Goal: Information Seeking & Learning: Check status

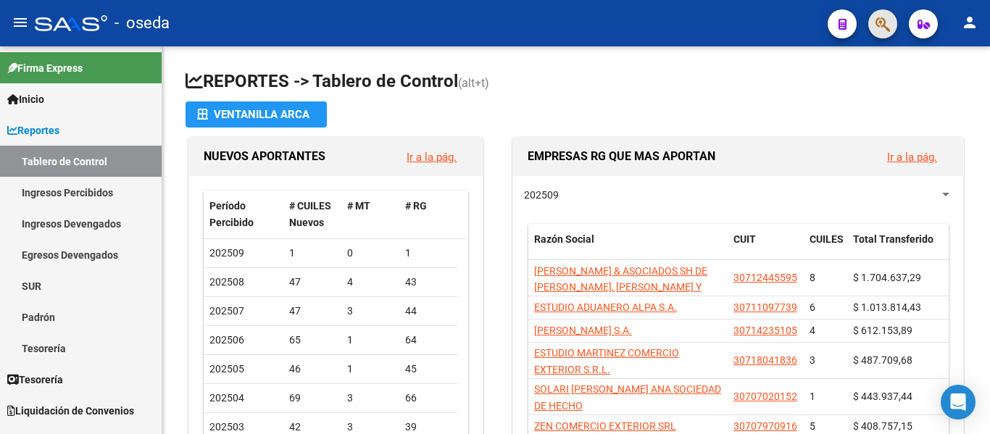
click at [881, 33] on span "button" at bounding box center [883, 24] width 14 height 30
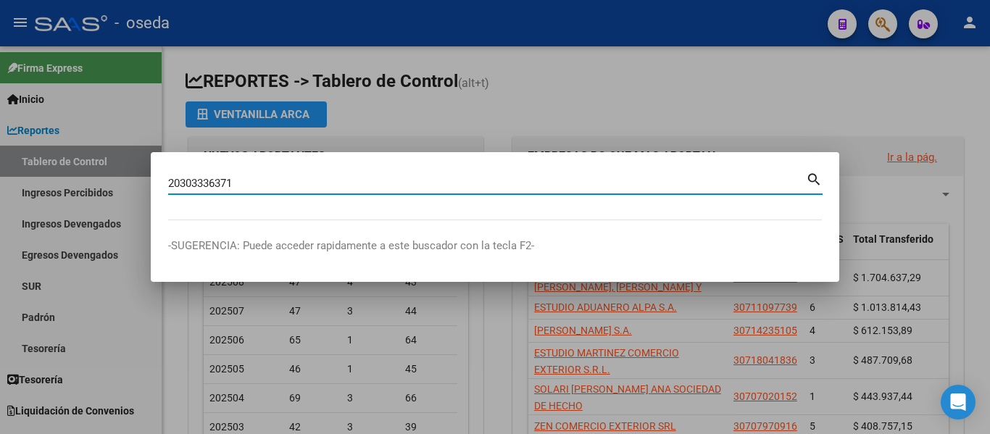
type input "20303336371"
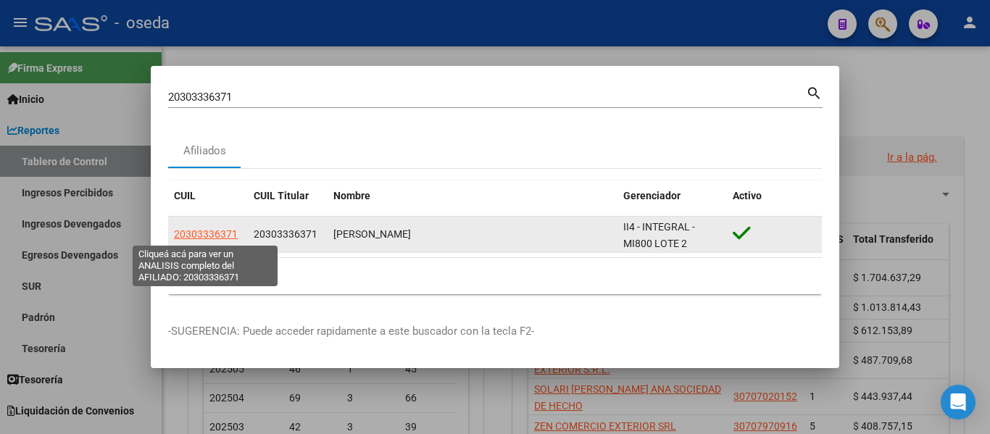
click at [212, 238] on span "20303336371" at bounding box center [206, 234] width 64 height 12
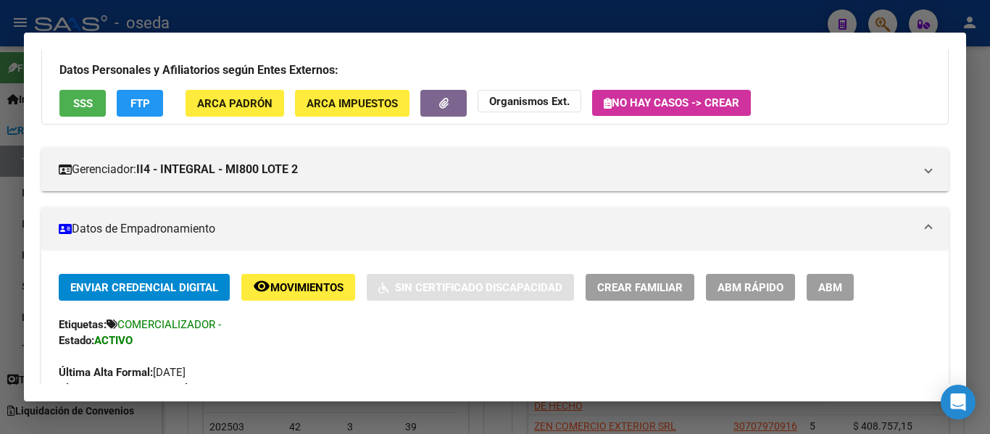
scroll to position [145, 0]
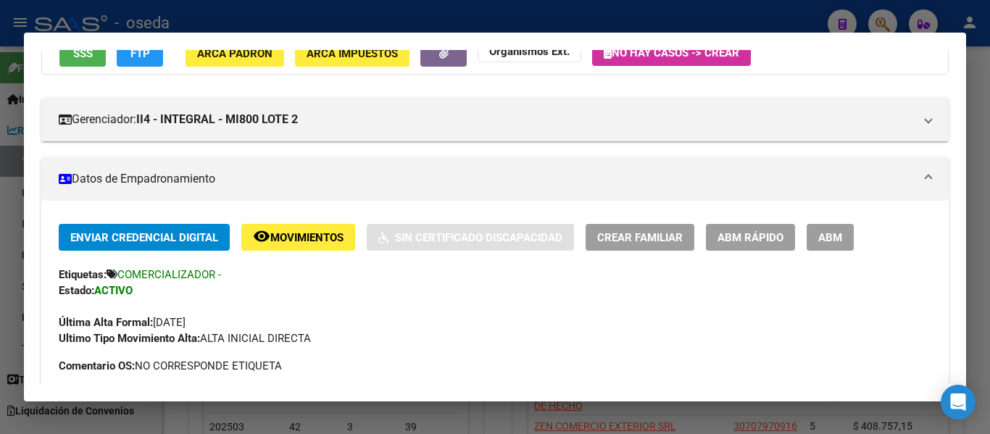
click at [830, 237] on span "ABM" at bounding box center [830, 237] width 24 height 13
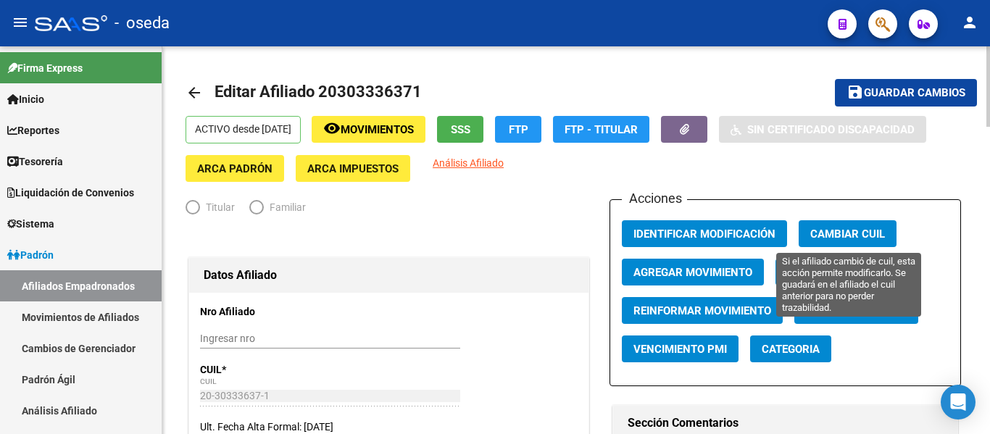
radio input "true"
type input "30-70735270-8"
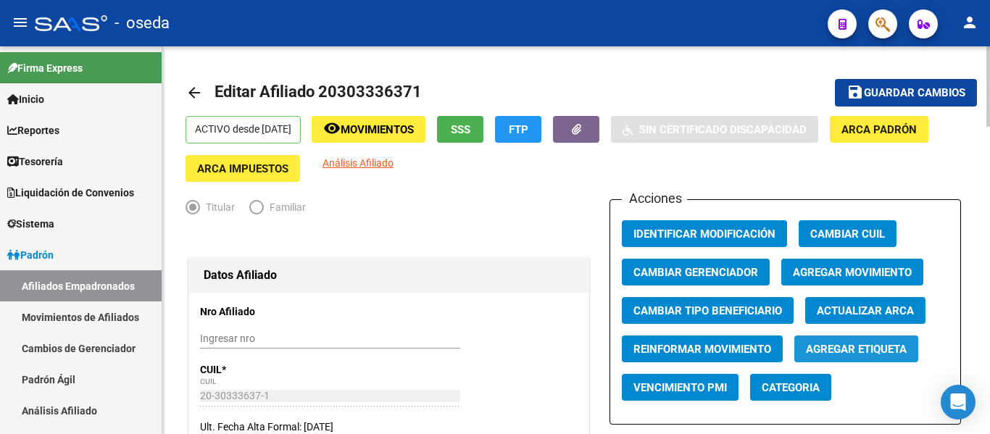
click at [845, 347] on span "Agregar Etiqueta" at bounding box center [856, 349] width 101 height 13
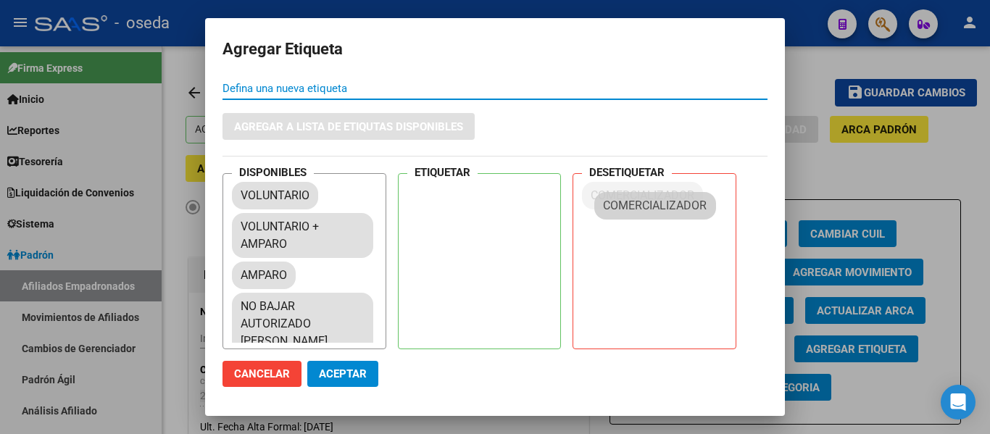
drag, startPoint x: 299, startPoint y: 330, endPoint x: 665, endPoint y: 207, distance: 385.3
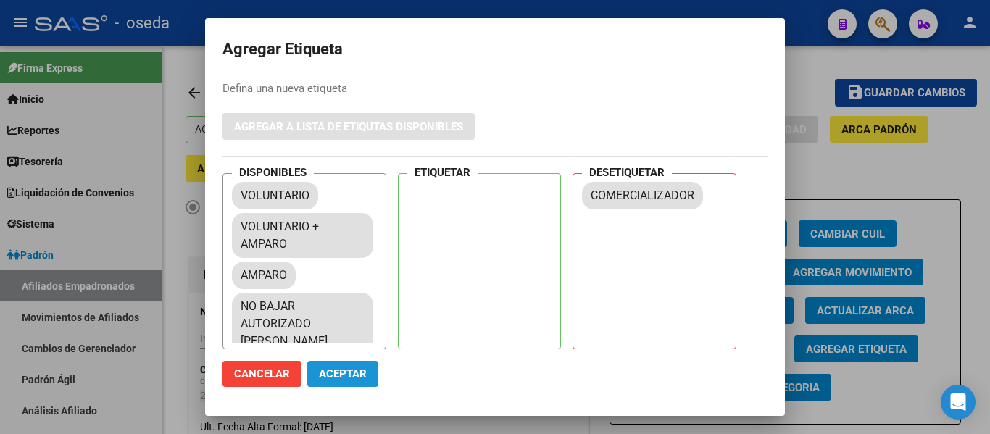
click at [335, 371] on span "Aceptar" at bounding box center [343, 373] width 48 height 13
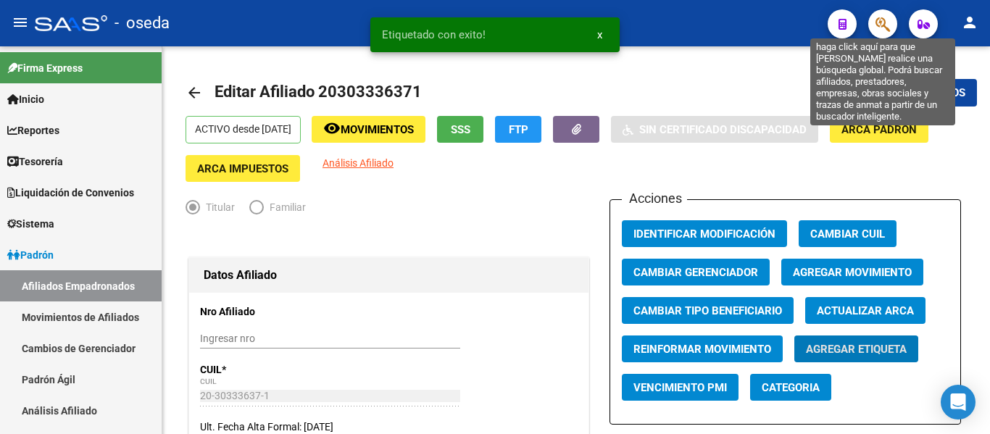
click at [882, 28] on icon "button" at bounding box center [883, 24] width 14 height 17
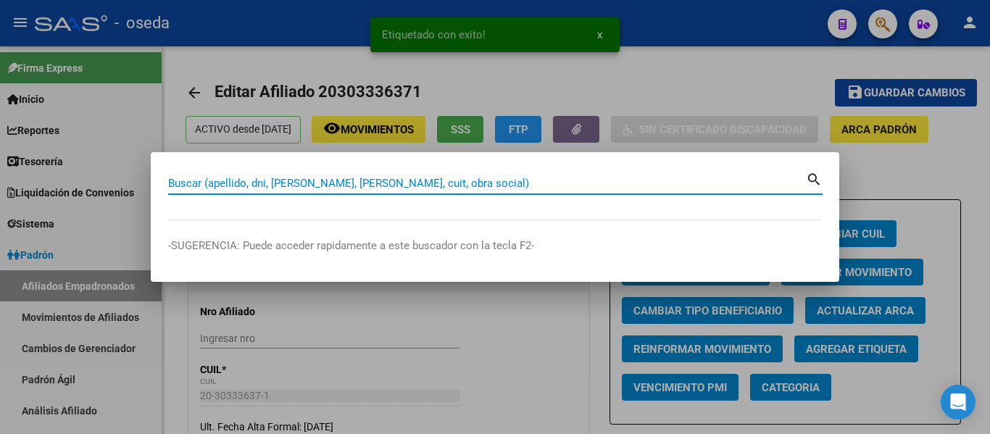
paste input "20303336371"
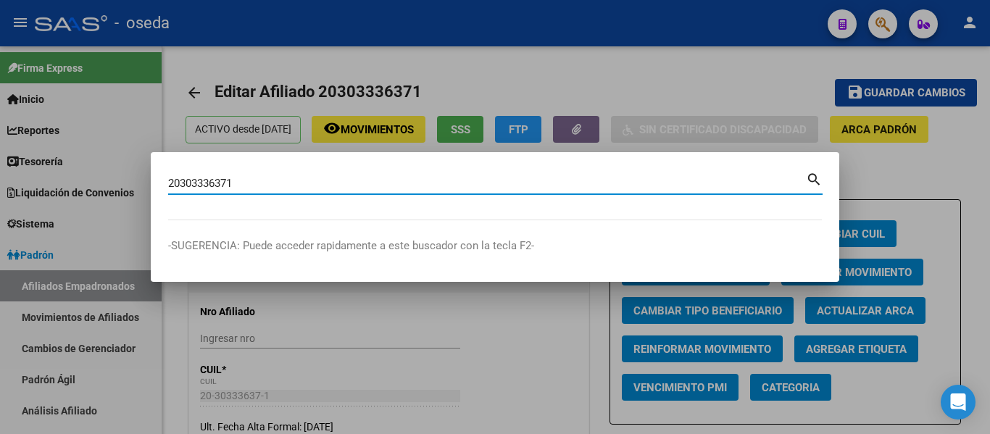
type input "20303336371"
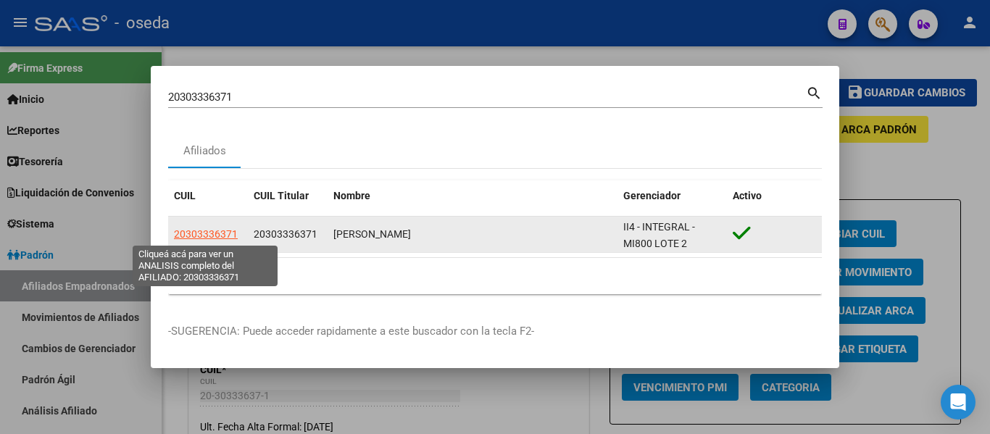
click at [211, 235] on span "20303336371" at bounding box center [206, 234] width 64 height 12
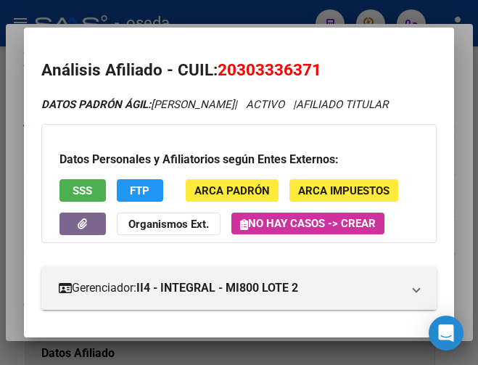
click at [242, 28] on mat-dialog-container "Análisis Afiliado - CUIL: 20303336371 DATOS PADRÓN ÁGIL: [PERSON_NAME] | ACTIVO…" at bounding box center [239, 183] width 430 height 310
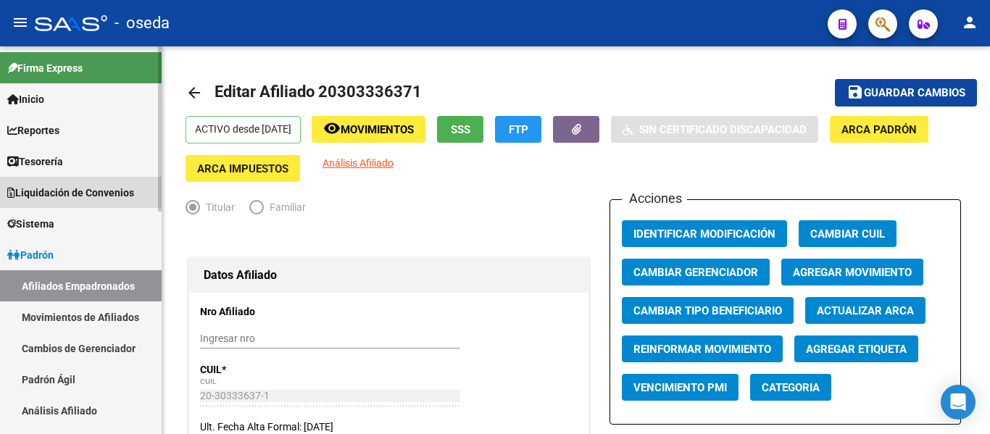
click at [25, 186] on span "Liquidación de Convenios" at bounding box center [70, 193] width 127 height 16
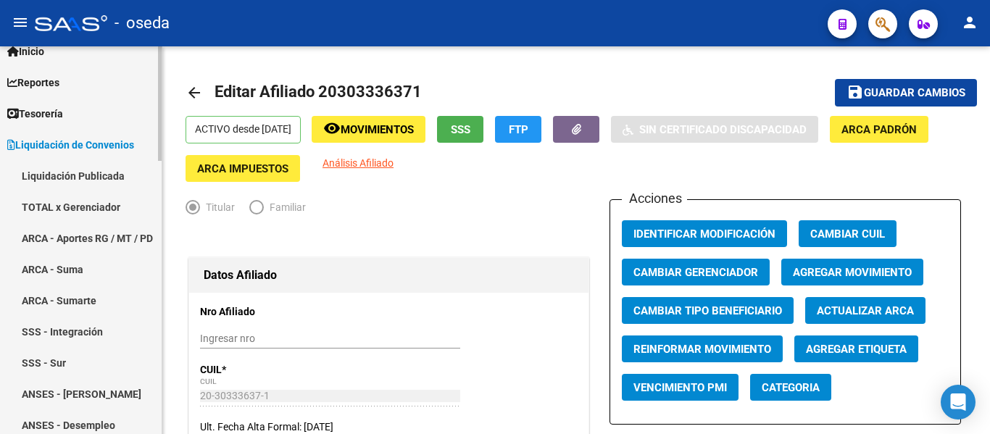
scroll to position [72, 0]
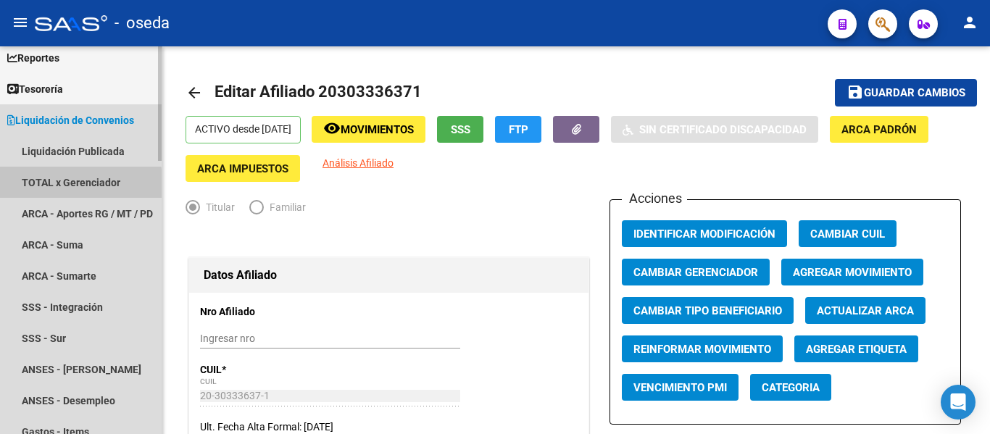
click at [58, 186] on link "TOTAL x Gerenciador" at bounding box center [81, 182] width 162 height 31
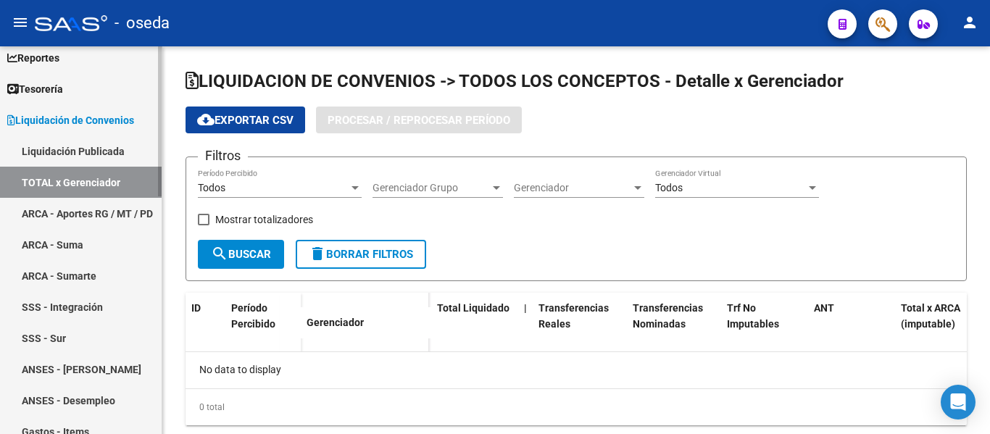
checkbox input "true"
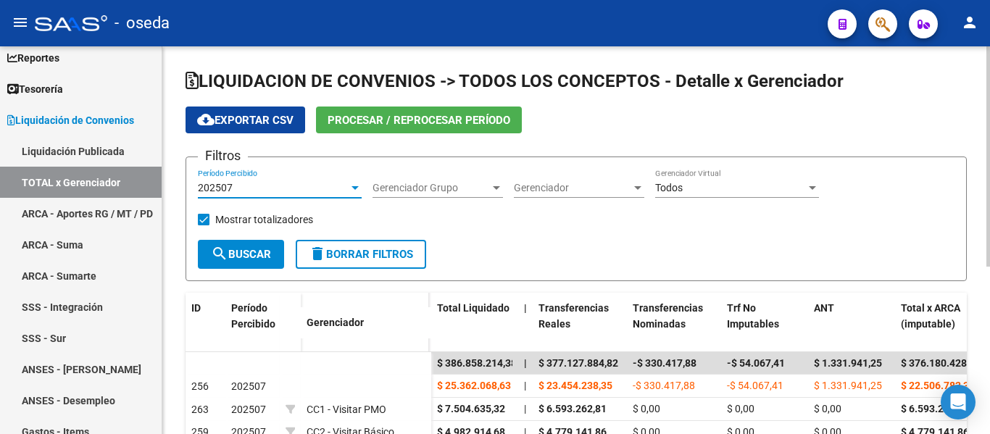
click at [357, 188] on div at bounding box center [355, 188] width 7 height 4
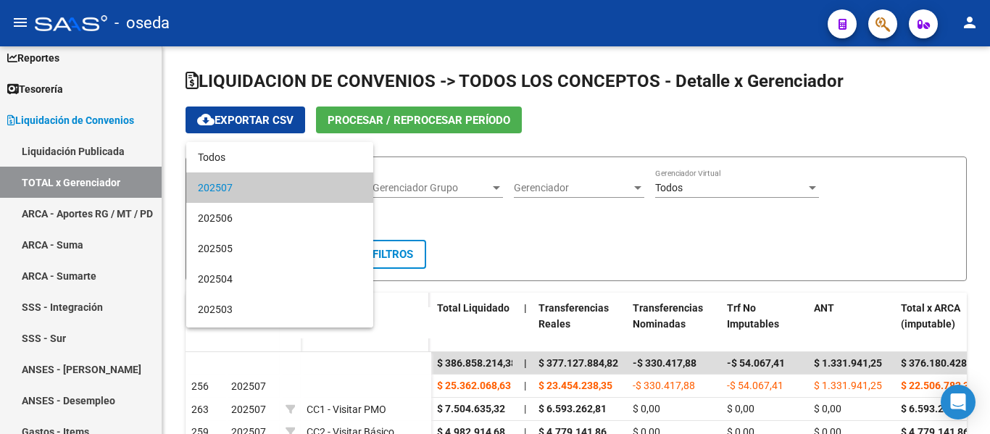
click at [328, 188] on span "202507" at bounding box center [280, 187] width 164 height 30
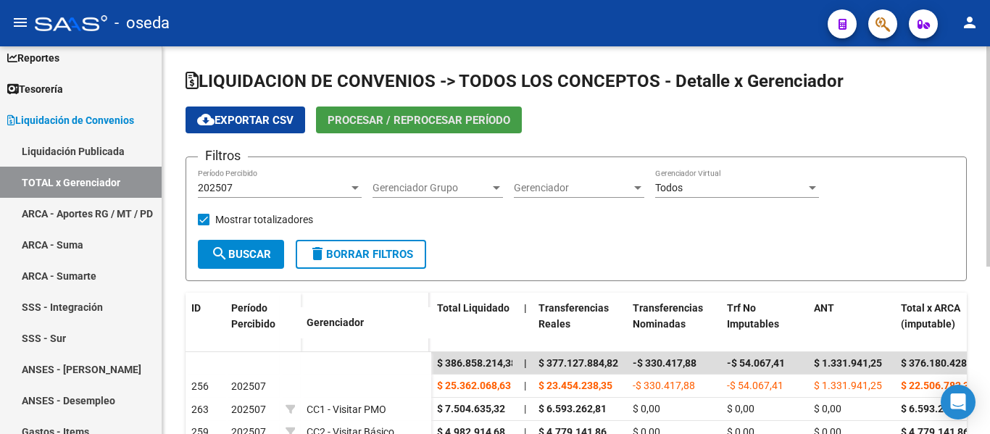
click at [438, 117] on span "Procesar / Reprocesar período" at bounding box center [419, 120] width 183 height 13
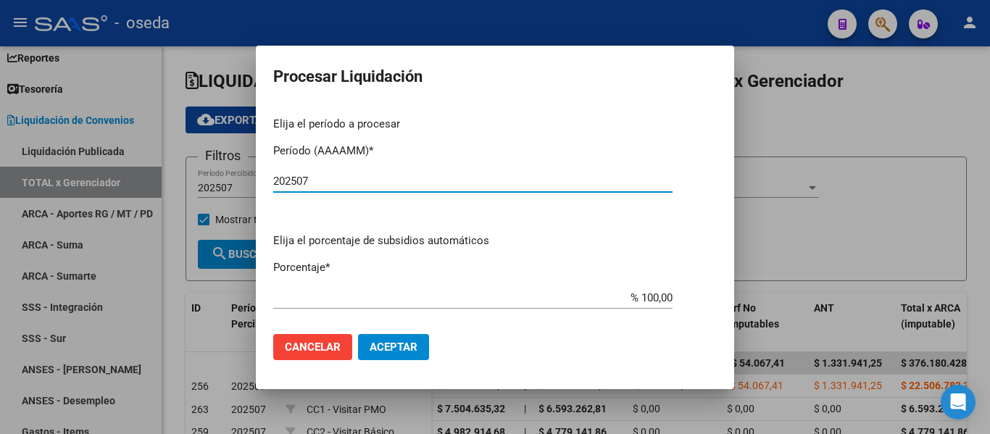
type input "202507"
click at [391, 345] on span "Aceptar" at bounding box center [394, 347] width 48 height 13
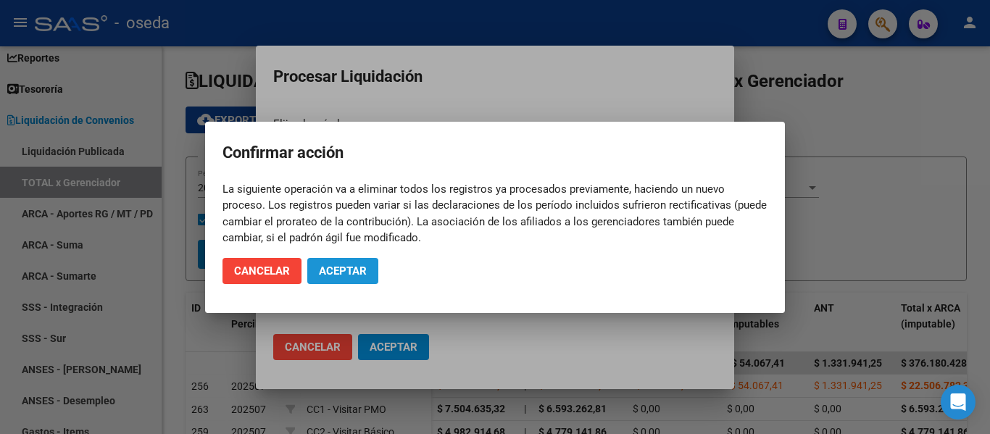
click at [352, 265] on span "Aceptar" at bounding box center [343, 271] width 48 height 13
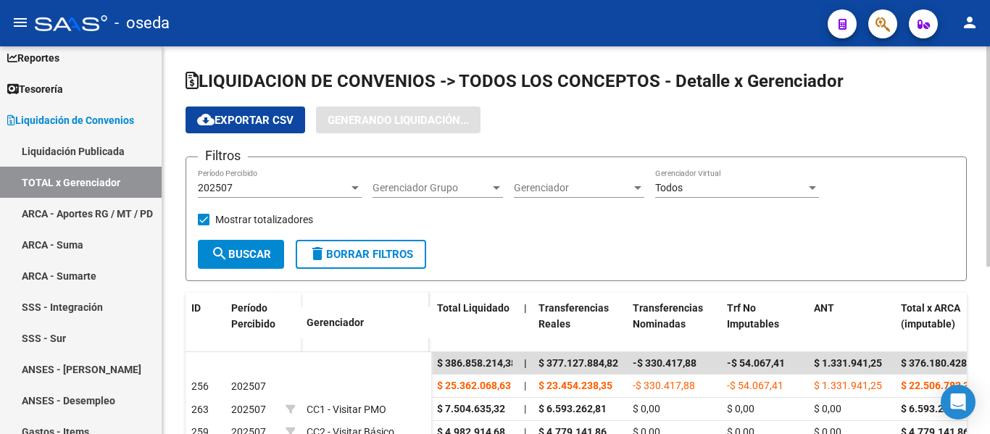
click at [554, 254] on form "Filtros 202507 Período Percibido Gerenciador Grupo Gerenciador Grupo Gerenciado…" at bounding box center [576, 219] width 781 height 124
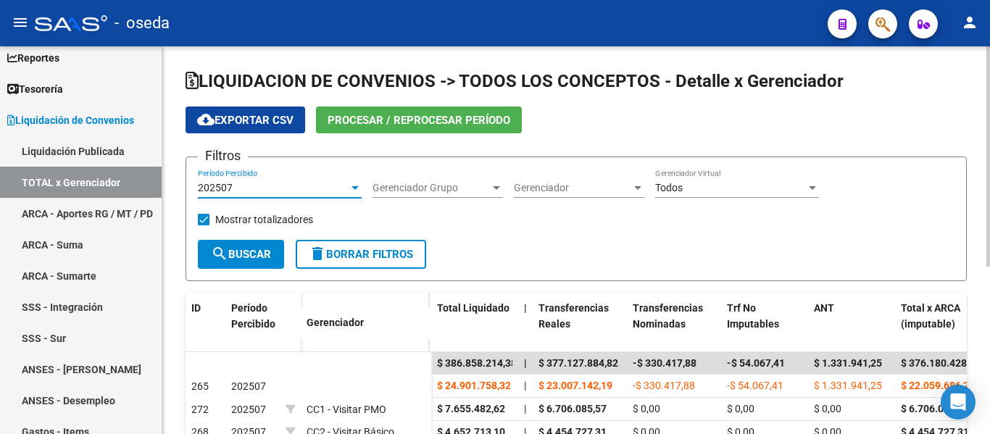
click at [354, 186] on div at bounding box center [355, 188] width 7 height 4
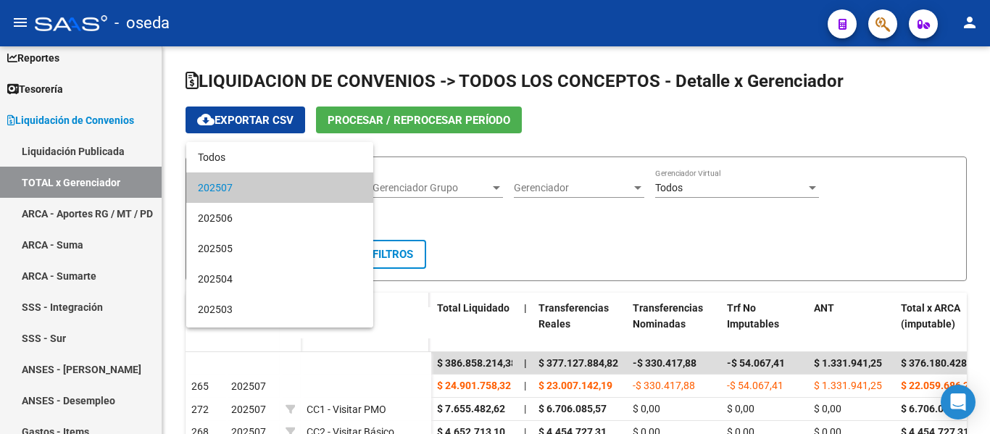
click at [320, 180] on span "202507" at bounding box center [280, 187] width 164 height 30
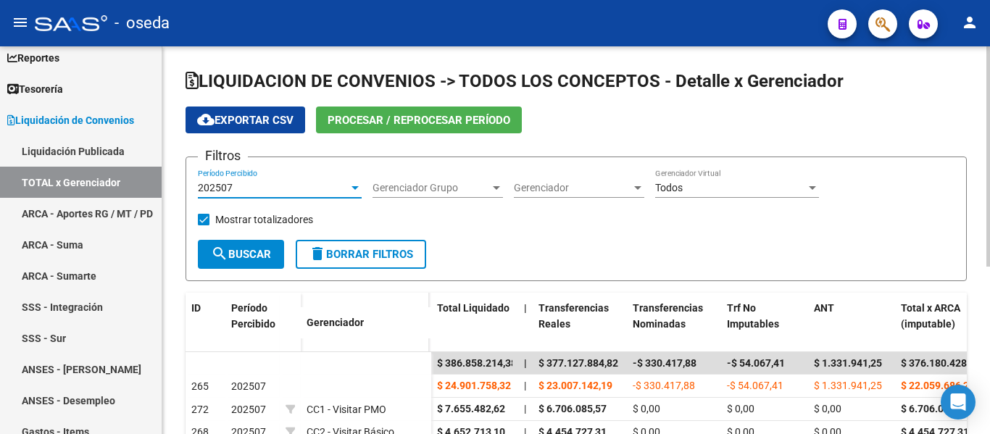
click at [293, 182] on div "202507" at bounding box center [273, 188] width 151 height 12
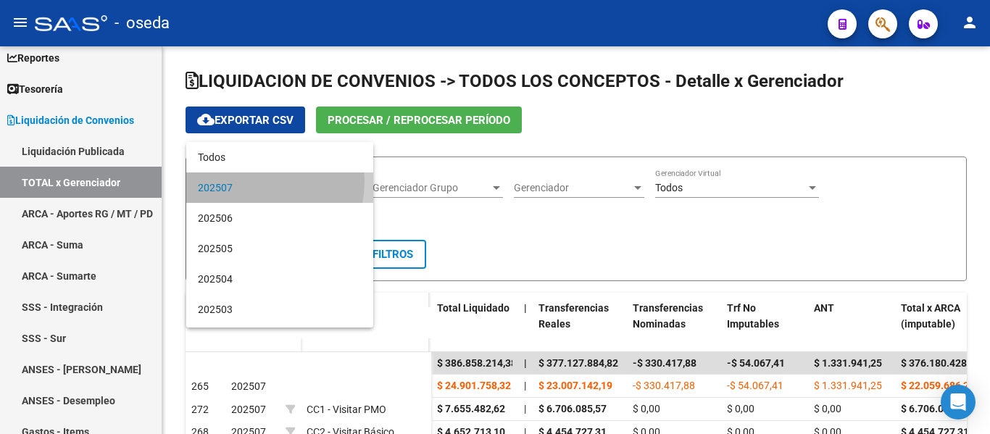
click at [244, 181] on span "202507" at bounding box center [280, 187] width 164 height 30
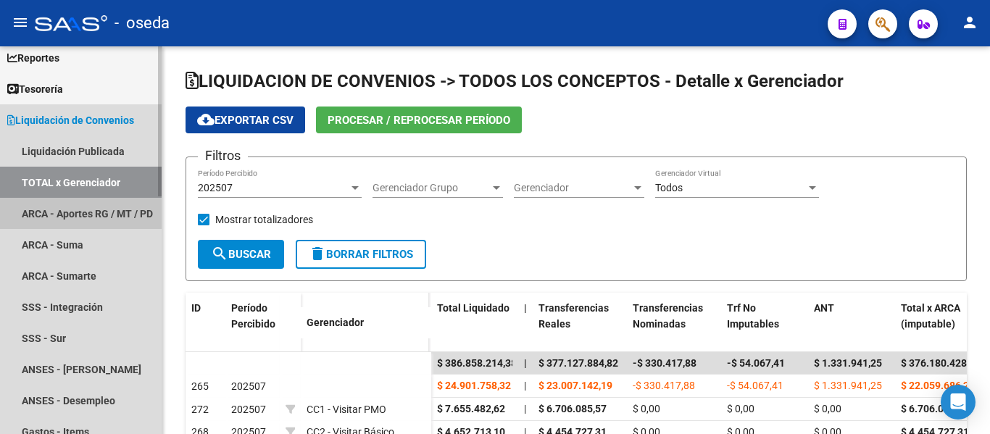
click at [83, 200] on link "ARCA - Aportes RG / MT / PD" at bounding box center [81, 213] width 162 height 31
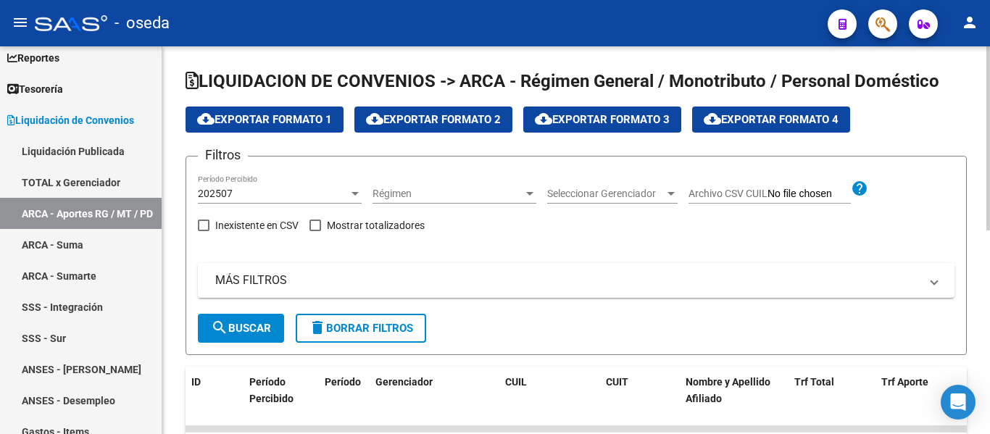
click at [239, 196] on div "202507" at bounding box center [273, 194] width 151 height 12
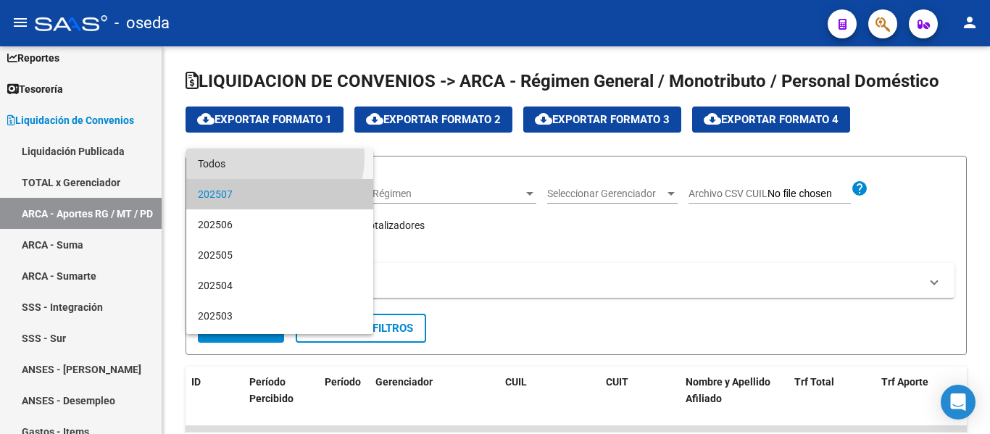
click at [269, 157] on span "Todos" at bounding box center [280, 164] width 164 height 30
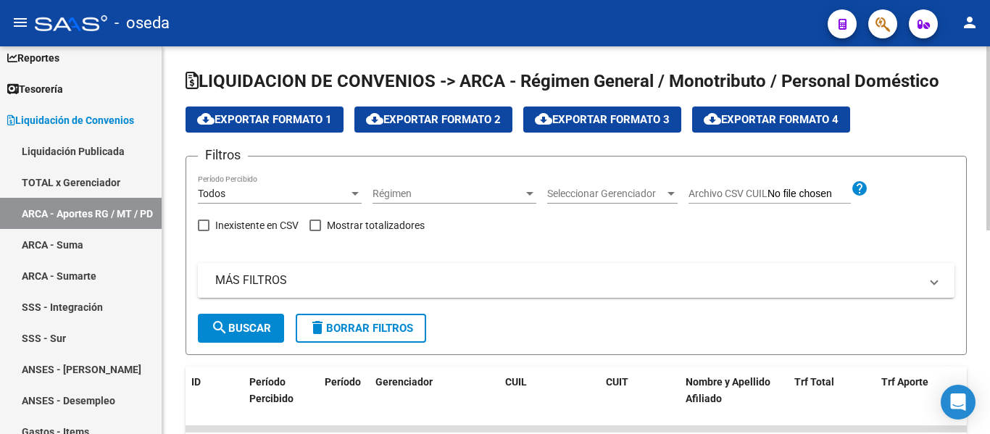
click at [396, 265] on mat-expansion-panel-header "MÁS FILTROS" at bounding box center [576, 280] width 757 height 35
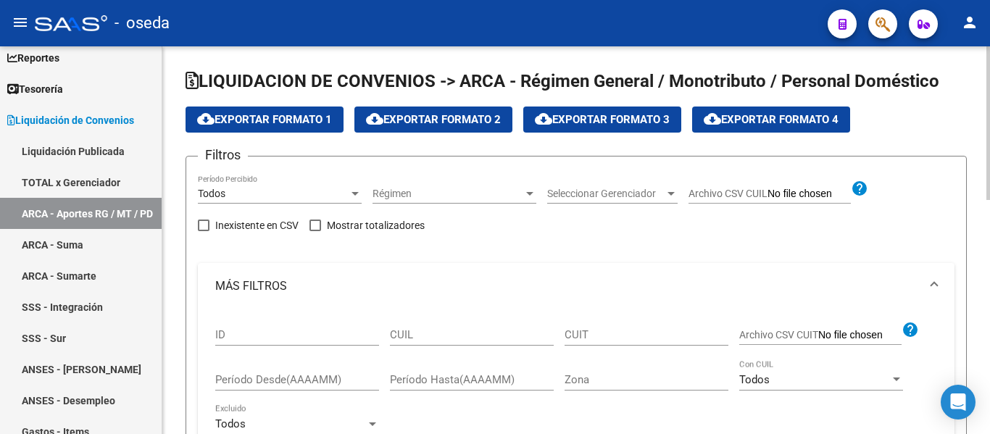
click at [743, 188] on span "Archivo CSV CUIL" at bounding box center [728, 194] width 79 height 12
click at [768, 188] on input "Archivo CSV CUIL" at bounding box center [809, 194] width 83 height 13
type input "C:\fakepath\Libro2.csv"
click at [375, 299] on mat-expansion-panel-header "MÁS FILTROS" at bounding box center [576, 286] width 757 height 46
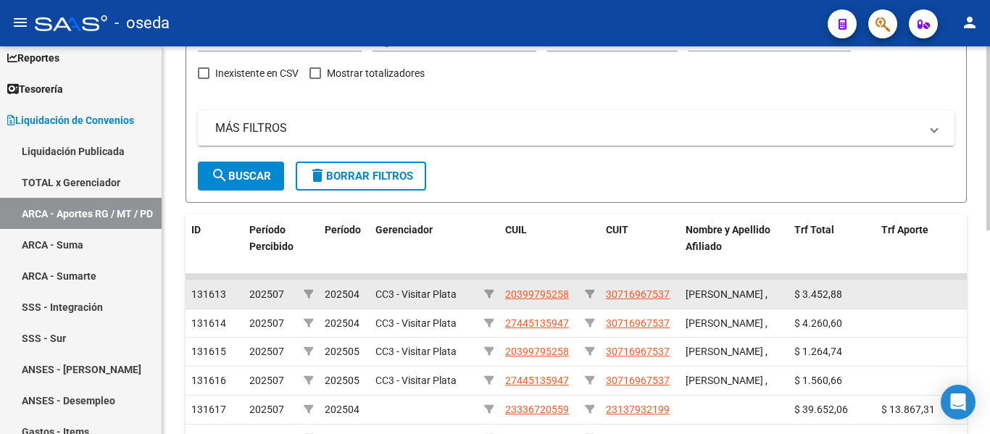
scroll to position [145, 0]
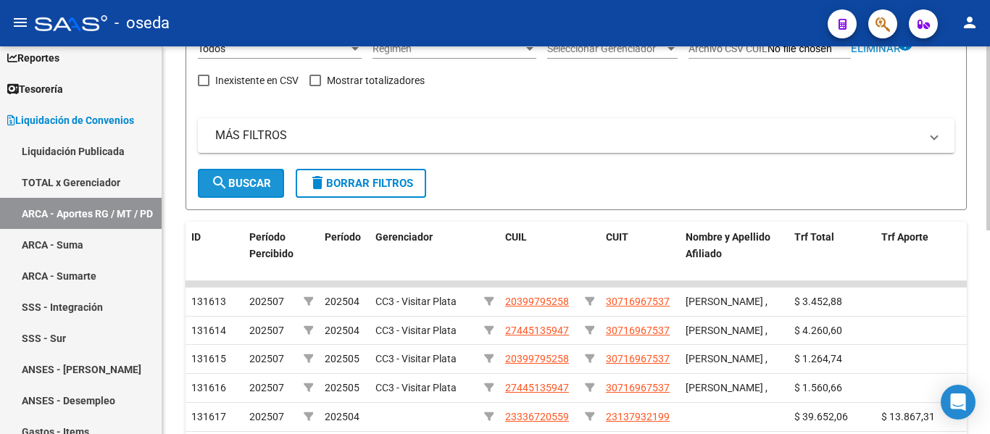
click at [236, 183] on span "search Buscar" at bounding box center [241, 183] width 60 height 13
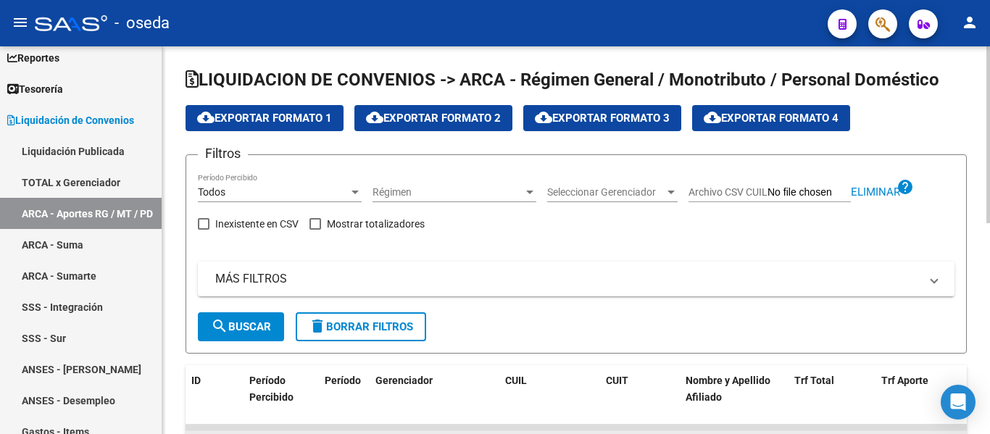
scroll to position [0, 0]
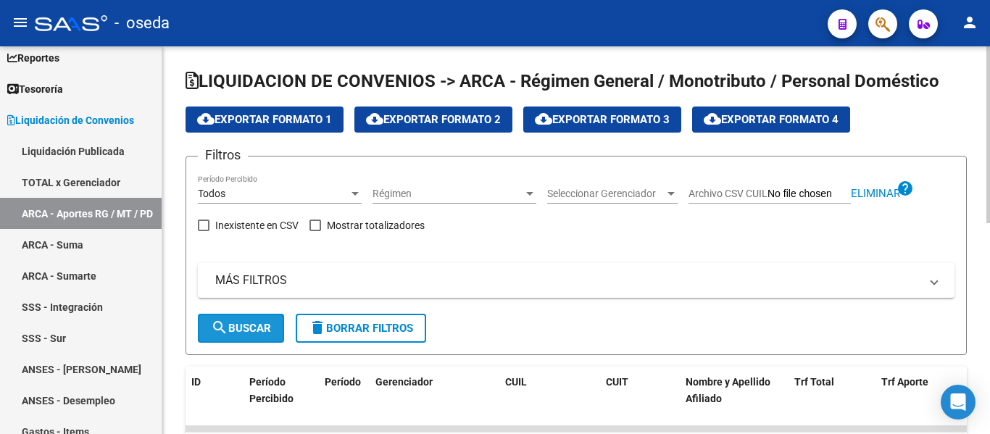
click at [254, 332] on span "search Buscar" at bounding box center [241, 328] width 60 height 13
click at [351, 163] on form "Filtros Todos Período Percibido Régimen Régimen Seleccionar Gerenciador Selecci…" at bounding box center [576, 255] width 781 height 199
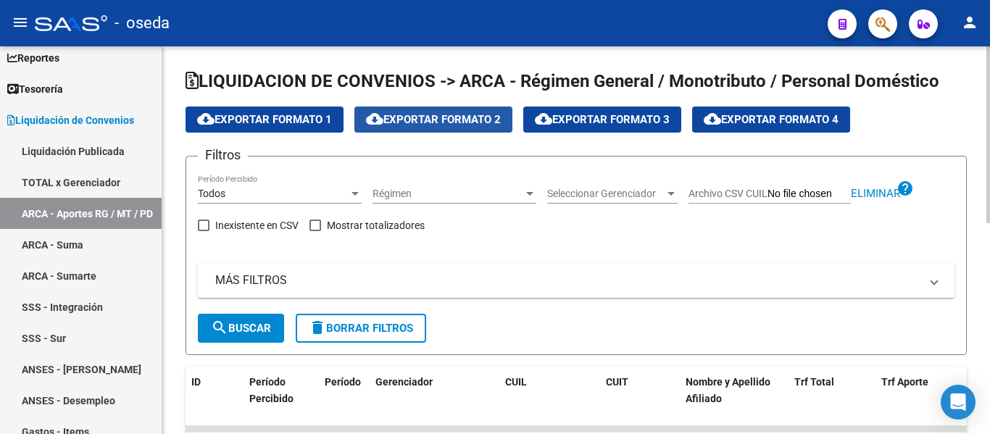
click at [438, 118] on span "cloud_download Exportar Formato 2" at bounding box center [433, 119] width 135 height 13
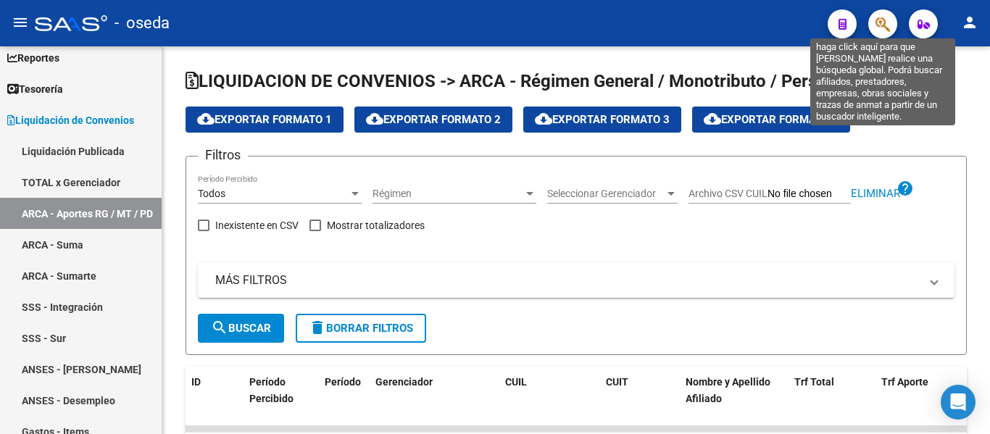
click at [881, 24] on icon "button" at bounding box center [883, 24] width 14 height 17
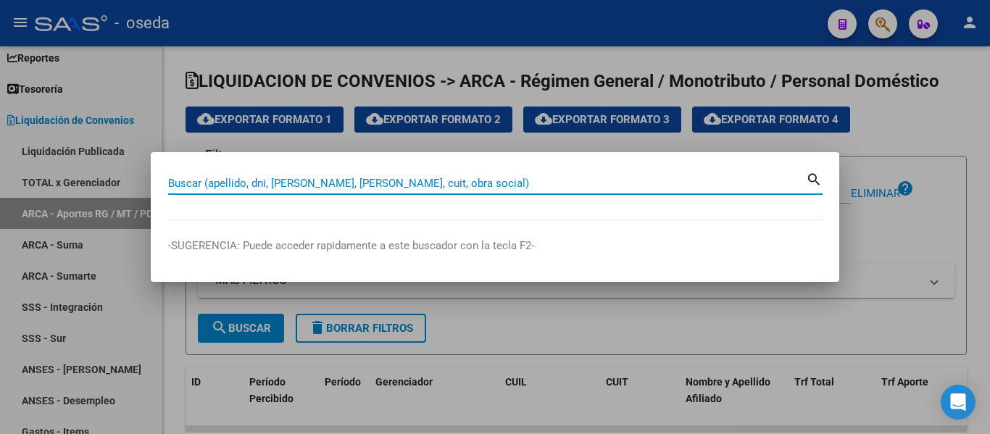
paste input "27315798626"
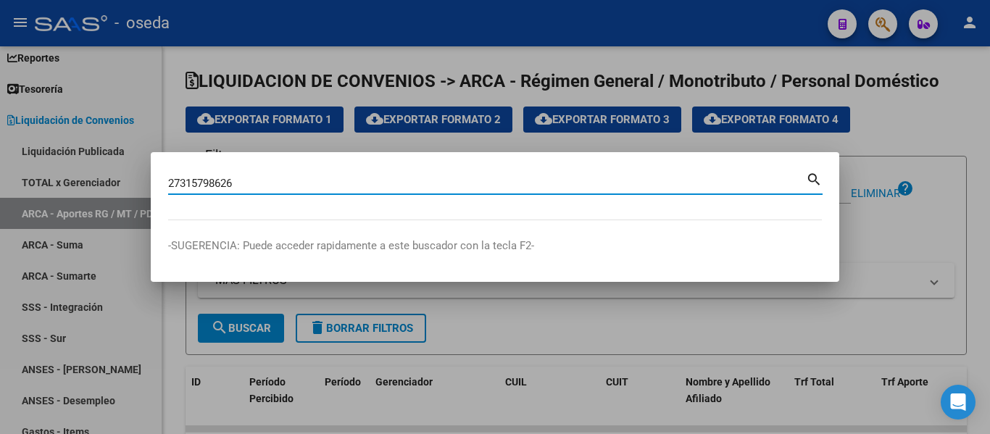
type input "27315798626"
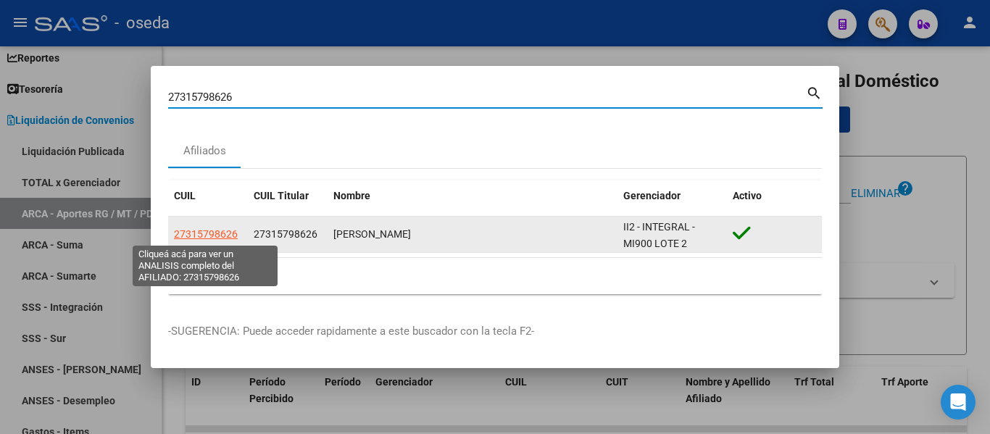
click at [204, 233] on span "27315798626" at bounding box center [206, 234] width 64 height 12
type textarea "27315798626"
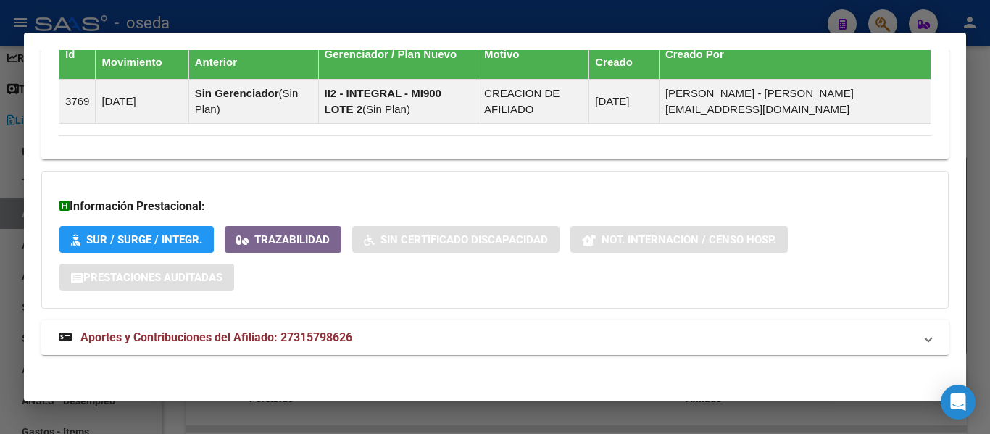
scroll to position [991, 0]
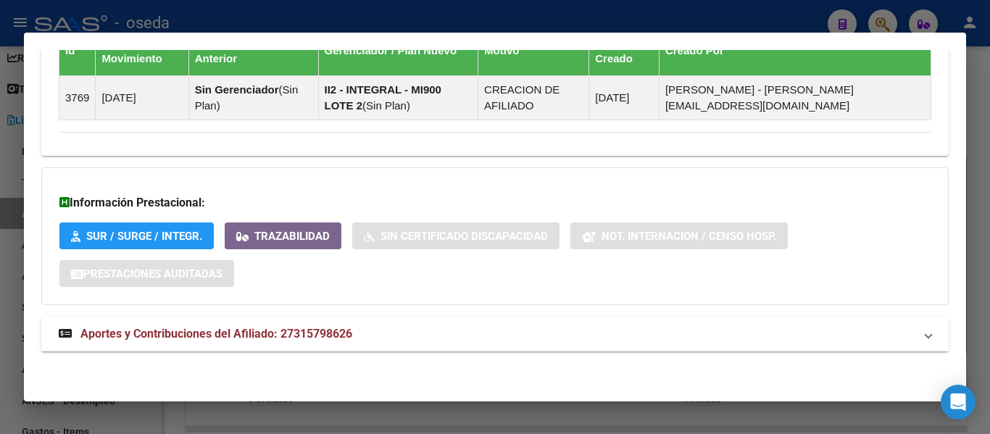
click at [322, 331] on span "Aportes y Contribuciones del Afiliado: 27315798626" at bounding box center [216, 334] width 272 height 14
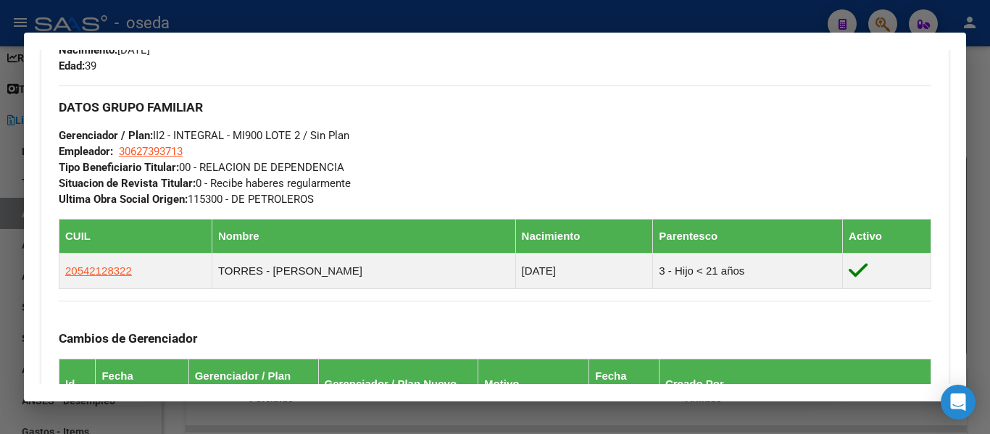
scroll to position [0, 0]
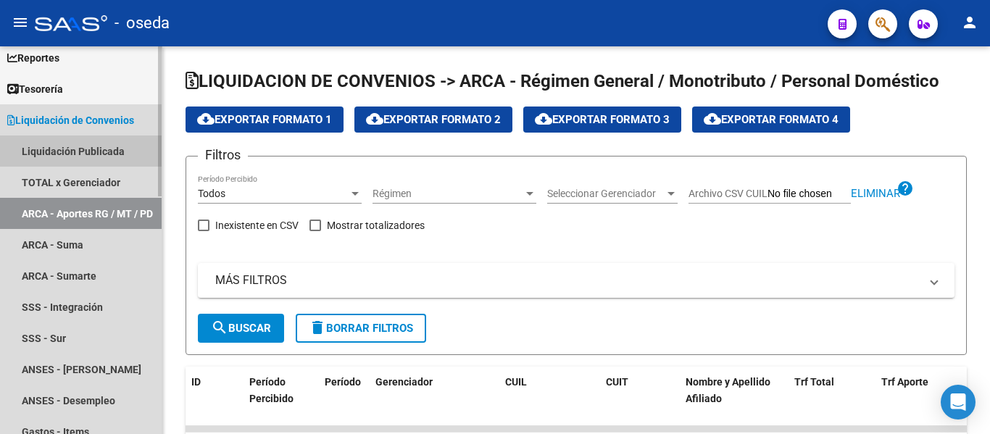
click at [82, 149] on link "Liquidación Publicada" at bounding box center [81, 151] width 162 height 31
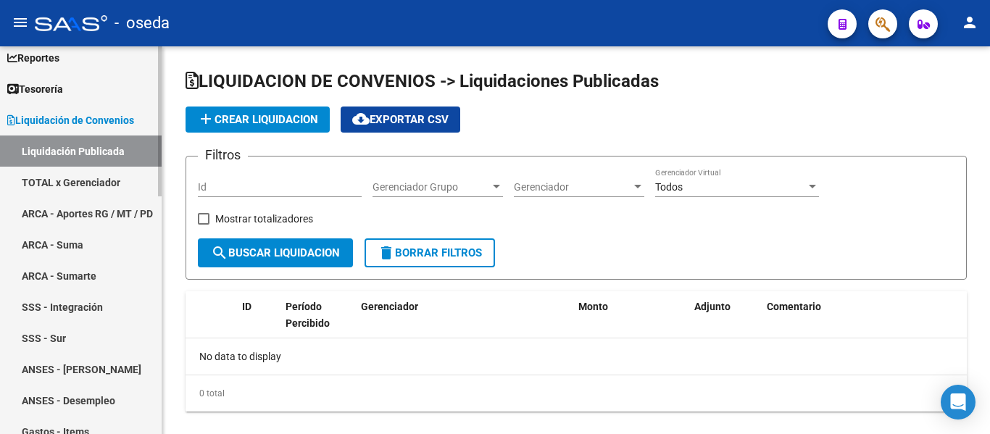
checkbox input "true"
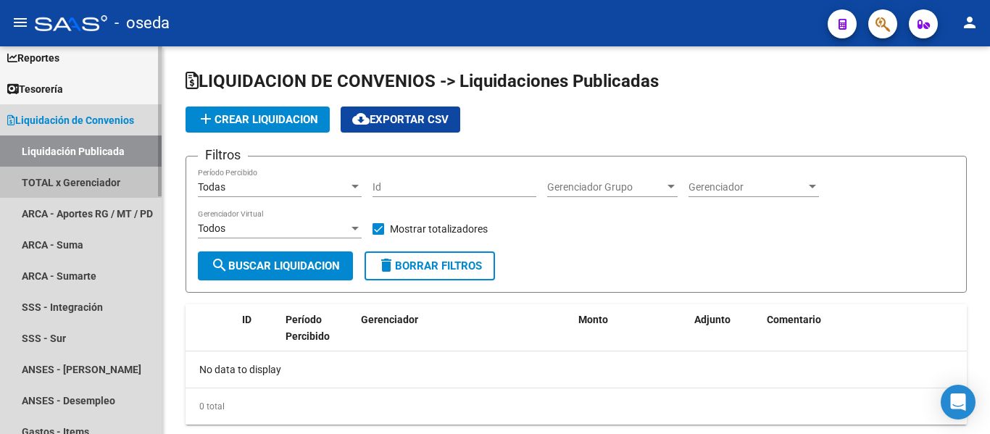
click at [75, 181] on link "TOTAL x Gerenciador" at bounding box center [81, 182] width 162 height 31
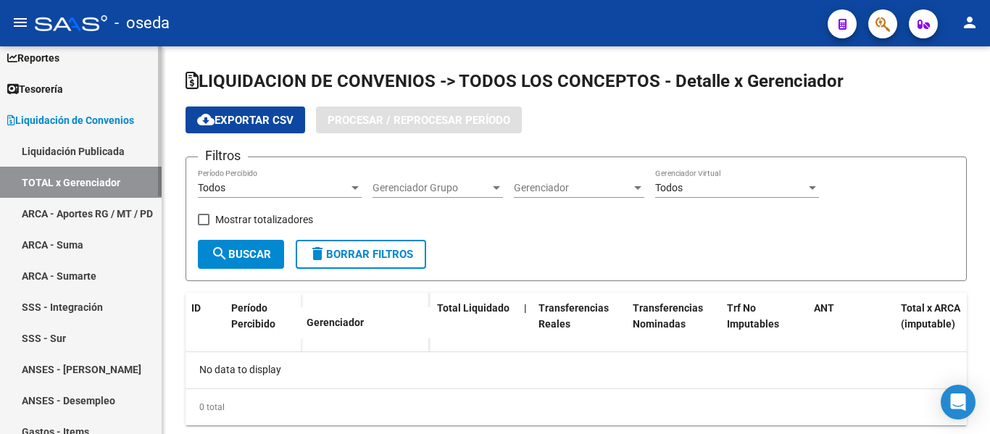
checkbox input "true"
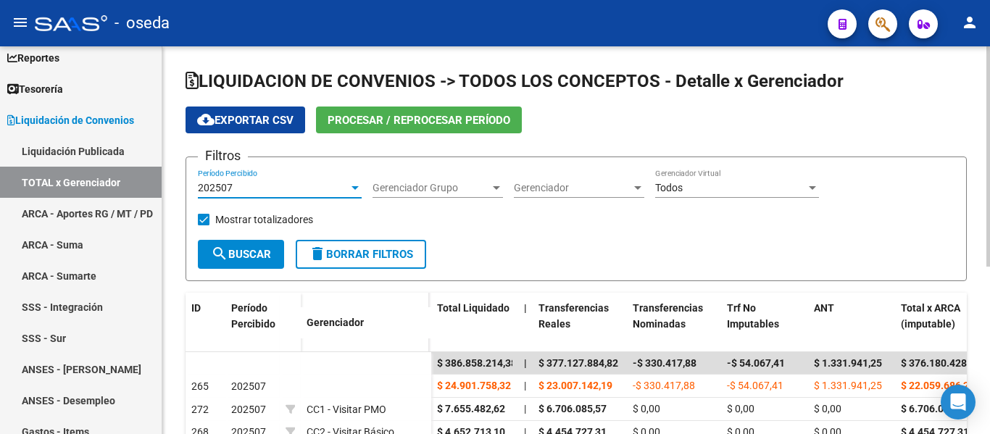
drag, startPoint x: 235, startPoint y: 186, endPoint x: 186, endPoint y: 185, distance: 49.3
click at [183, 185] on div "LIQUIDACION DE CONVENIOS -> TODOS LOS CONCEPTOS - Detalle x Gerenciador cloud_d…" at bounding box center [576, 382] width 828 height 672
click at [354, 183] on div at bounding box center [355, 188] width 13 height 12
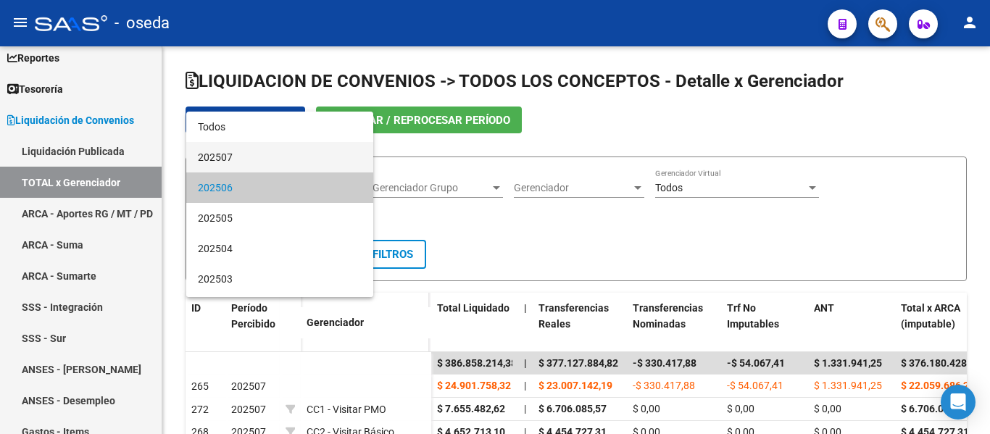
click at [328, 154] on span "202507" at bounding box center [280, 157] width 164 height 30
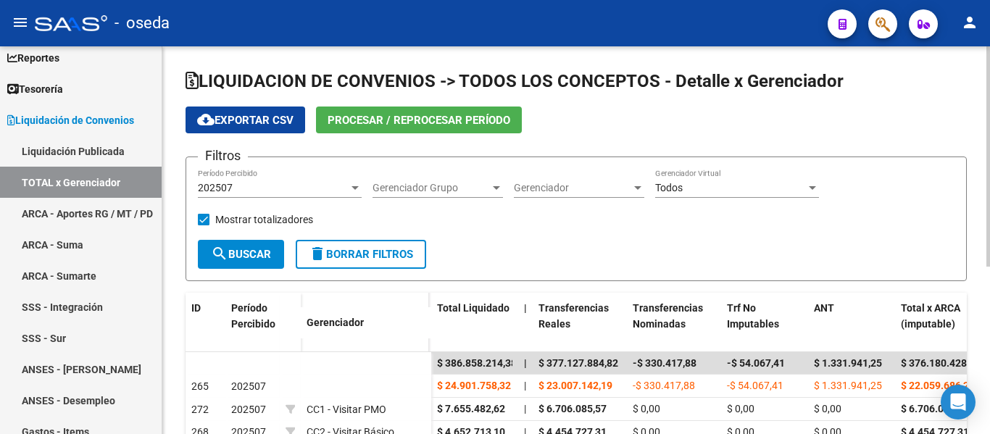
click at [599, 233] on div "Filtros 202507 Período Percibido Gerenciador Grupo Gerenciador Grupo Gerenciado…" at bounding box center [576, 204] width 757 height 70
click at [51, 181] on link "TOTAL x Gerenciador" at bounding box center [81, 182] width 162 height 31
click at [51, 206] on link "ARCA - Aportes RG / MT / PD" at bounding box center [81, 213] width 162 height 31
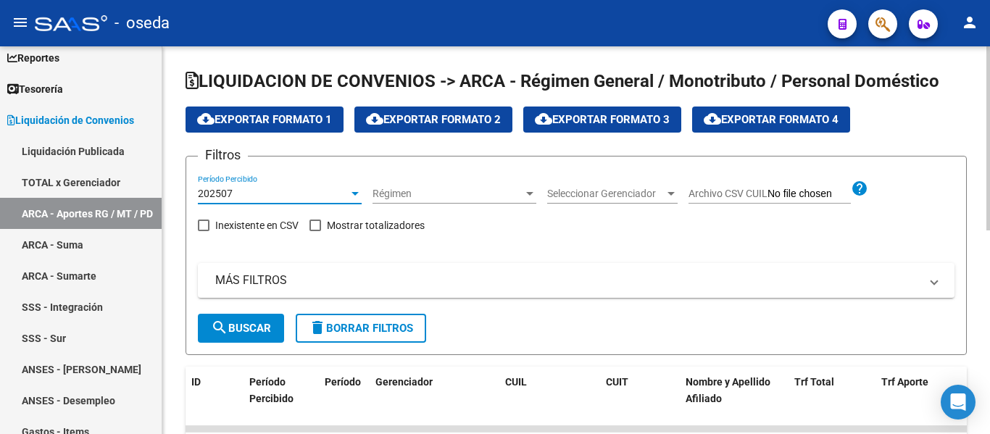
click at [355, 192] on div at bounding box center [355, 194] width 7 height 4
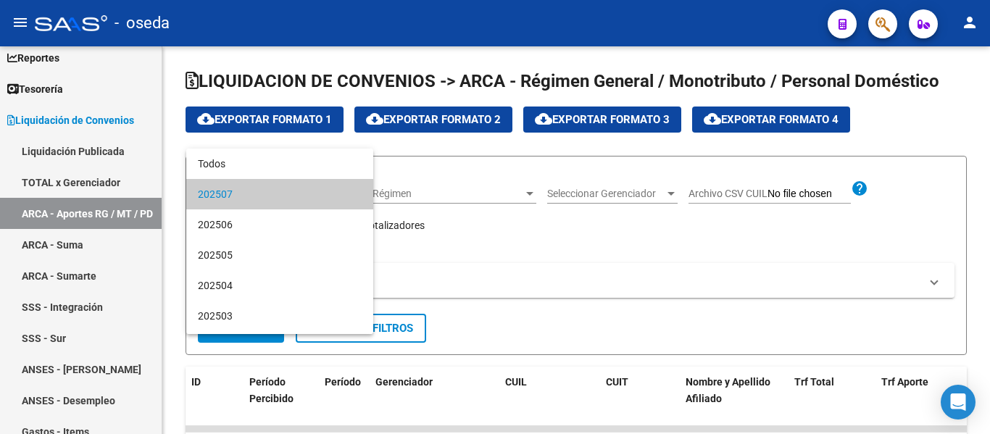
click at [321, 197] on span "202507" at bounding box center [280, 194] width 164 height 30
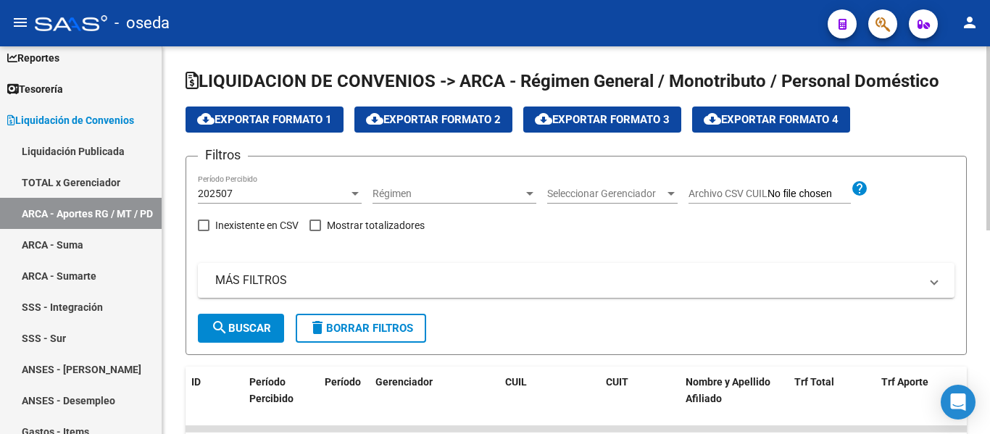
click at [778, 191] on input "Archivo CSV CUIL" at bounding box center [809, 194] width 83 height 13
type input "C:\fakepath\Libro2.csv"
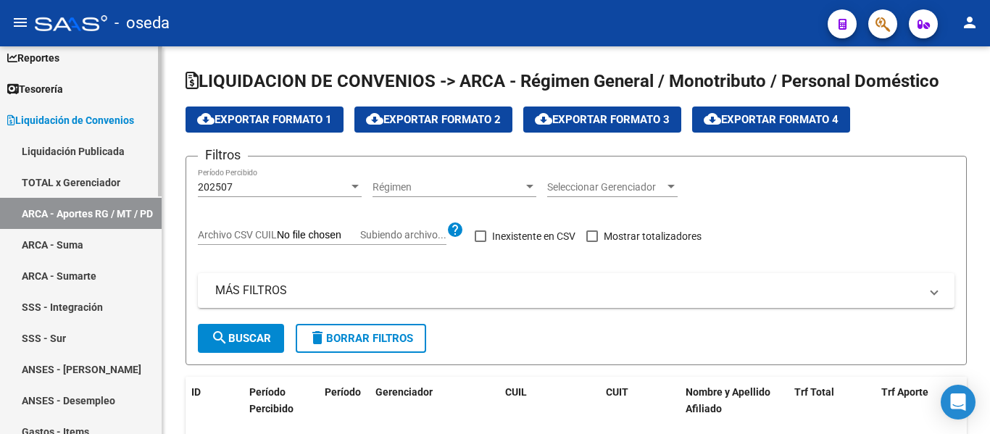
click at [154, 47] on link "Reportes" at bounding box center [81, 57] width 162 height 31
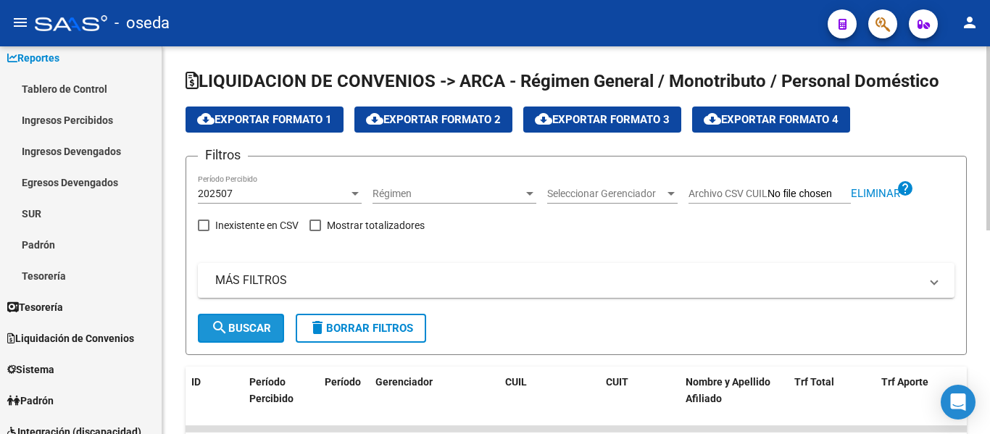
click at [238, 323] on span "search Buscar" at bounding box center [241, 328] width 60 height 13
click at [220, 323] on mat-icon "search" at bounding box center [219, 327] width 17 height 17
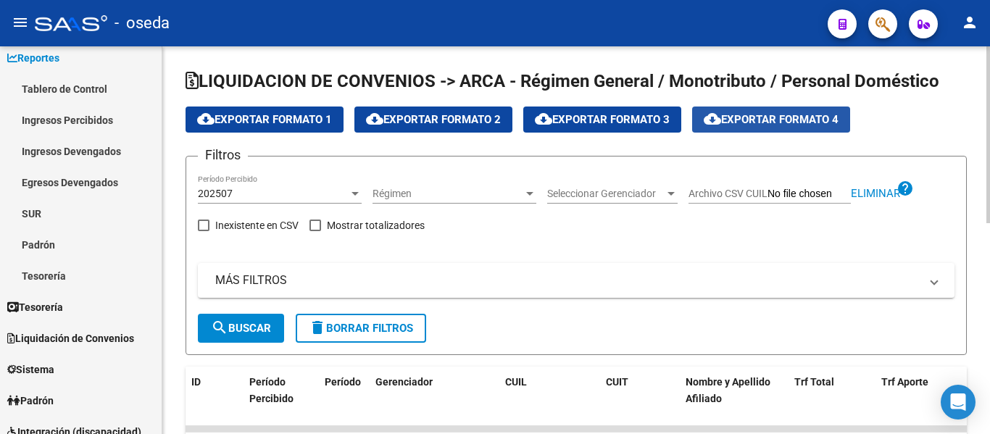
click at [741, 119] on span "cloud_download Exportar Formato 4" at bounding box center [771, 119] width 135 height 13
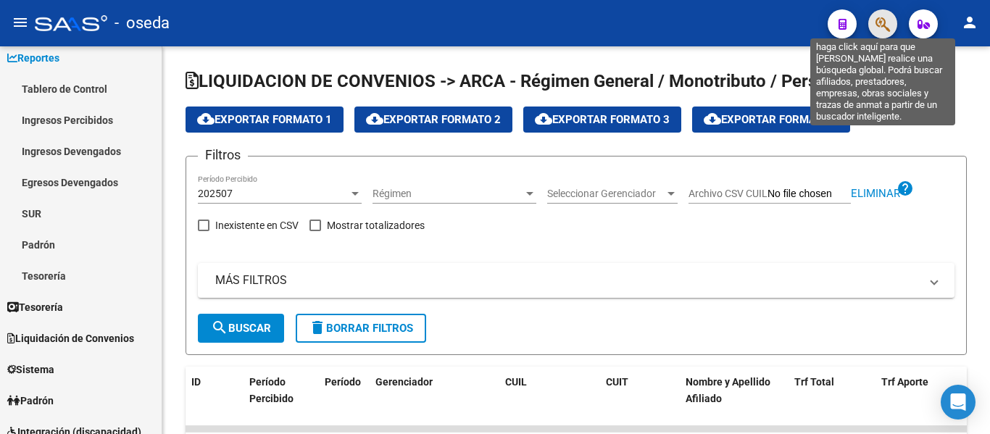
click at [883, 23] on icon "button" at bounding box center [883, 24] width 14 height 17
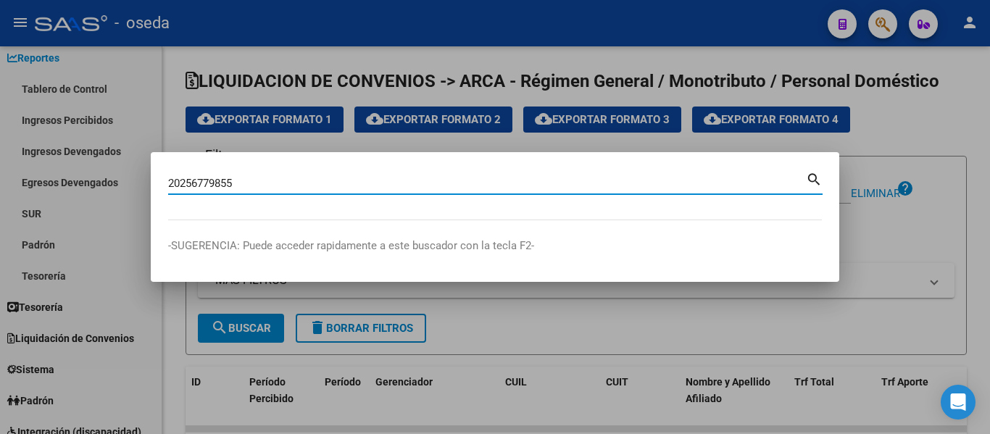
type input "20256779855"
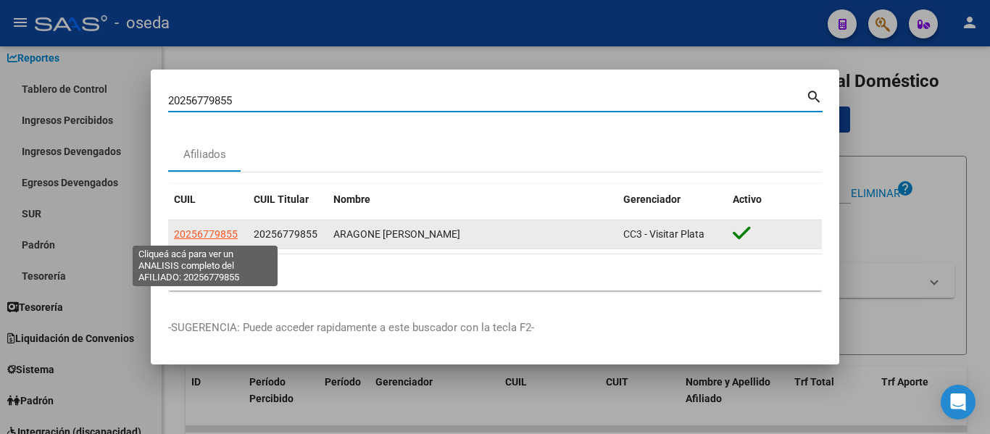
click at [220, 234] on span "20256779855" at bounding box center [206, 234] width 64 height 12
type textarea "20256779855"
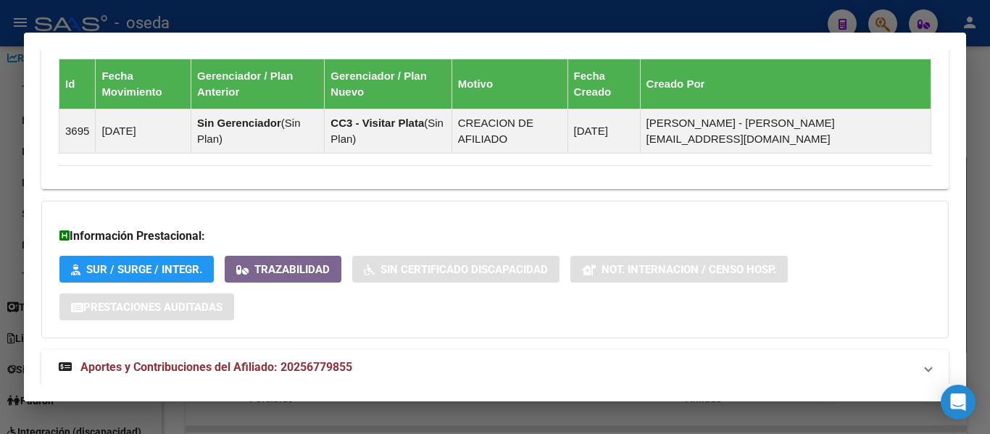
scroll to position [995, 0]
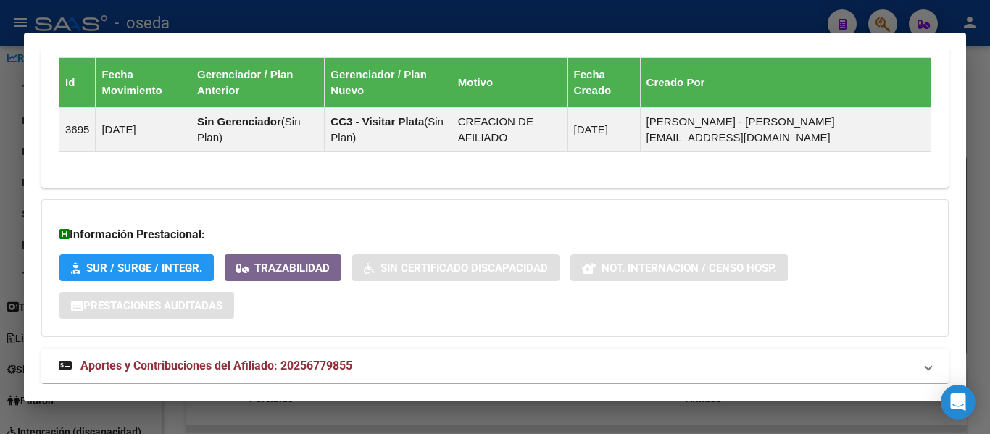
click at [307, 359] on span "Aportes y Contribuciones del Afiliado: 20256779855" at bounding box center [216, 366] width 272 height 14
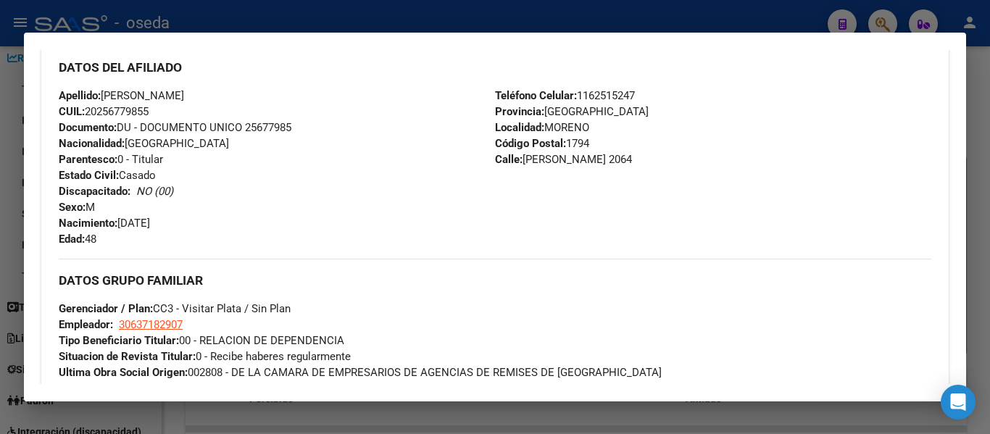
scroll to position [507, 0]
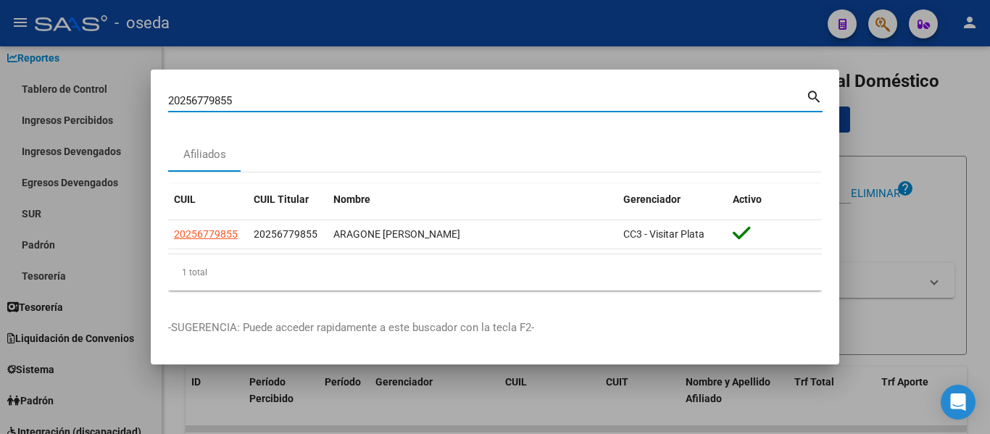
drag, startPoint x: 303, startPoint y: 103, endPoint x: 57, endPoint y: 104, distance: 246.4
click at [59, 101] on div "20256779855 Buscar (apellido, dni, cuil, nro traspaso, cuit, obra social) searc…" at bounding box center [495, 217] width 990 height 434
paste input "4277039628"
type input "24277039628"
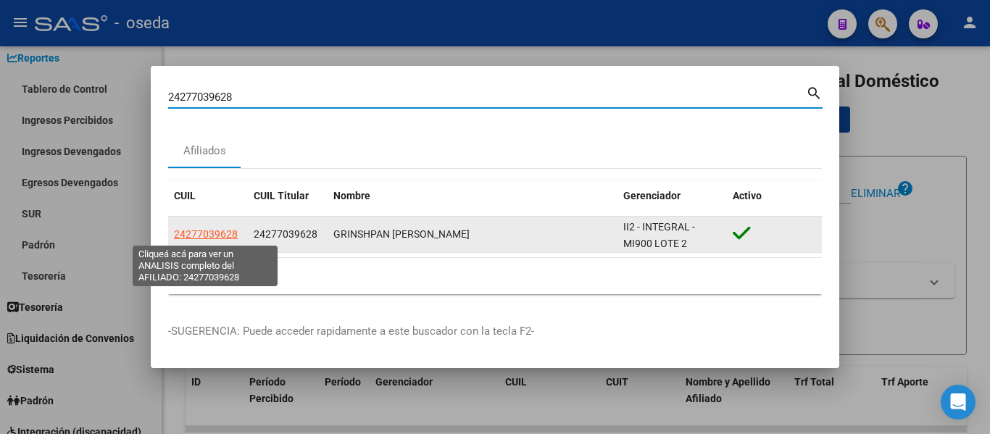
click at [226, 232] on span "24277039628" at bounding box center [206, 234] width 64 height 12
type textarea "24277039628"
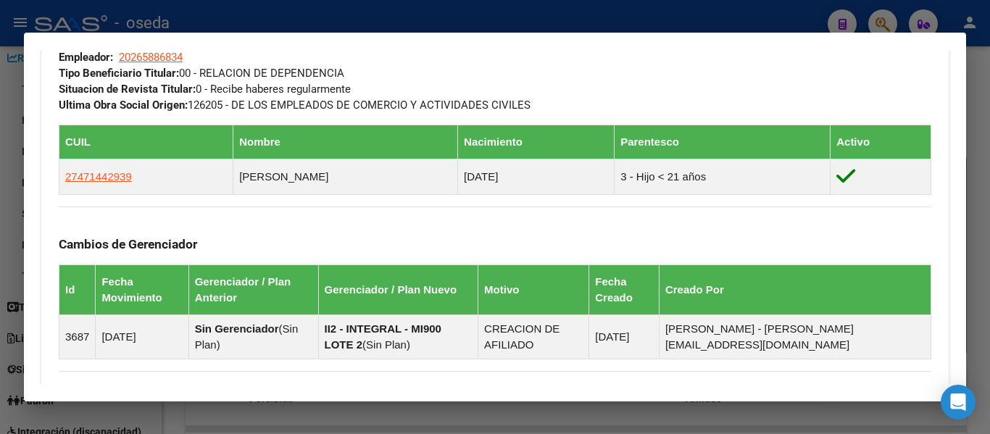
scroll to position [991, 0]
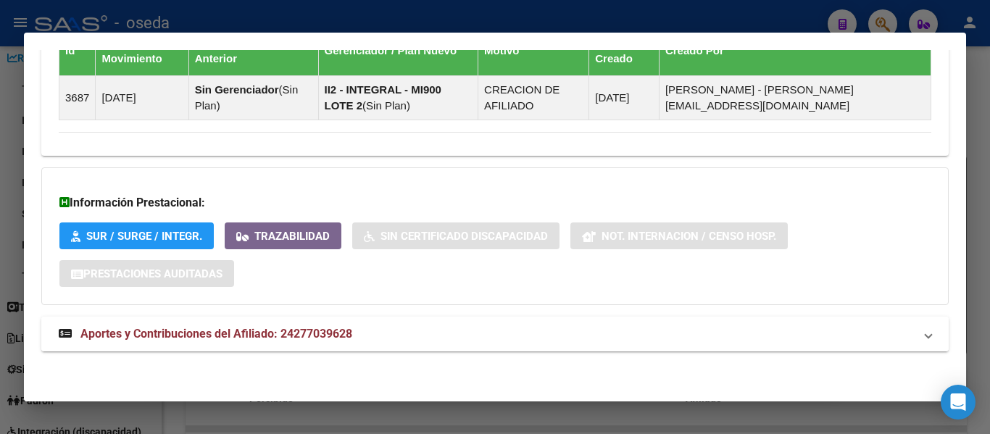
click at [310, 330] on span "Aportes y Contribuciones del Afiliado: 24277039628" at bounding box center [216, 334] width 272 height 14
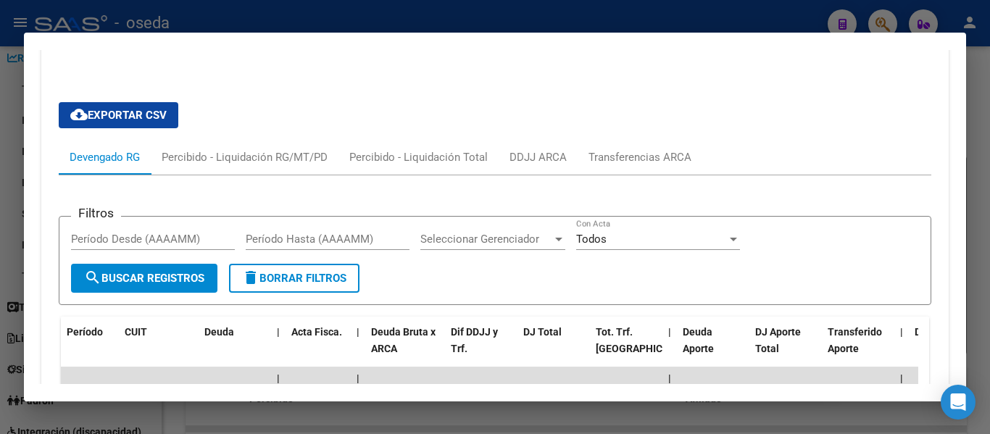
scroll to position [1281, 0]
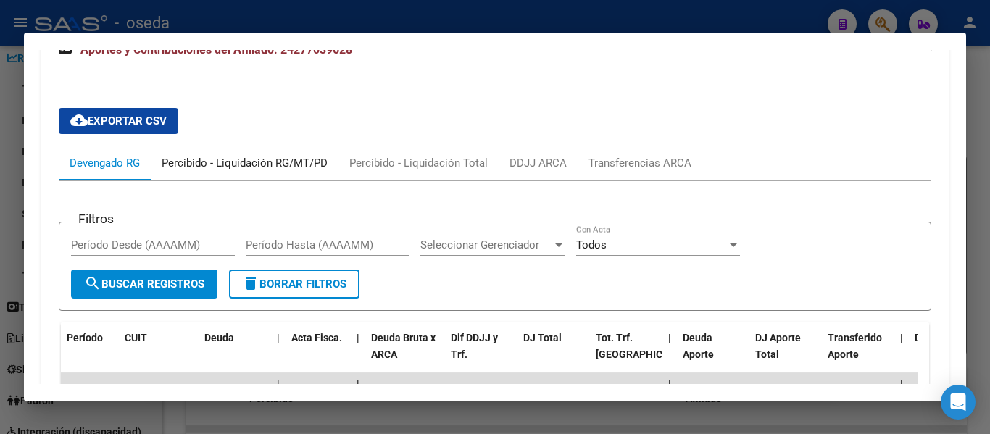
click at [228, 166] on div "Percibido - Liquidación RG/MT/PD" at bounding box center [245, 163] width 166 height 16
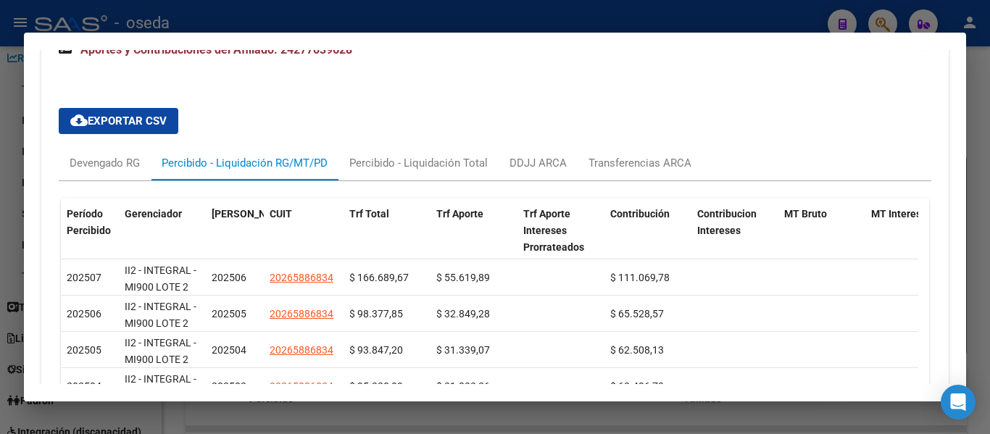
click at [556, 397] on mat-dialog-container "Análisis Afiliado - CUIL: 24277039628 DATOS PADRÓN ÁGIL: GRINSHPAN [PERSON_NAME…" at bounding box center [495, 217] width 942 height 369
click at [95, 161] on div "Devengado RG" at bounding box center [105, 163] width 70 height 16
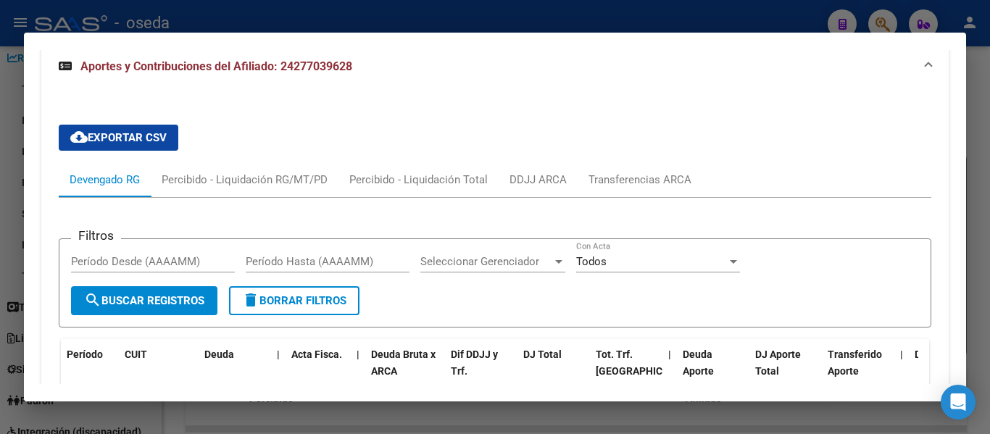
scroll to position [1209, 0]
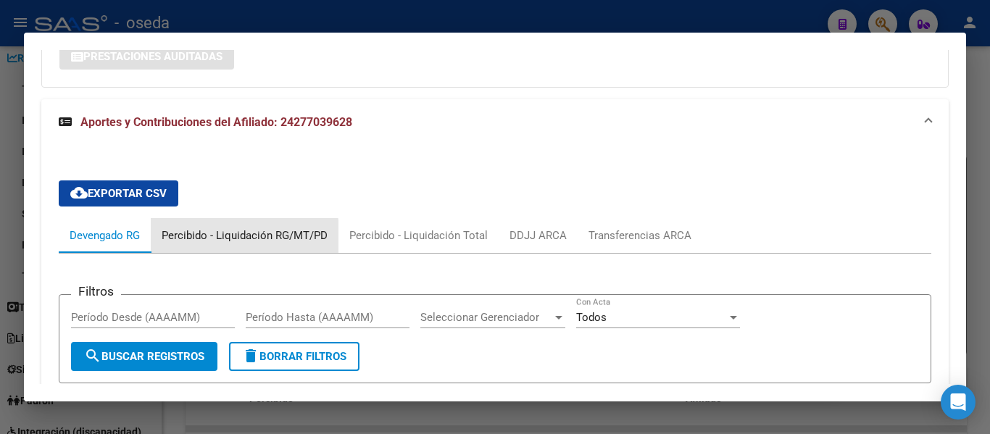
click at [209, 244] on div "Percibido - Liquidación RG/MT/PD" at bounding box center [245, 236] width 166 height 16
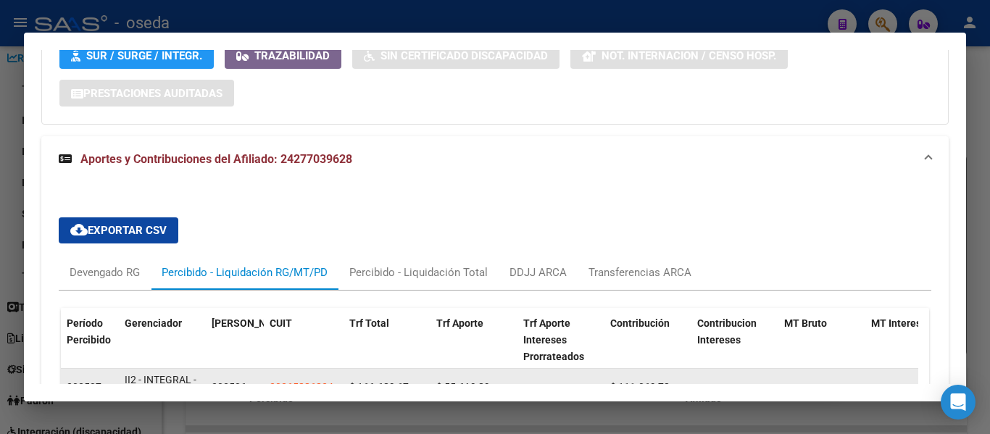
scroll to position [1136, 0]
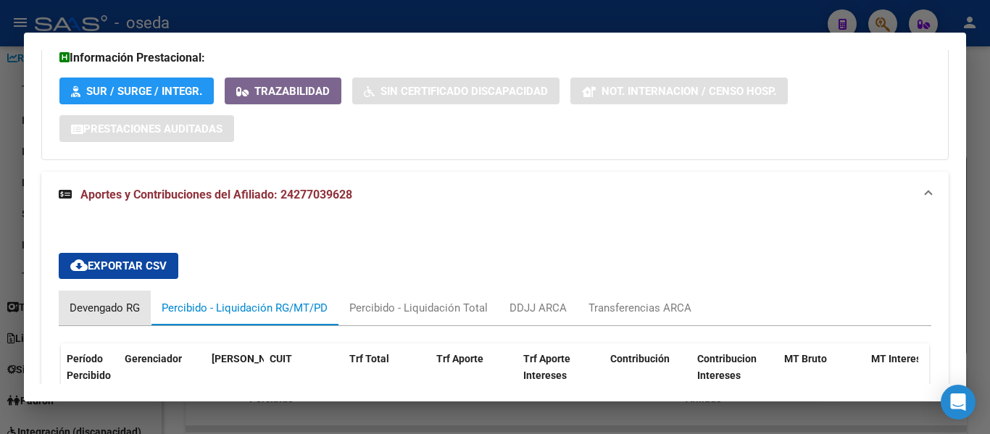
click at [98, 310] on div "Devengado RG" at bounding box center [105, 308] width 70 height 16
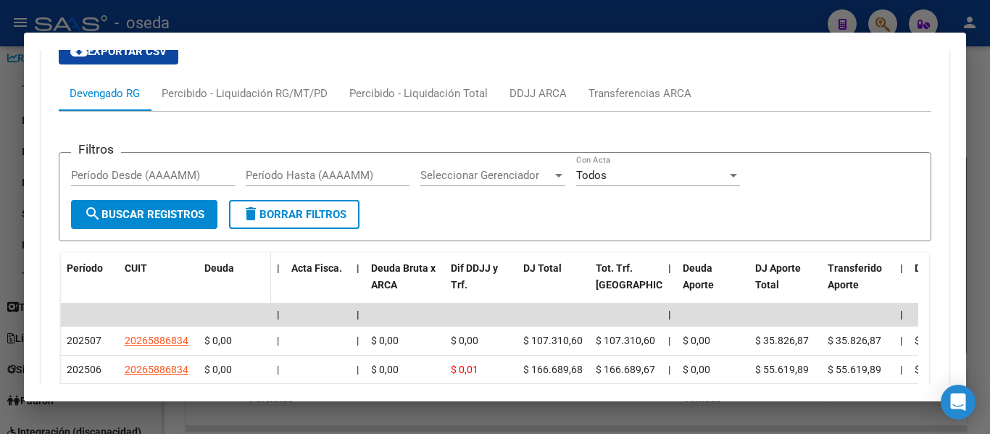
scroll to position [1354, 0]
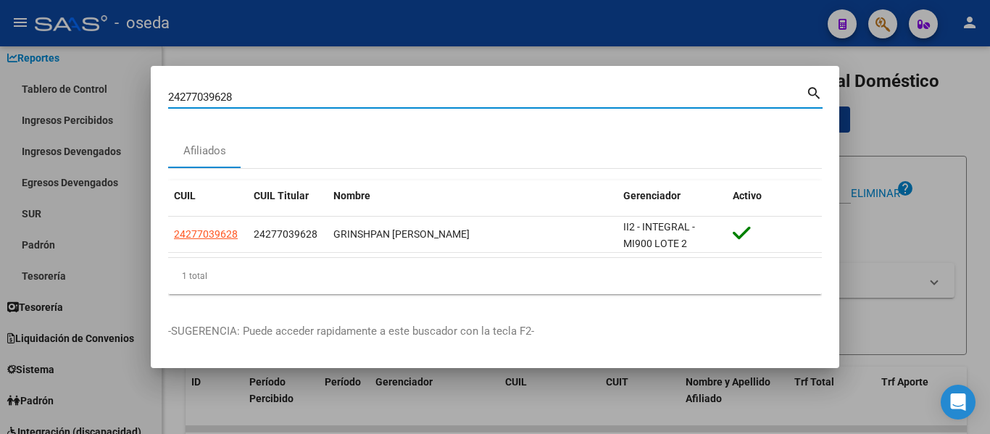
drag, startPoint x: 239, startPoint y: 91, endPoint x: 139, endPoint y: 77, distance: 101.1
click at [139, 77] on div "24277039628 Buscar (apellido, dni, cuil, nro traspaso, cuit, obra social) searc…" at bounding box center [495, 217] width 990 height 434
paste input "7414269201"
type input "27414269201"
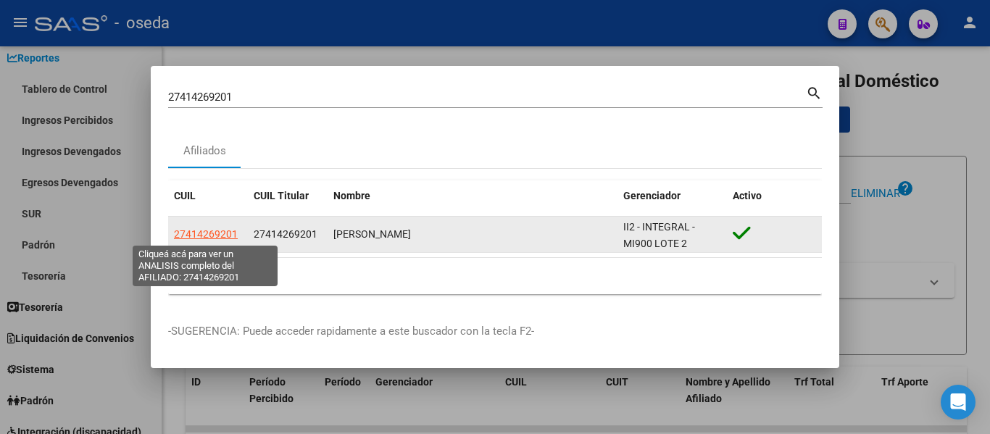
click at [218, 233] on span "27414269201" at bounding box center [206, 234] width 64 height 12
type textarea "27414269201"
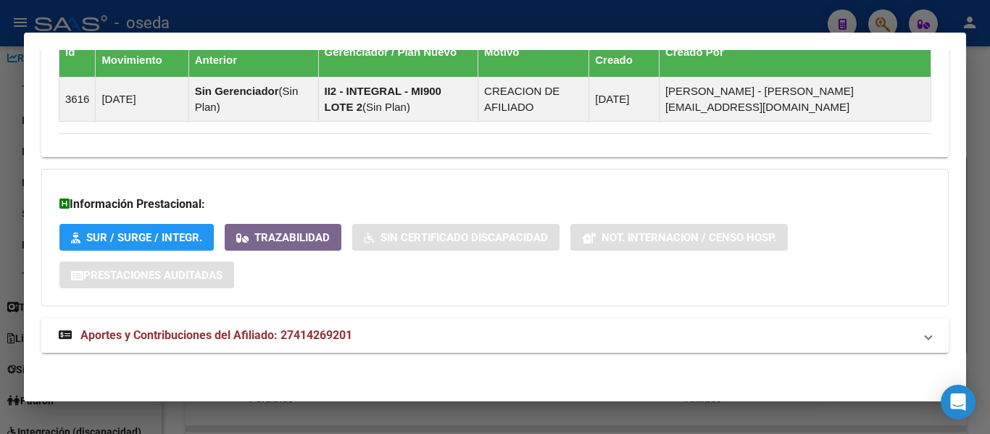
scroll to position [884, 0]
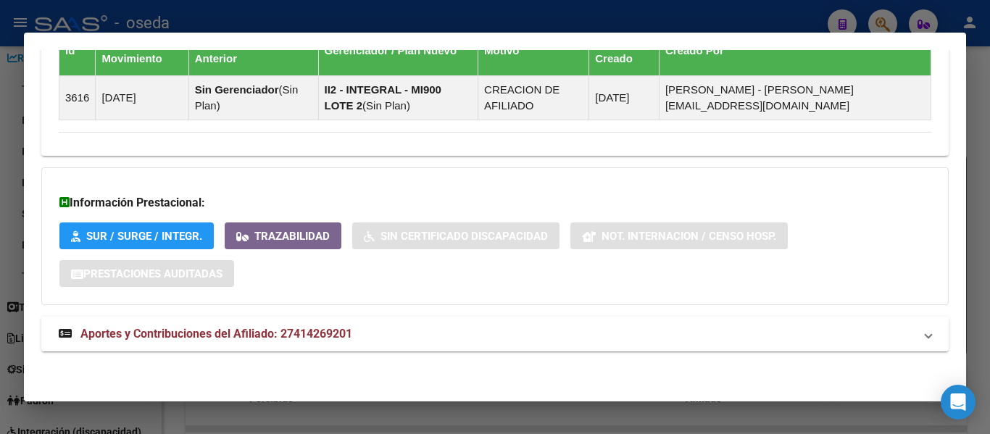
click at [308, 337] on span "Aportes y Contribuciones del Afiliado: 27414269201" at bounding box center [216, 334] width 272 height 14
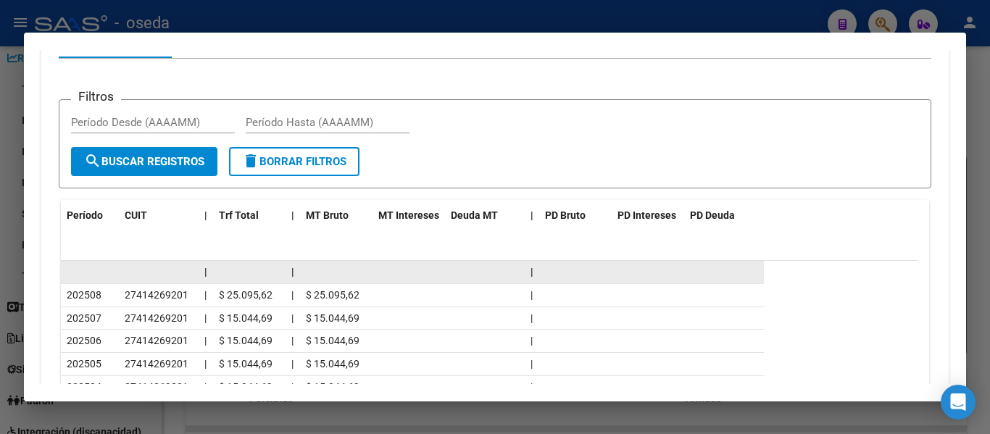
scroll to position [1318, 0]
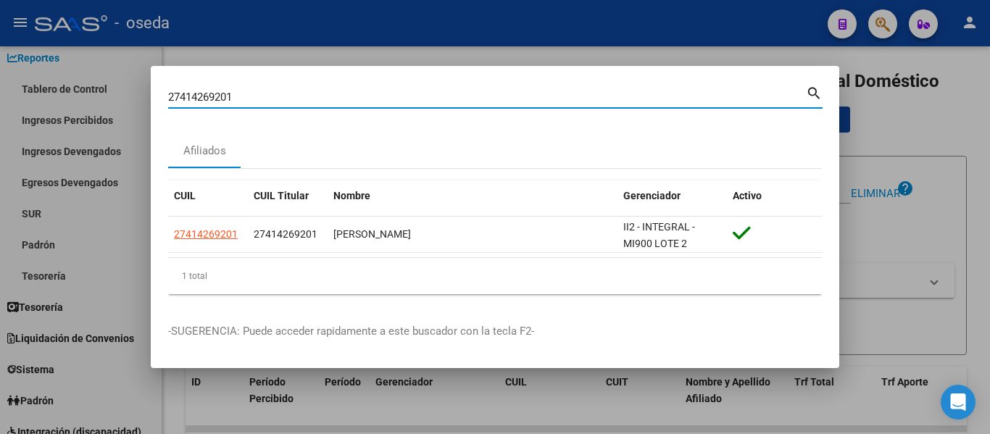
drag, startPoint x: 275, startPoint y: 101, endPoint x: 5, endPoint y: 88, distance: 270.7
click at [5, 88] on div "27414269201 Buscar (apellido, dni, cuil, nro traspaso, cuit, obra social) searc…" at bounding box center [495, 217] width 990 height 434
paste input "3232662964"
type input "23232662964"
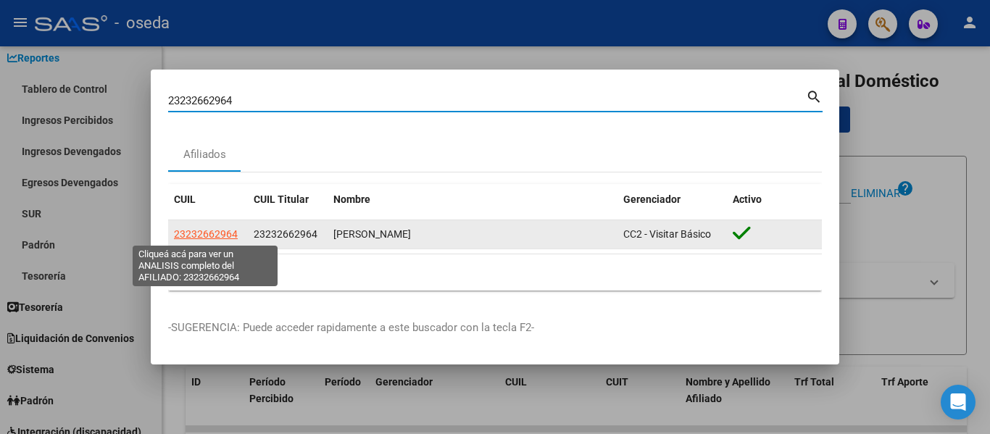
click at [217, 237] on span "23232662964" at bounding box center [206, 234] width 64 height 12
type textarea "23232662964"
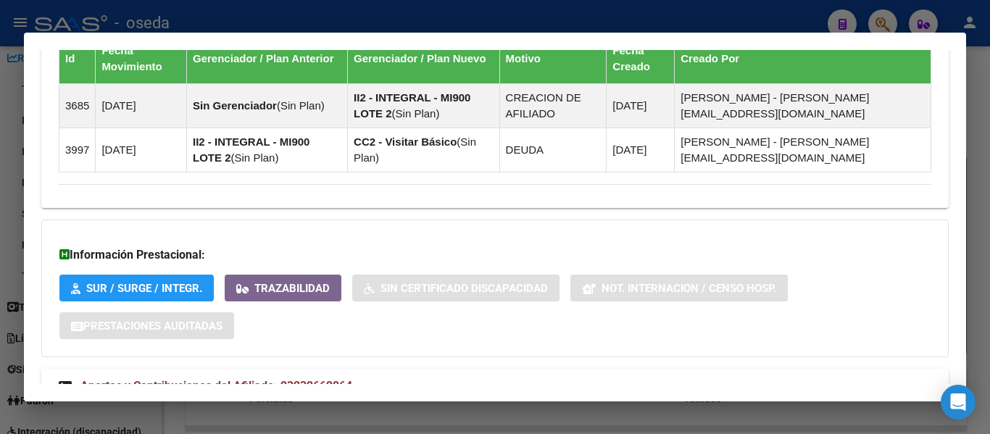
scroll to position [987, 0]
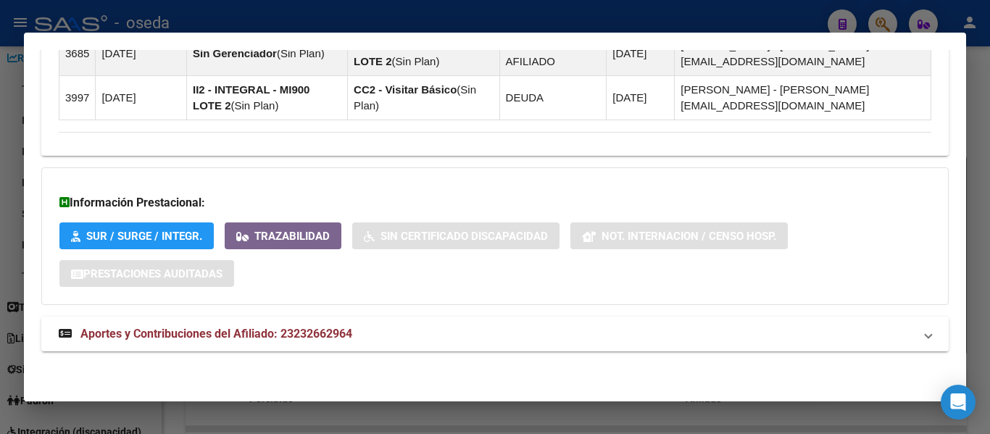
click at [312, 336] on span "Aportes y Contribuciones del Afiliado: 23232662964" at bounding box center [216, 334] width 272 height 14
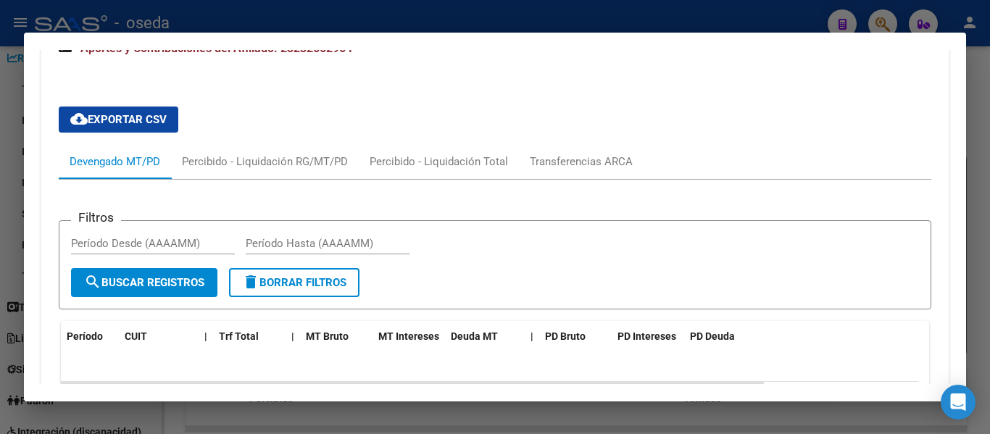
scroll to position [1277, 0]
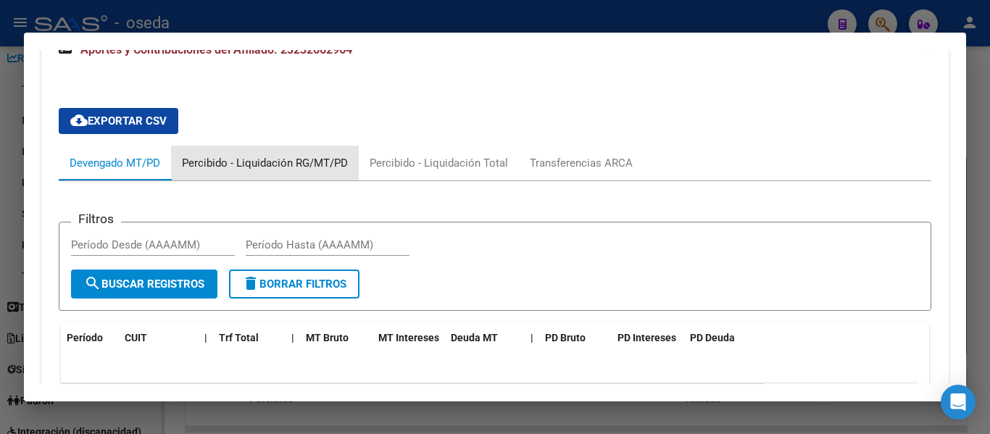
click at [314, 162] on div "Percibido - Liquidación RG/MT/PD" at bounding box center [265, 163] width 166 height 16
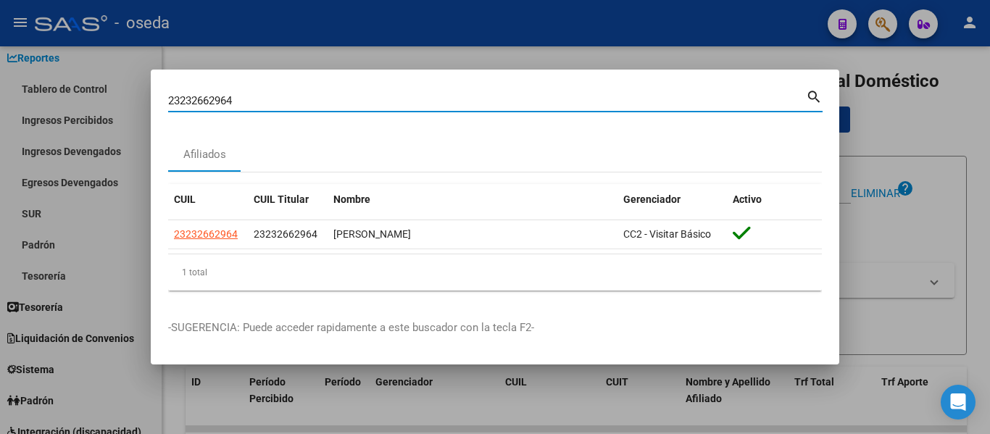
drag, startPoint x: 238, startPoint y: 99, endPoint x: 99, endPoint y: 101, distance: 139.2
click at [99, 101] on div "23232662964 Buscar (apellido, dni, cuil, nro traspaso, cuit, obra social) searc…" at bounding box center [495, 217] width 990 height 434
paste input "0256779855"
type input "20256779855"
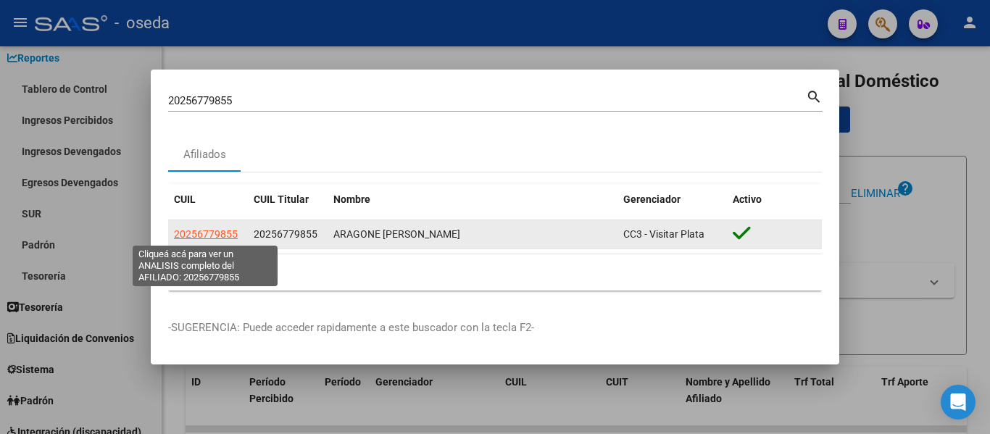
click at [217, 233] on span "20256779855" at bounding box center [206, 234] width 64 height 12
type textarea "20256779855"
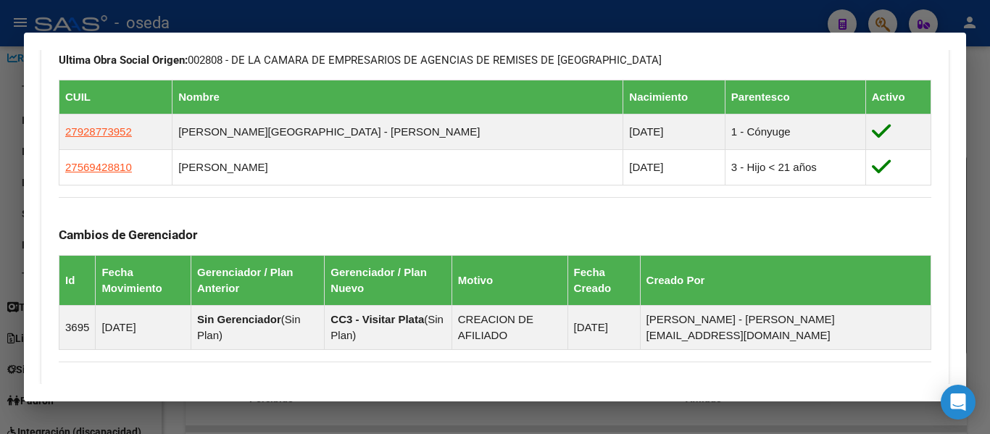
scroll to position [995, 0]
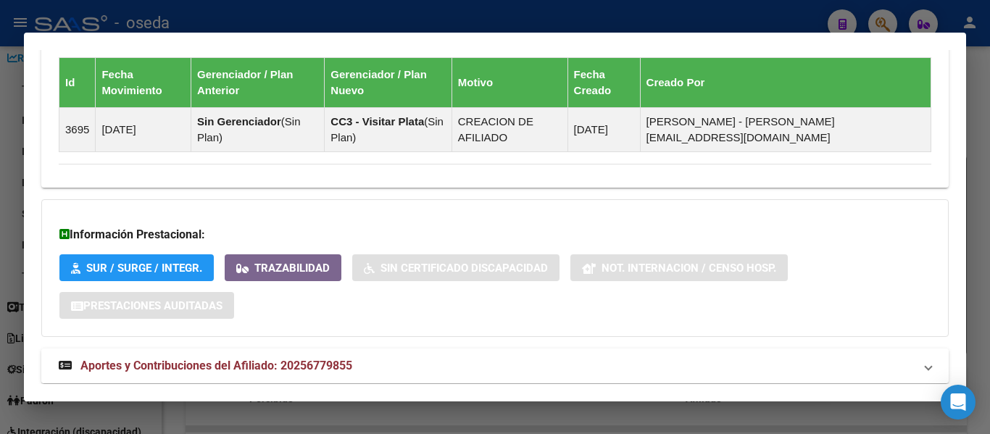
click at [318, 359] on span "Aportes y Contribuciones del Afiliado: 20256779855" at bounding box center [216, 366] width 272 height 14
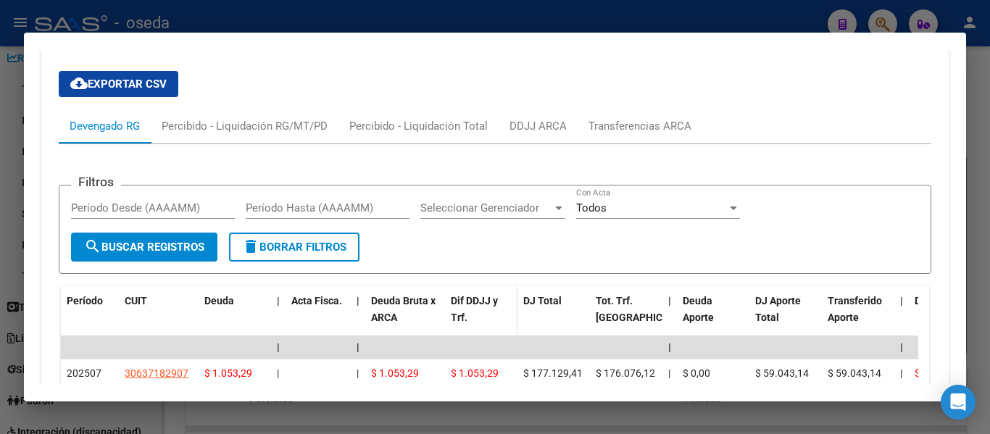
scroll to position [1285, 0]
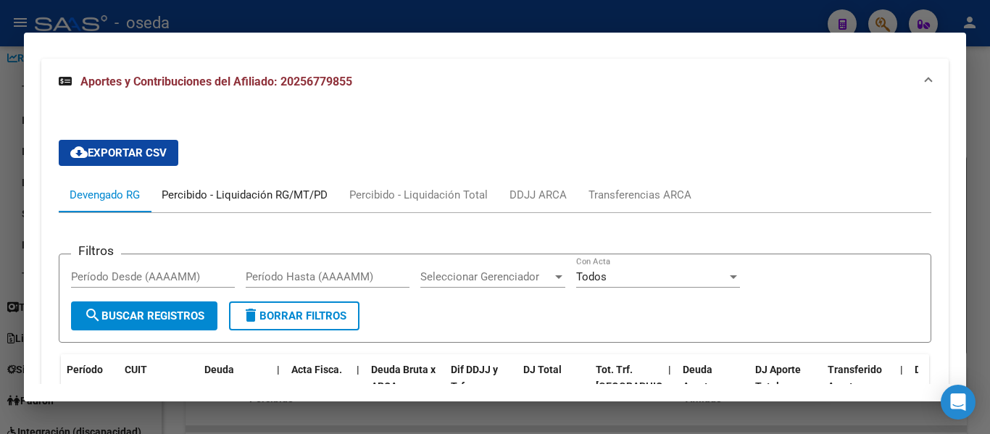
click at [261, 187] on div "Percibido - Liquidación RG/MT/PD" at bounding box center [245, 195] width 166 height 16
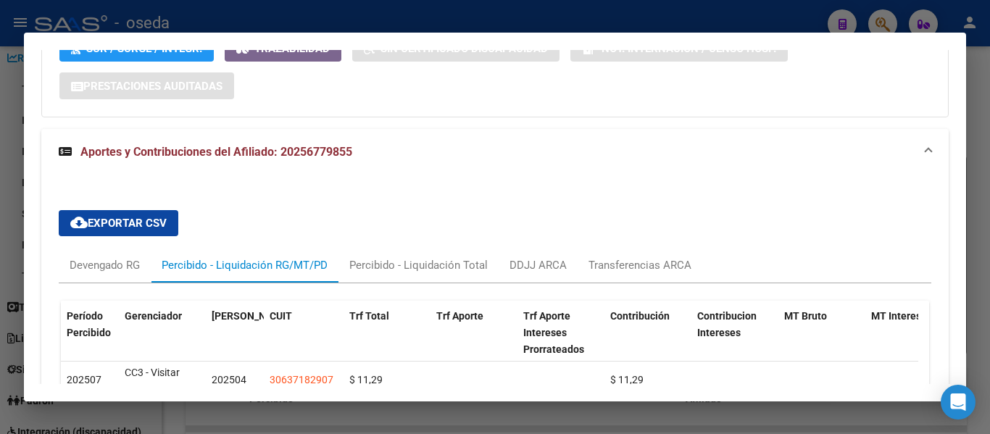
scroll to position [1213, 0]
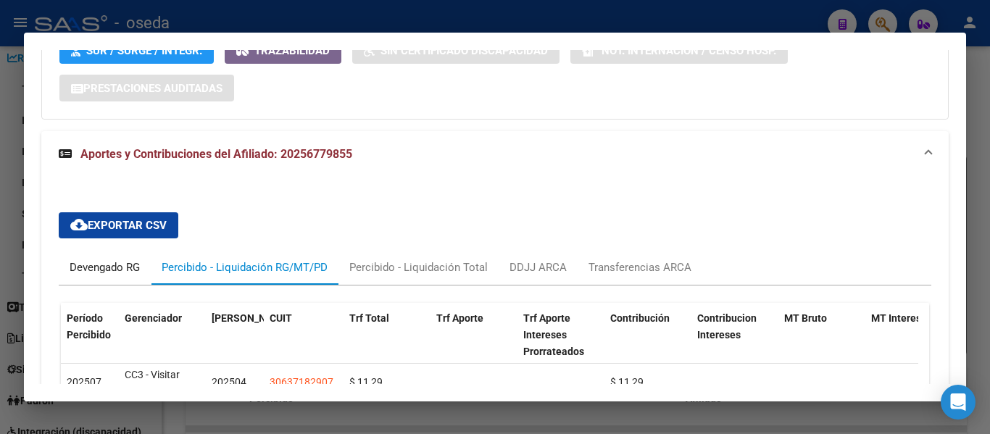
click at [105, 259] on div "Devengado RG" at bounding box center [105, 267] width 70 height 16
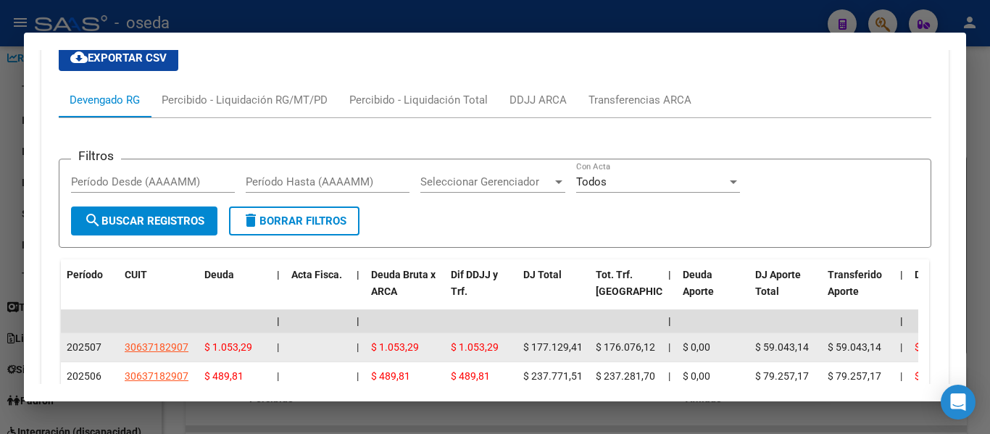
scroll to position [1358, 0]
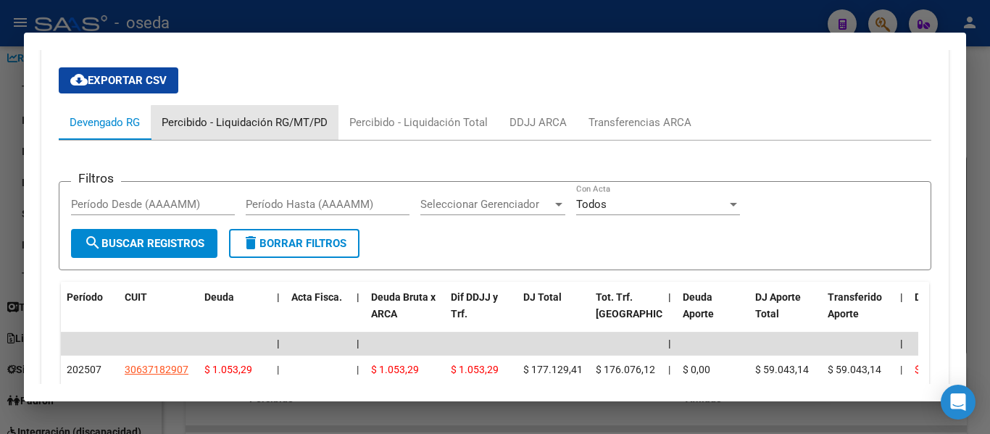
click at [266, 115] on div "Percibido - Liquidación RG/MT/PD" at bounding box center [245, 123] width 166 height 16
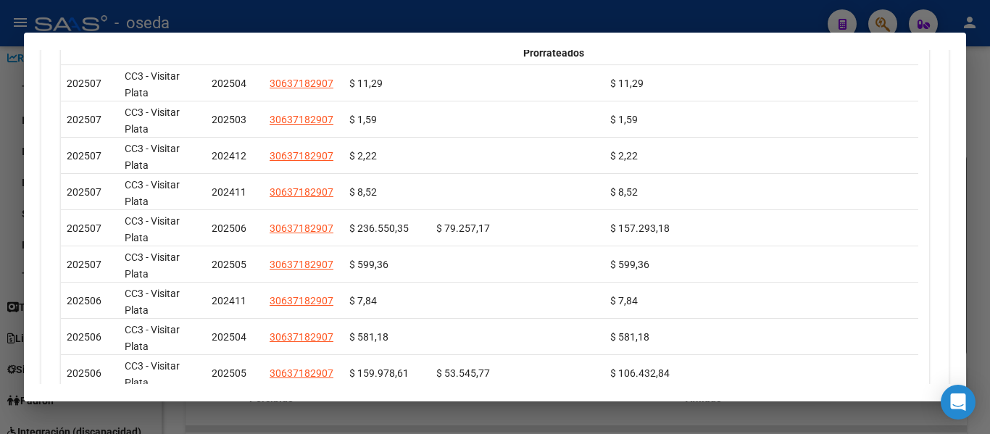
scroll to position [1430, 0]
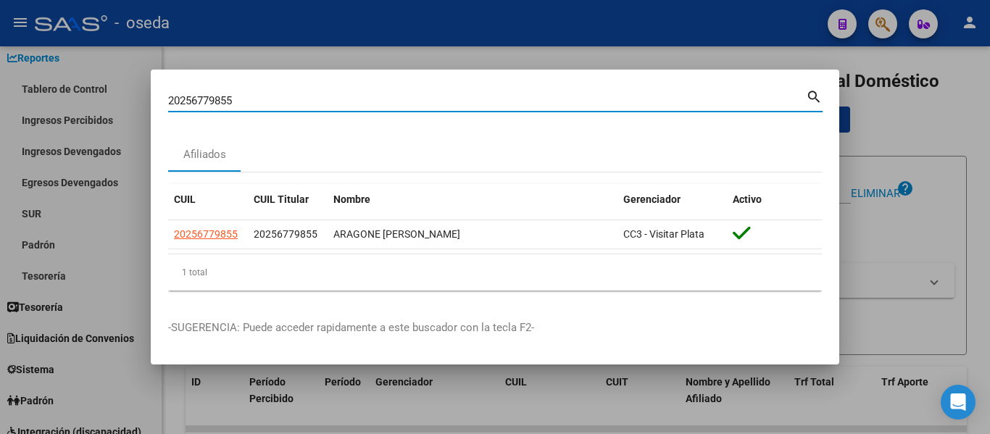
drag, startPoint x: 288, startPoint y: 96, endPoint x: 149, endPoint y: 81, distance: 140.7
click at [149, 81] on div "20256779855 Buscar (apellido, dni, cuil, nro traspaso, cuit, obra social) searc…" at bounding box center [495, 217] width 990 height 434
paste input "384454403"
type input "20384454403"
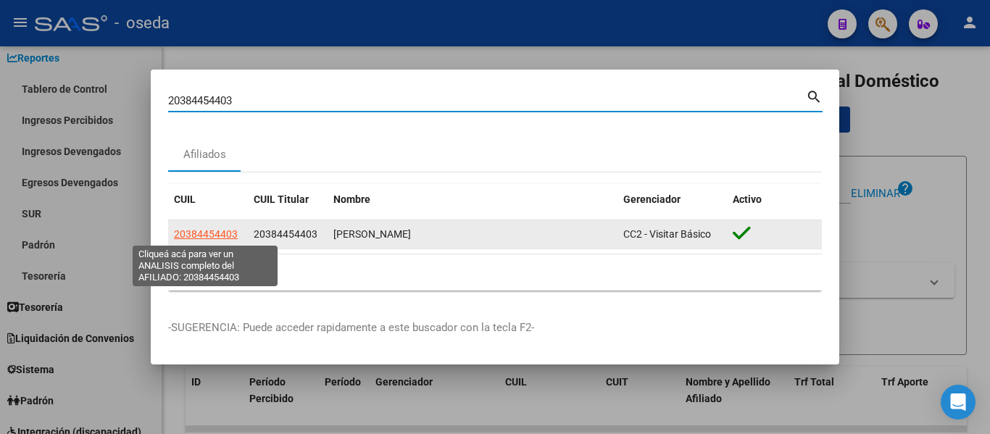
click at [216, 232] on span "20384454403" at bounding box center [206, 234] width 64 height 12
type textarea "20384454403"
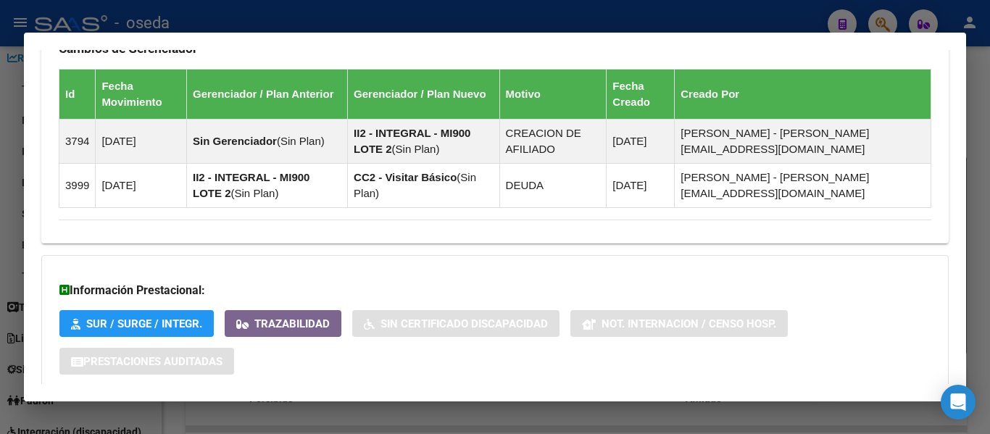
scroll to position [1036, 0]
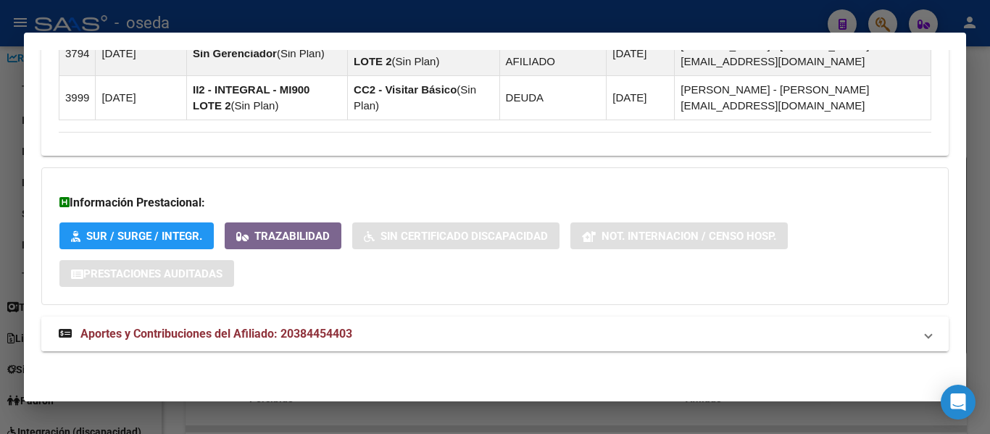
click at [333, 329] on span "Aportes y Contribuciones del Afiliado: 20384454403" at bounding box center [216, 334] width 272 height 14
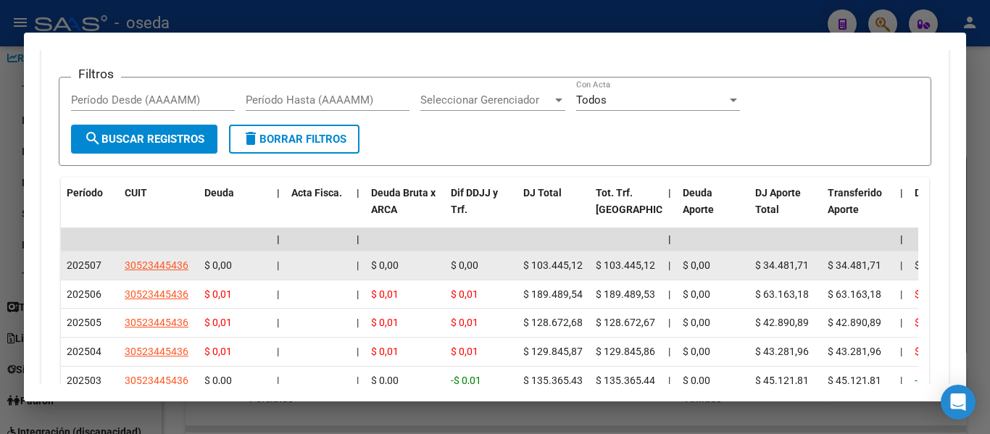
scroll to position [1398, 0]
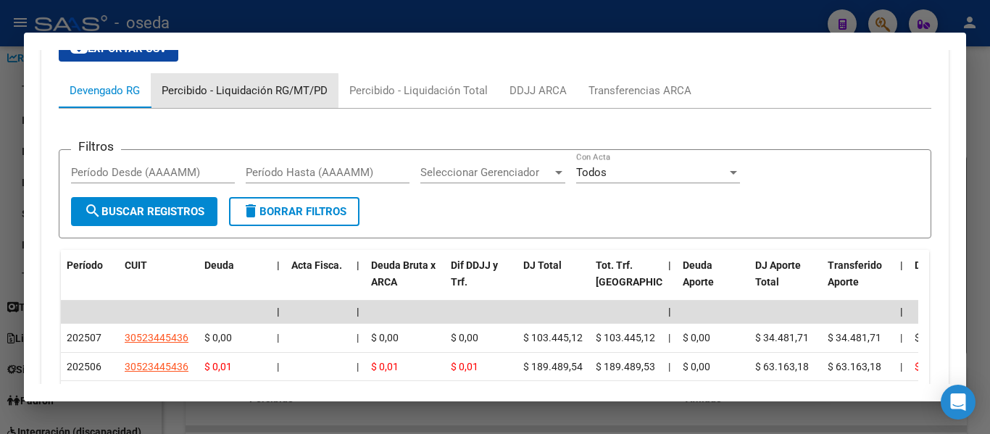
click at [244, 91] on div "Percibido - Liquidación RG/MT/PD" at bounding box center [245, 91] width 166 height 16
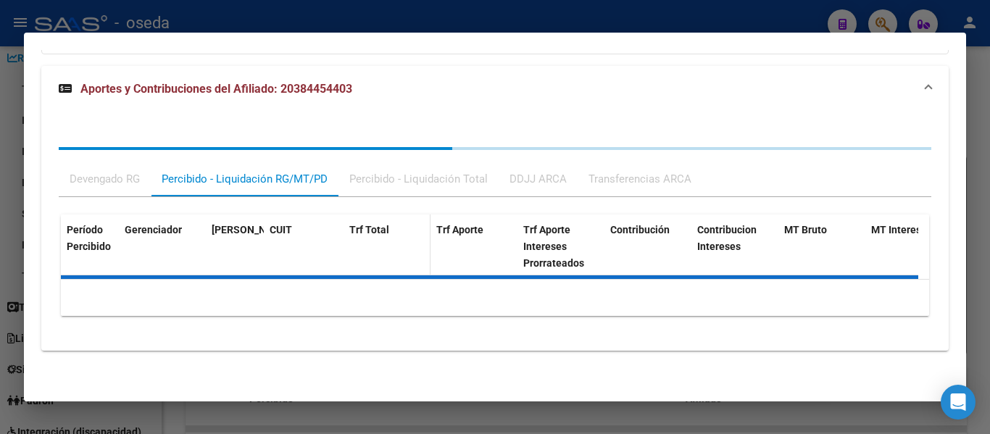
scroll to position [1353, 0]
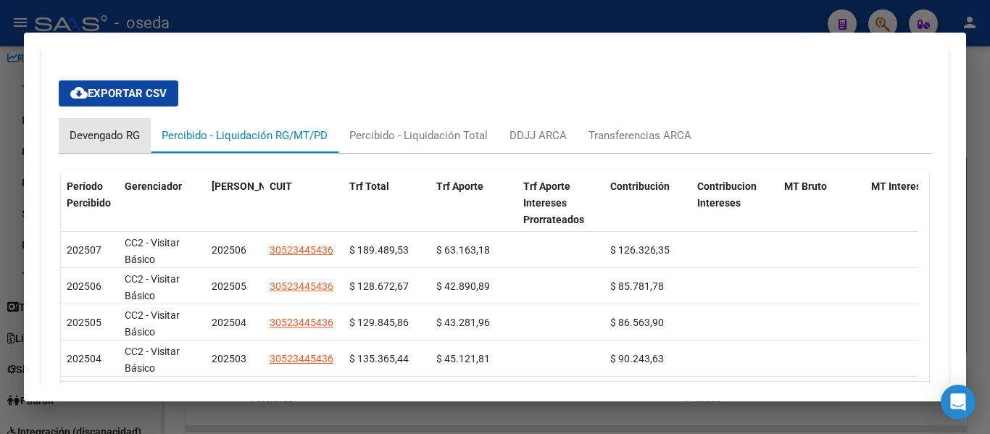
click at [105, 130] on div "Devengado RG" at bounding box center [105, 136] width 70 height 16
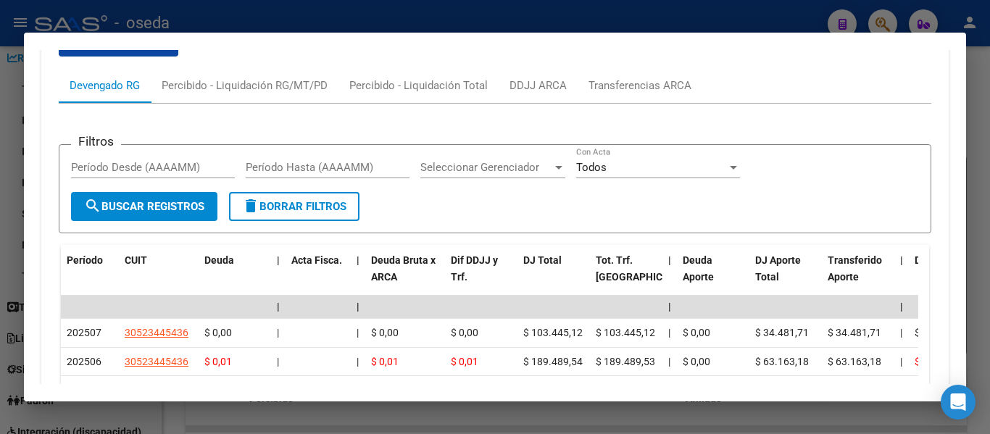
scroll to position [1426, 0]
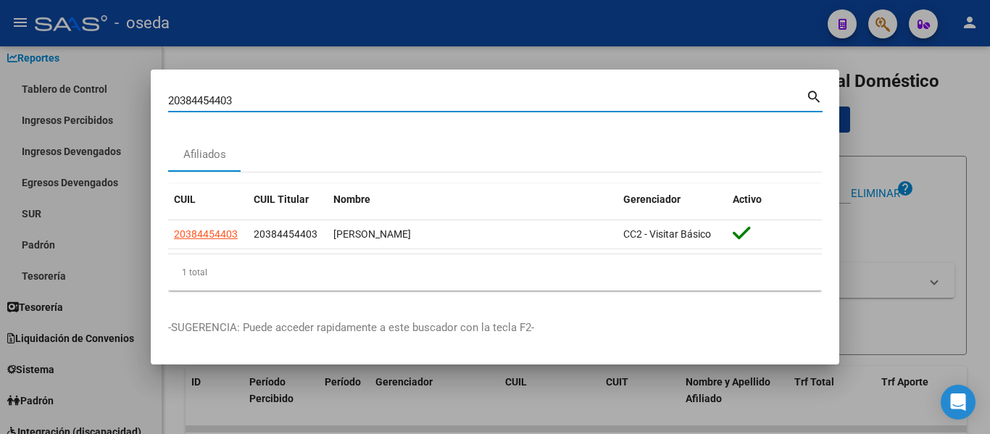
drag, startPoint x: 249, startPoint y: 94, endPoint x: 130, endPoint y: 95, distance: 119.6
click at [130, 95] on div "20384454403 Buscar (apellido, dni, cuil, nro traspaso, cuit, obra social) searc…" at bounding box center [495, 217] width 990 height 434
paste input
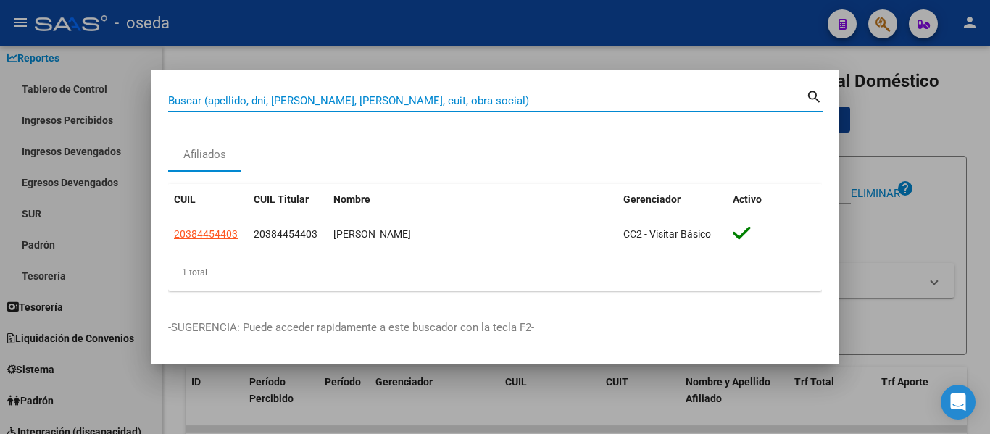
paste input "27224030261"
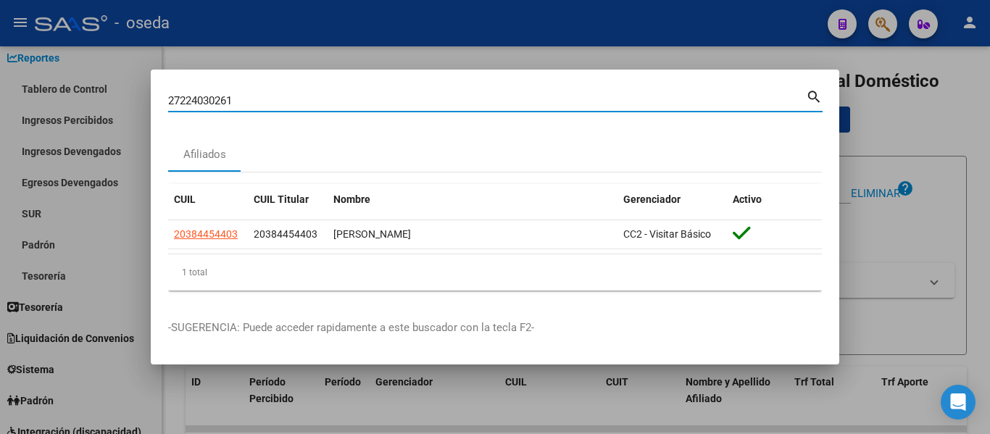
type input "27224030261"
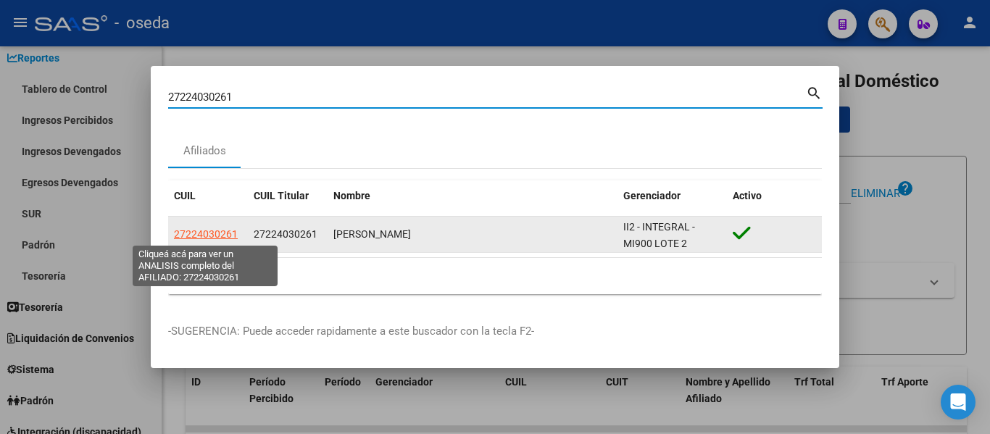
click at [207, 232] on span "27224030261" at bounding box center [206, 234] width 64 height 12
type textarea "27224030261"
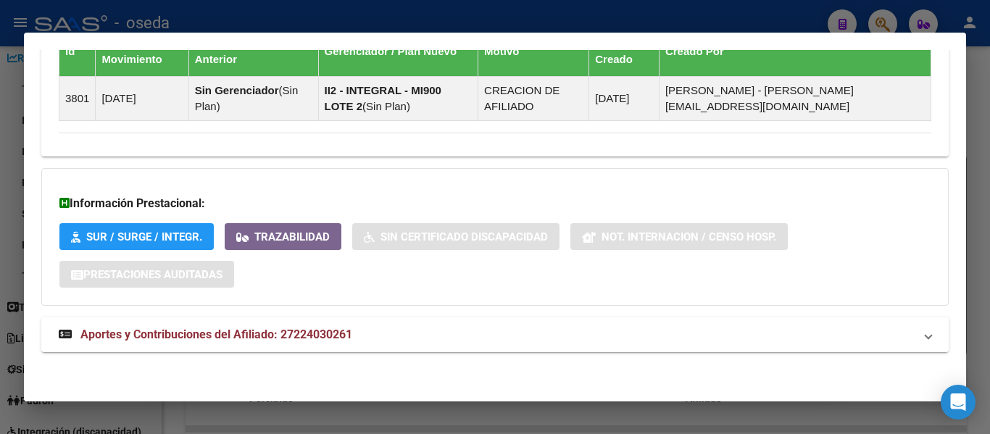
scroll to position [943, 0]
click at [328, 333] on span "Aportes y Contribuciones del Afiliado: 27224030261" at bounding box center [216, 334] width 272 height 14
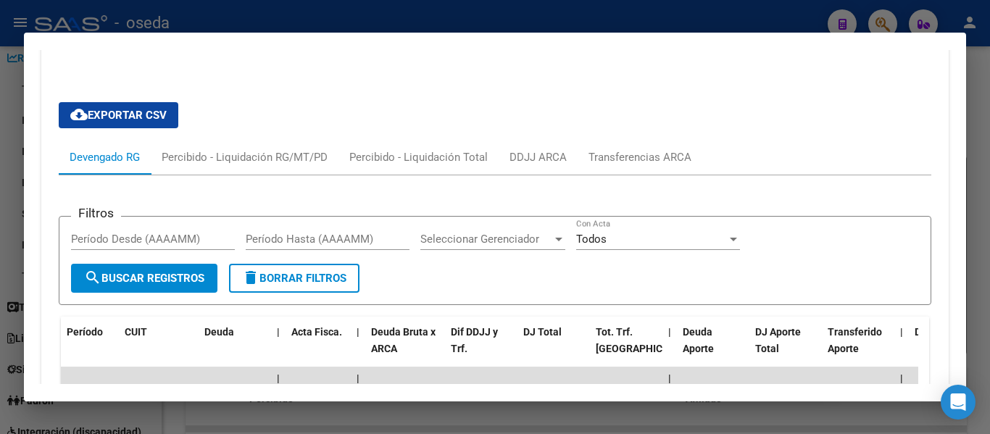
scroll to position [1233, 0]
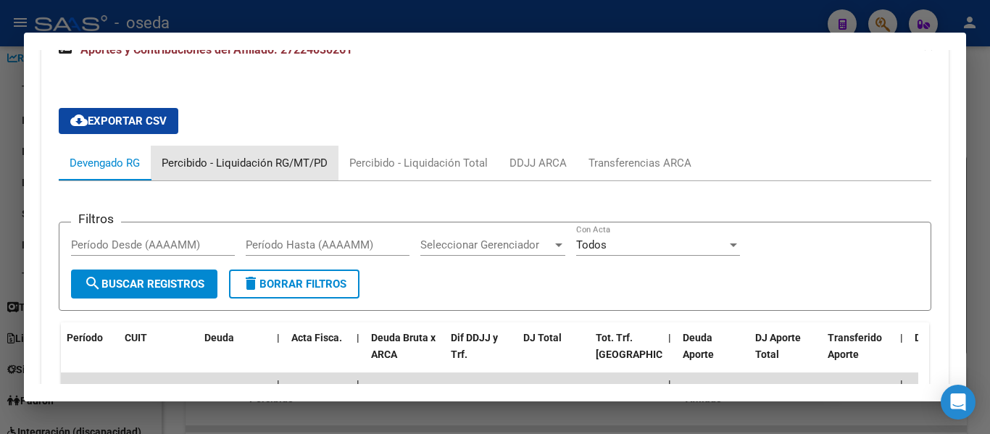
click at [267, 160] on div "Percibido - Liquidación RG/MT/PD" at bounding box center [245, 163] width 166 height 16
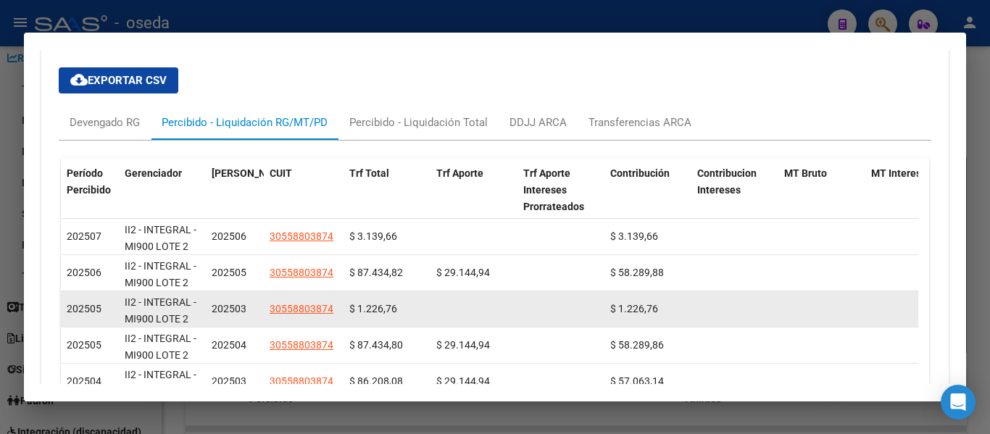
scroll to position [1305, 0]
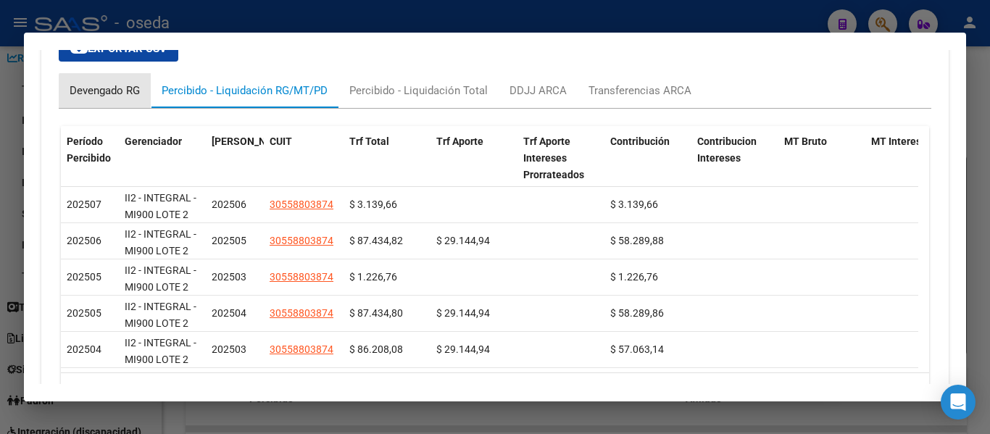
click at [107, 93] on div "Devengado RG" at bounding box center [105, 91] width 70 height 16
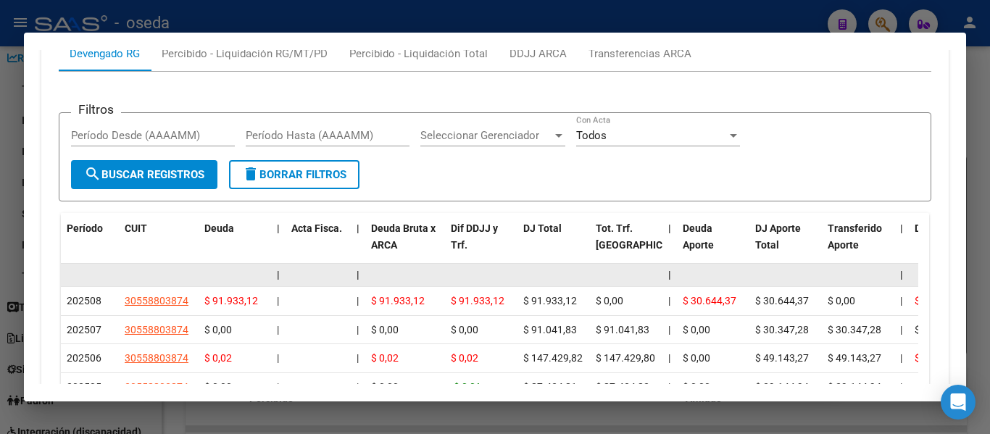
scroll to position [1378, 0]
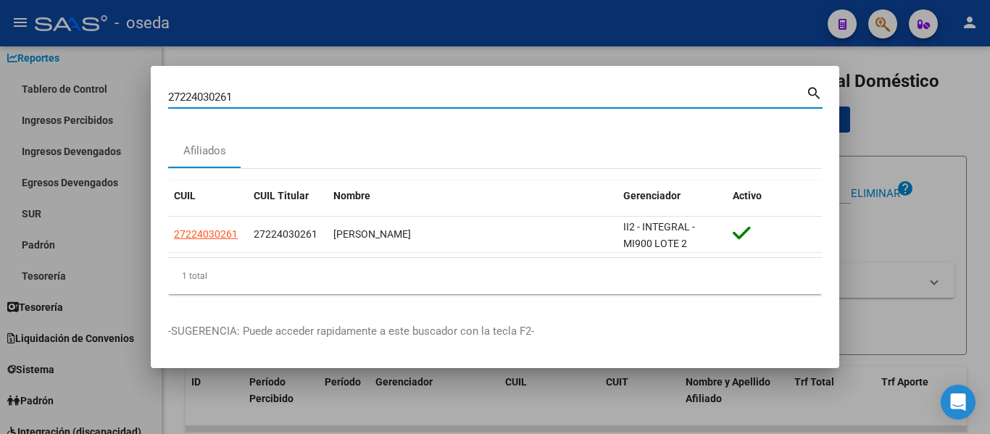
drag, startPoint x: 270, startPoint y: 93, endPoint x: 147, endPoint y: 85, distance: 122.8
click at [147, 85] on div "27224030261 Buscar (apellido, dni, cuil, nro traspaso, cuit, obra social) searc…" at bounding box center [495, 217] width 990 height 434
paste input "41426920"
type input "27414269201"
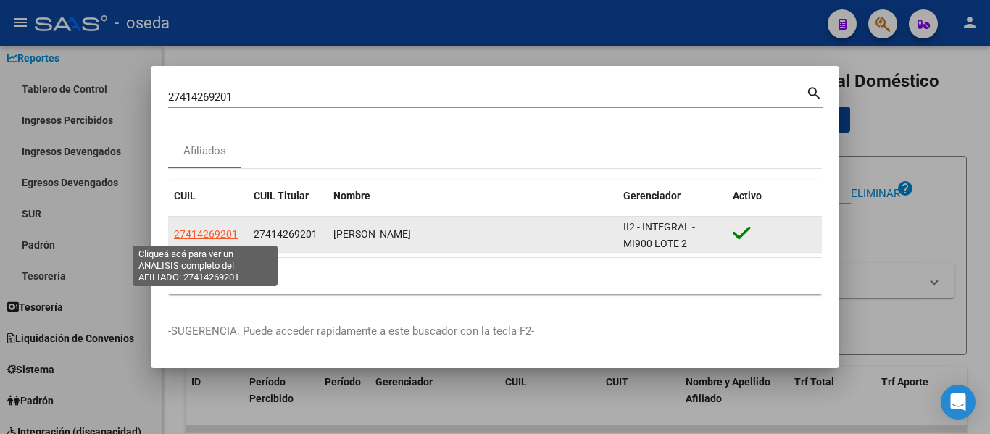
click at [213, 237] on span "27414269201" at bounding box center [206, 234] width 64 height 12
type textarea "27414269201"
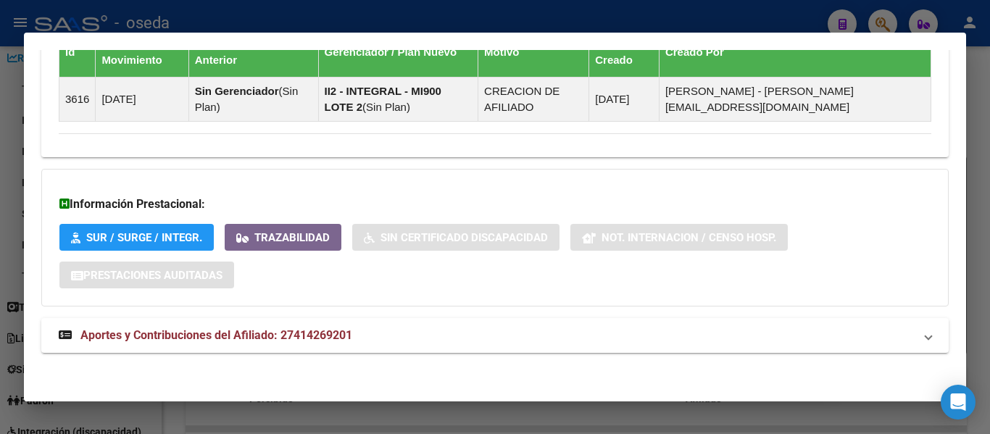
scroll to position [884, 0]
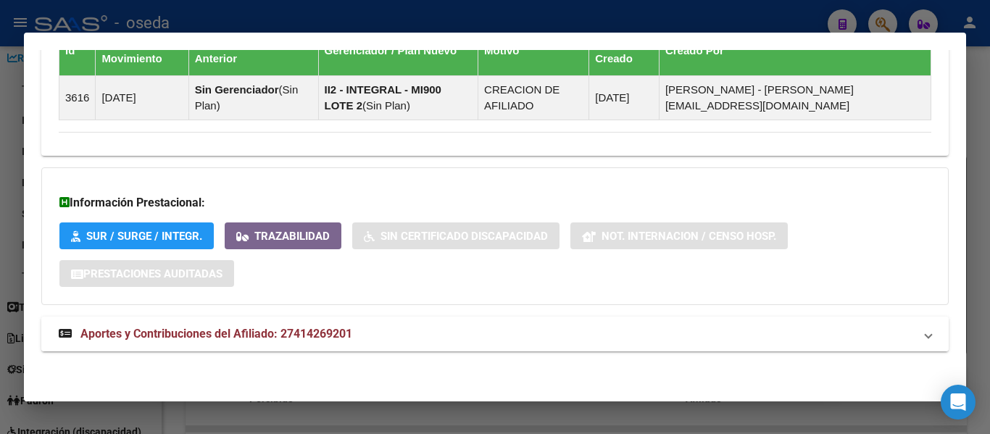
click at [336, 333] on span "Aportes y Contribuciones del Afiliado: 27414269201" at bounding box center [216, 334] width 272 height 14
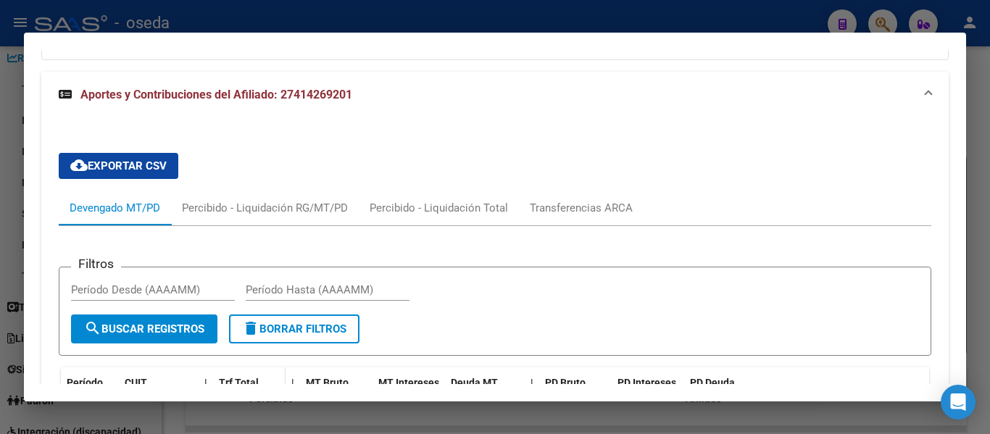
scroll to position [1173, 0]
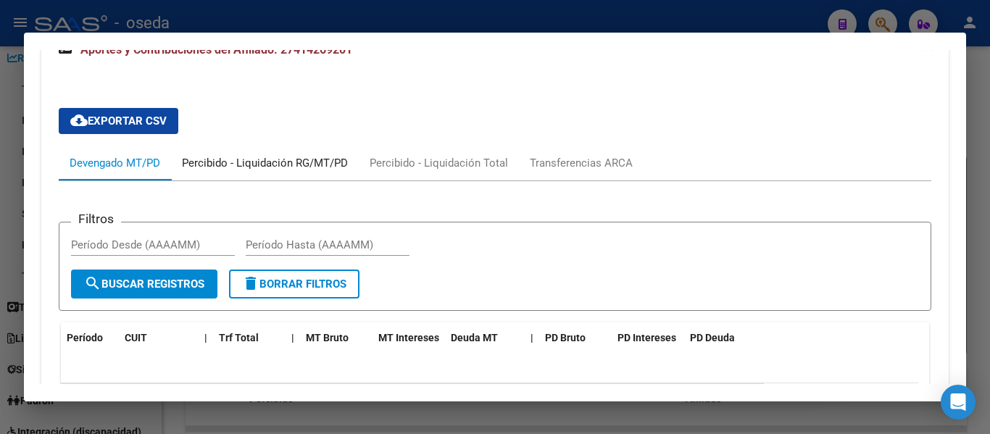
click at [277, 165] on div "Percibido - Liquidación RG/MT/PD" at bounding box center [265, 163] width 166 height 16
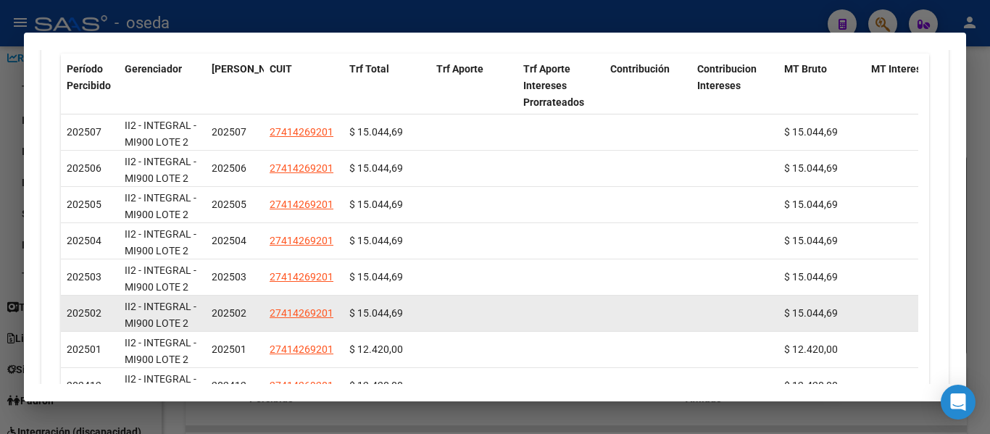
scroll to position [1246, 0]
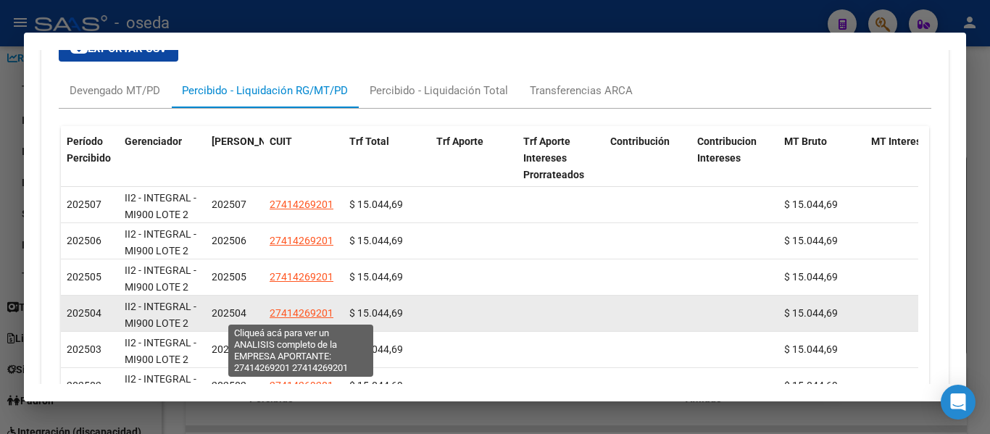
click at [291, 312] on span "27414269201" at bounding box center [302, 313] width 64 height 12
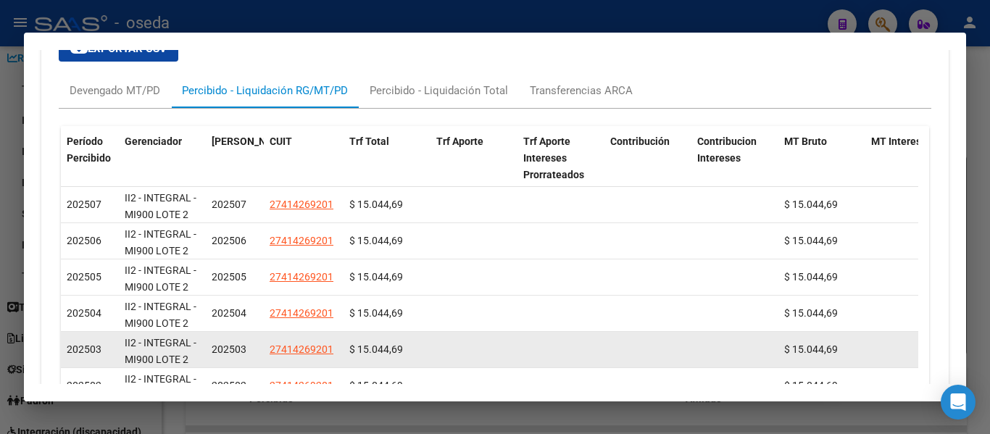
scroll to position [1318, 0]
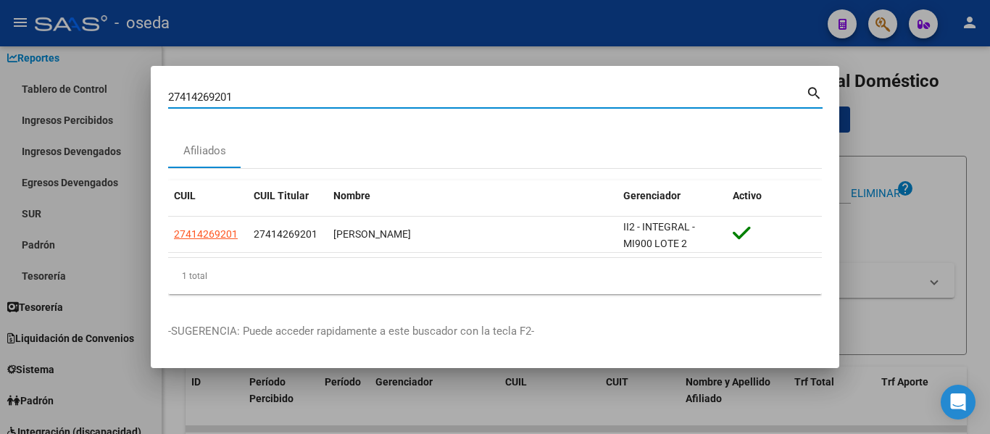
drag, startPoint x: 292, startPoint y: 93, endPoint x: 143, endPoint y: 102, distance: 149.6
click at [143, 102] on div "27414269201 Buscar (apellido, dni, cuil, nro traspaso, cuit, obra social) searc…" at bounding box center [495, 217] width 990 height 434
paste input "3232662964"
type input "23232662964"
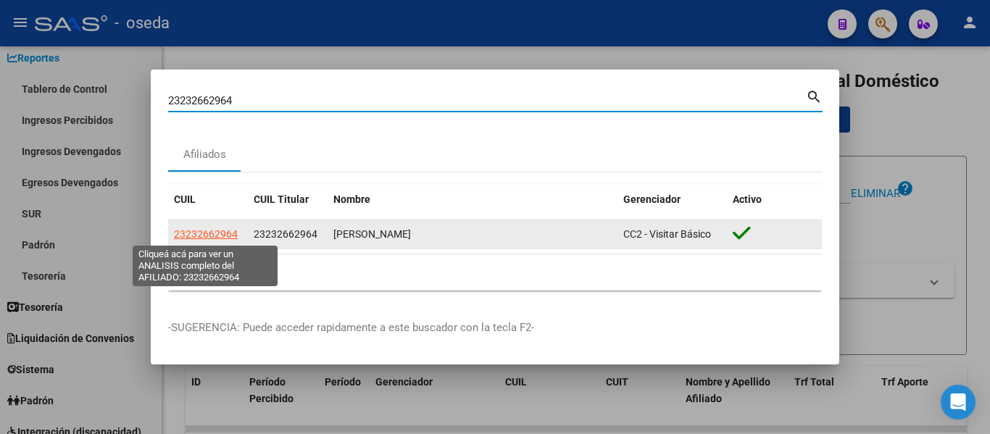
click at [202, 231] on span "23232662964" at bounding box center [206, 234] width 64 height 12
type textarea "23232662964"
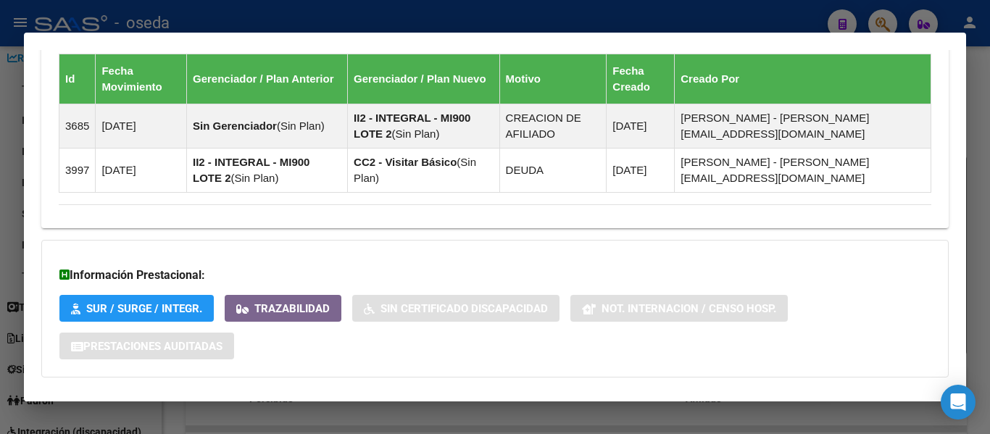
scroll to position [987, 0]
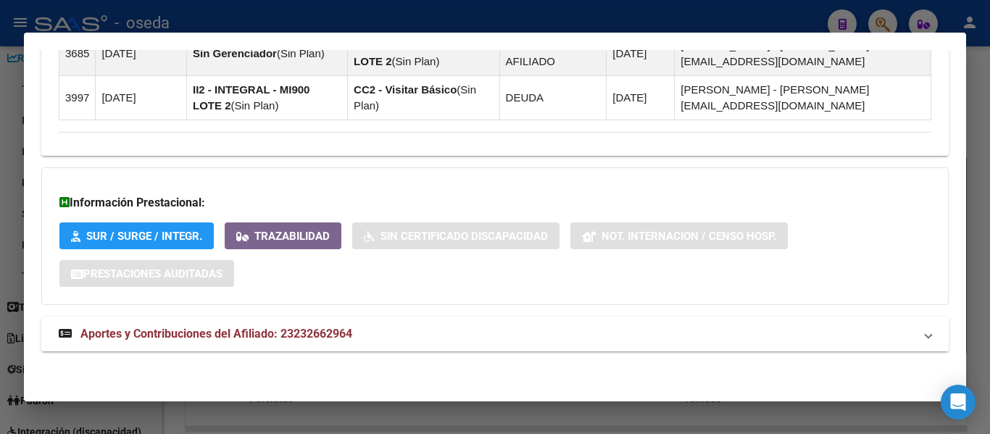
click at [278, 336] on span "Aportes y Contribuciones del Afiliado: 23232662964" at bounding box center [216, 334] width 272 height 14
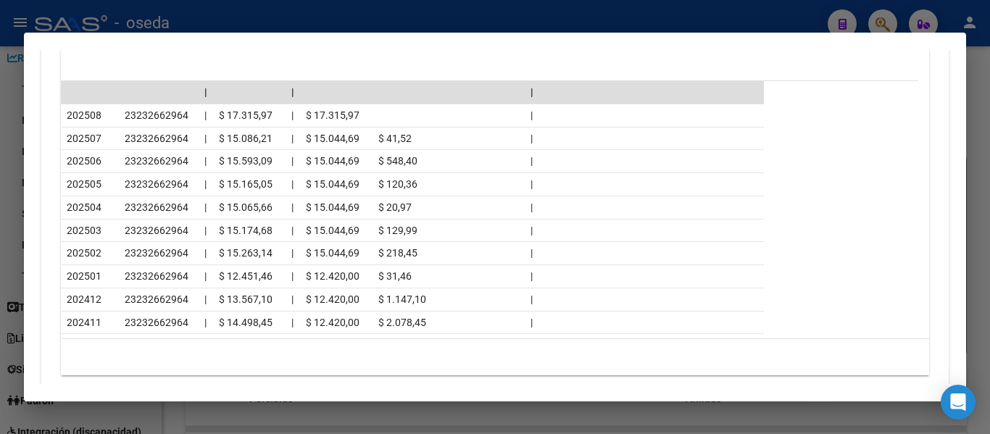
scroll to position [1217, 0]
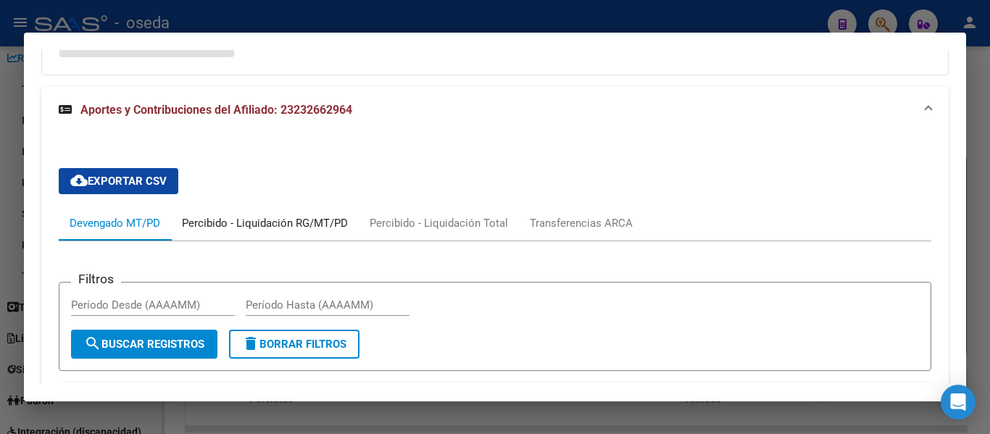
click at [241, 218] on div "Percibido - Liquidación RG/MT/PD" at bounding box center [265, 223] width 166 height 16
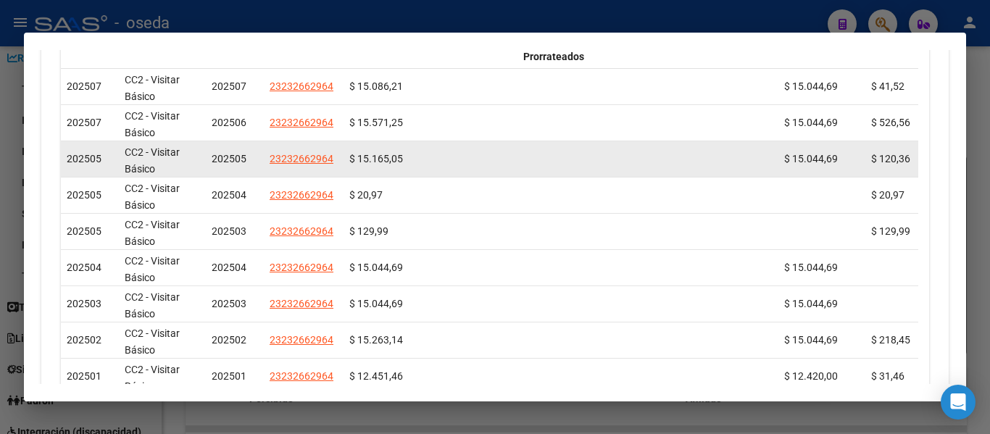
scroll to position [1434, 0]
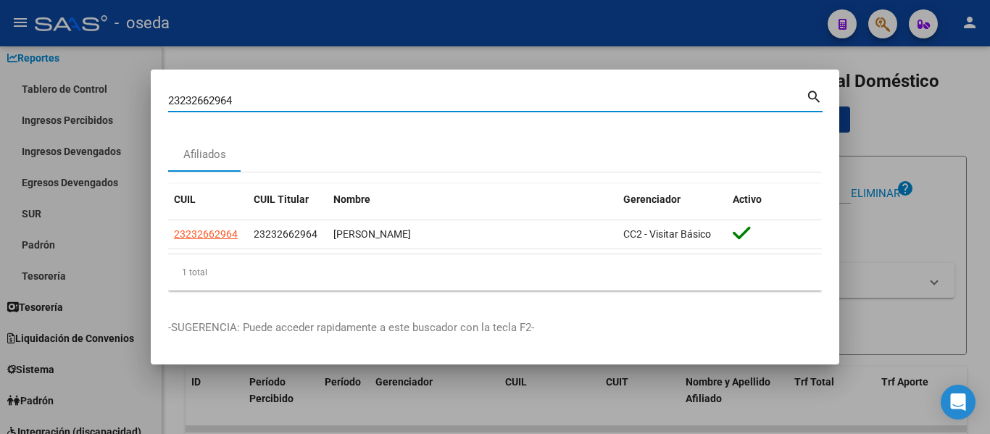
drag, startPoint x: 258, startPoint y: 96, endPoint x: 134, endPoint y: 83, distance: 124.7
click at [134, 83] on div "23232662964 Buscar (apellido, dni, cuil, nro traspaso, cuit, obra social) searc…" at bounding box center [495, 217] width 990 height 434
paste input "7218765640"
type input "27218765640"
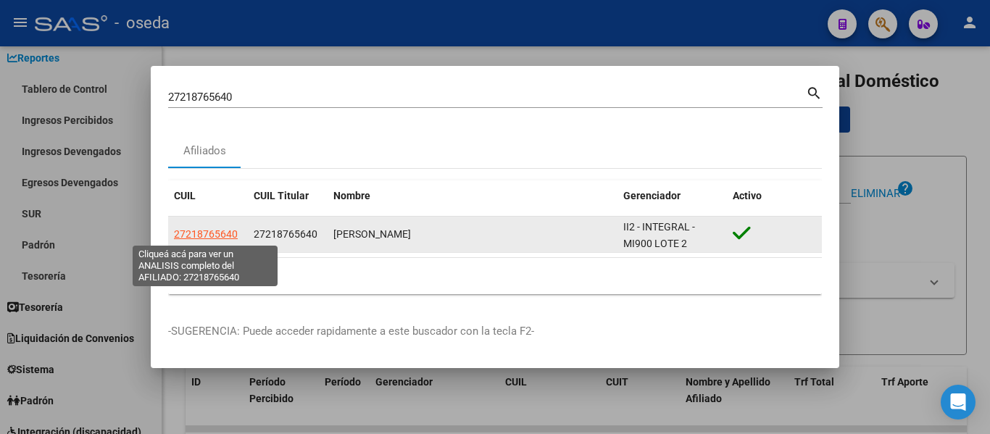
click at [207, 235] on span "27218765640" at bounding box center [206, 234] width 64 height 12
type textarea "27218765640"
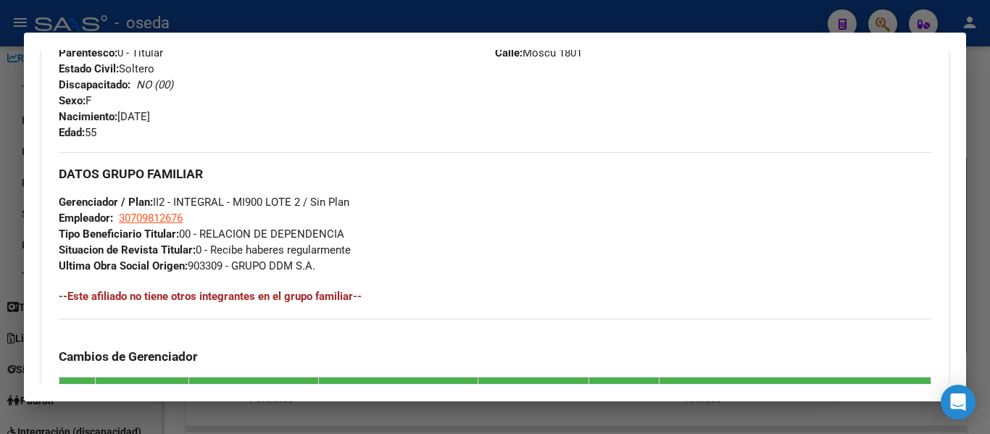
scroll to position [943, 0]
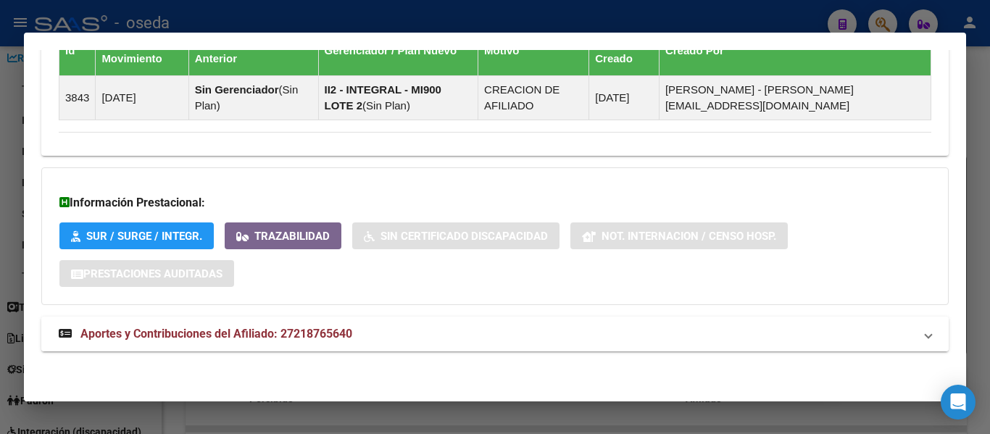
click at [263, 336] on span "Aportes y Contribuciones del Afiliado: 27218765640" at bounding box center [216, 334] width 272 height 14
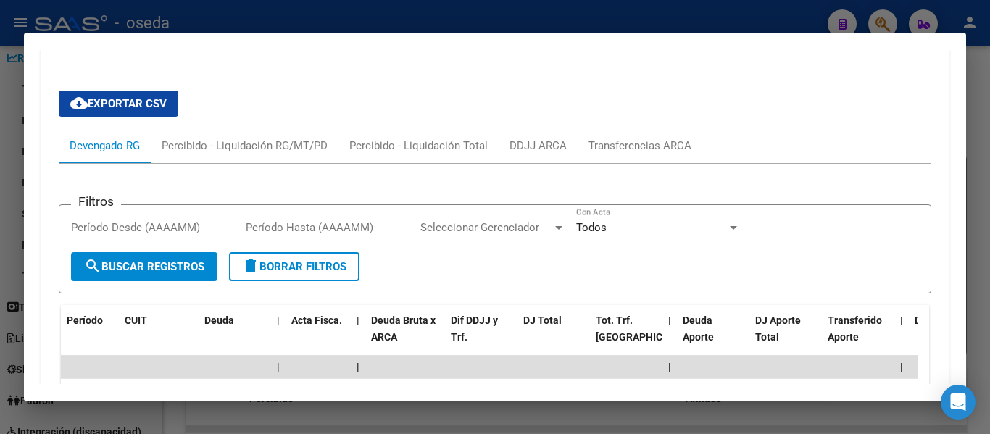
scroll to position [1193, 0]
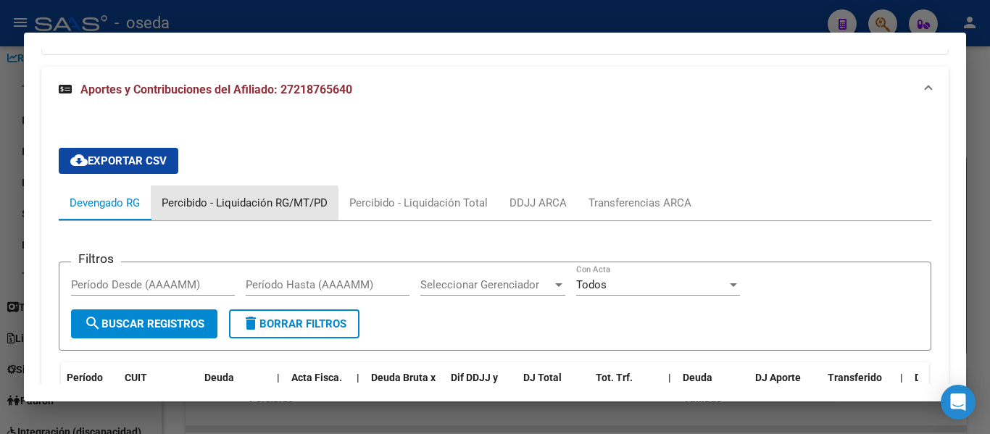
click at [204, 204] on div "Percibido - Liquidación RG/MT/PD" at bounding box center [245, 203] width 166 height 16
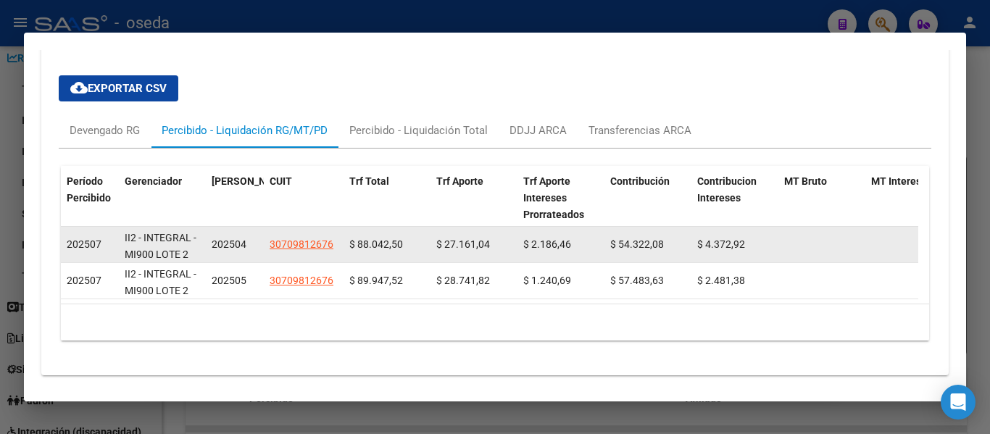
scroll to position [1300, 0]
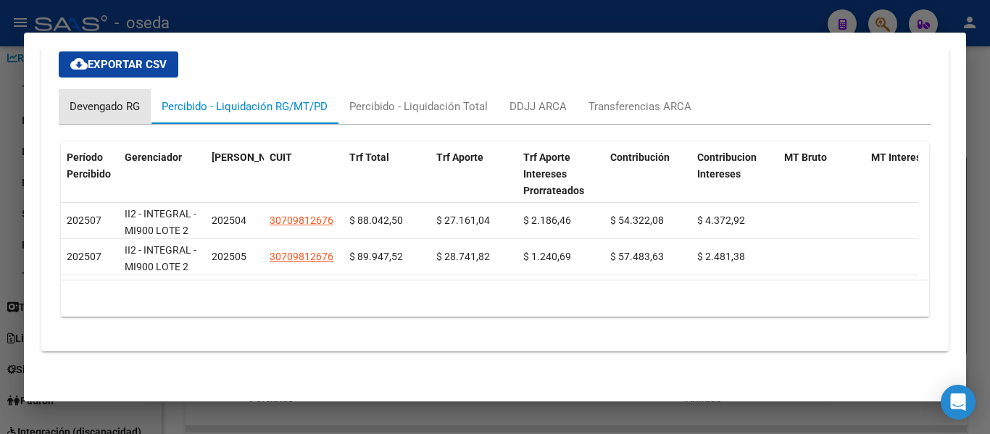
click at [109, 104] on div "Devengado RG" at bounding box center [105, 106] width 92 height 35
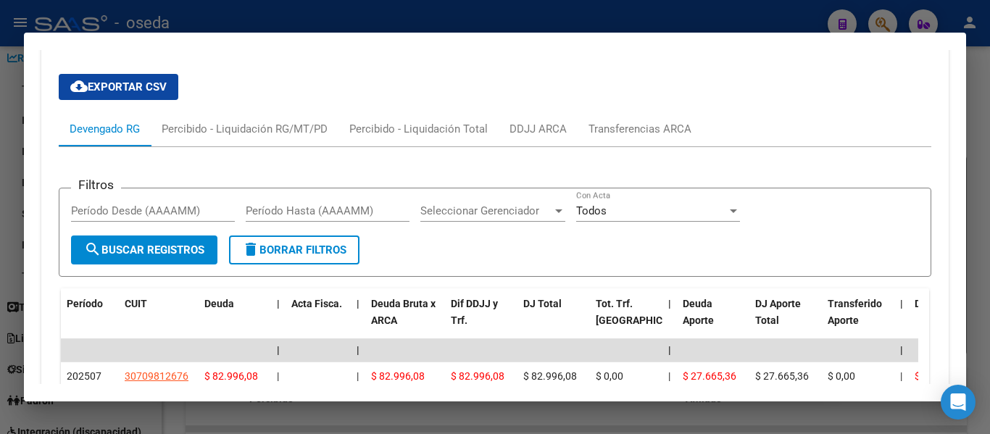
scroll to position [1155, 0]
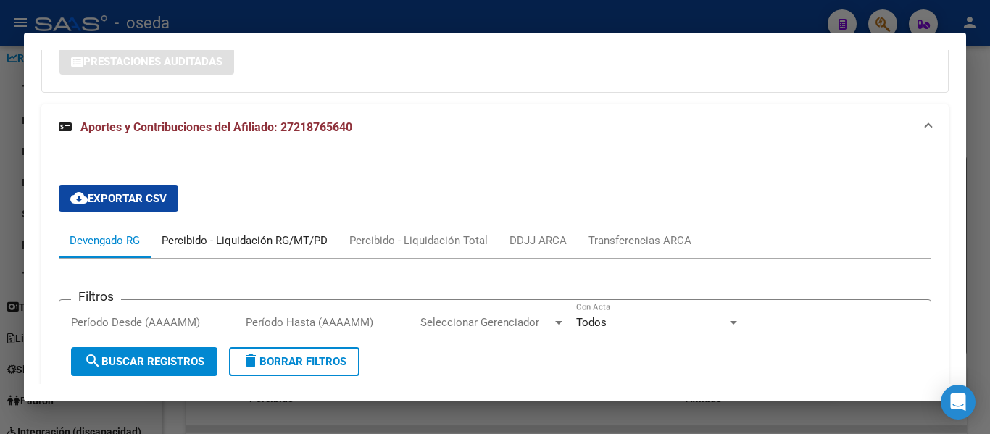
click at [239, 243] on div "Percibido - Liquidación RG/MT/PD" at bounding box center [245, 241] width 166 height 16
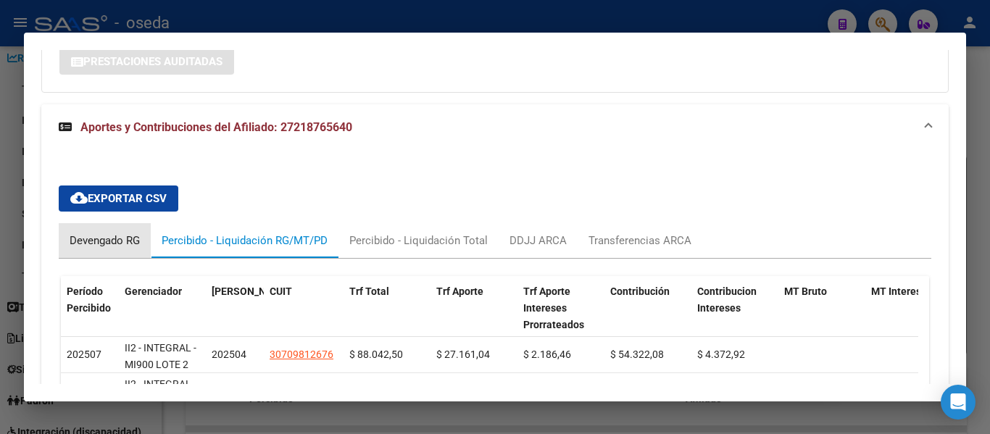
click at [103, 240] on div "Devengado RG" at bounding box center [105, 241] width 70 height 16
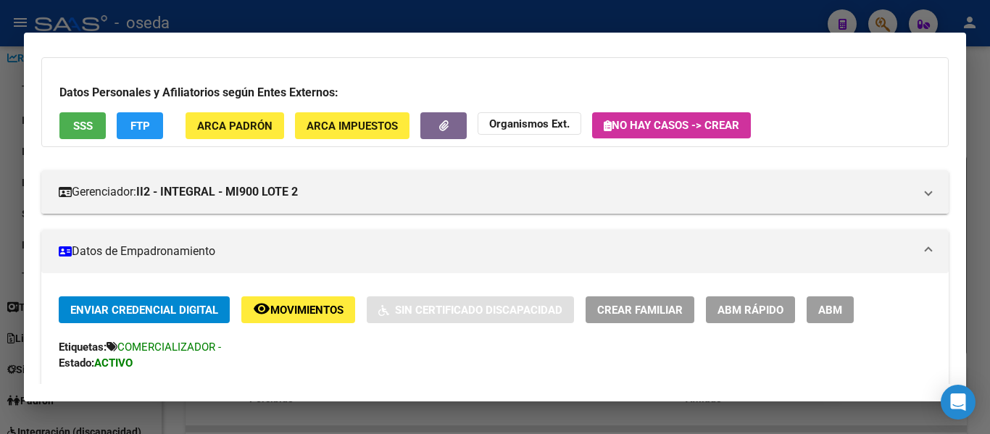
scroll to position [0, 0]
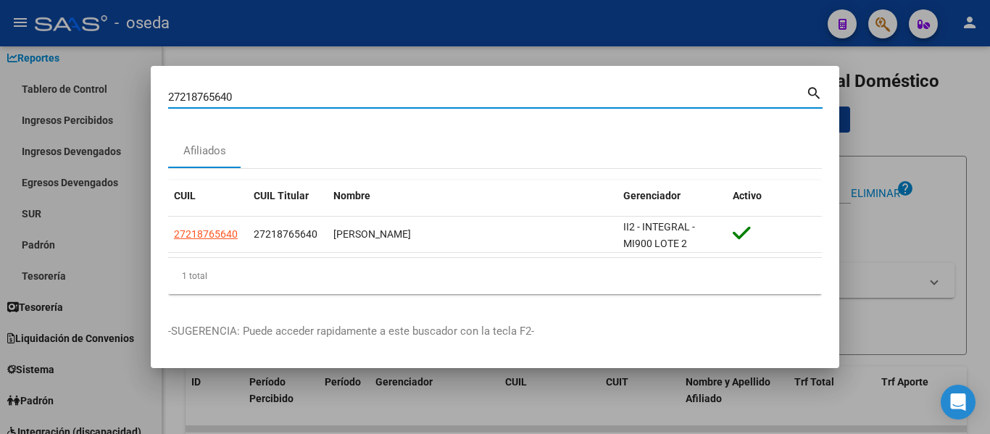
drag, startPoint x: 277, startPoint y: 97, endPoint x: 147, endPoint y: 80, distance: 130.9
click at [147, 80] on div "27218765640 Buscar (apellido, dni, cuil, nro traspaso, cuit, obra social) searc…" at bounding box center [495, 217] width 990 height 434
paste input "0436246944"
type input "20436246944"
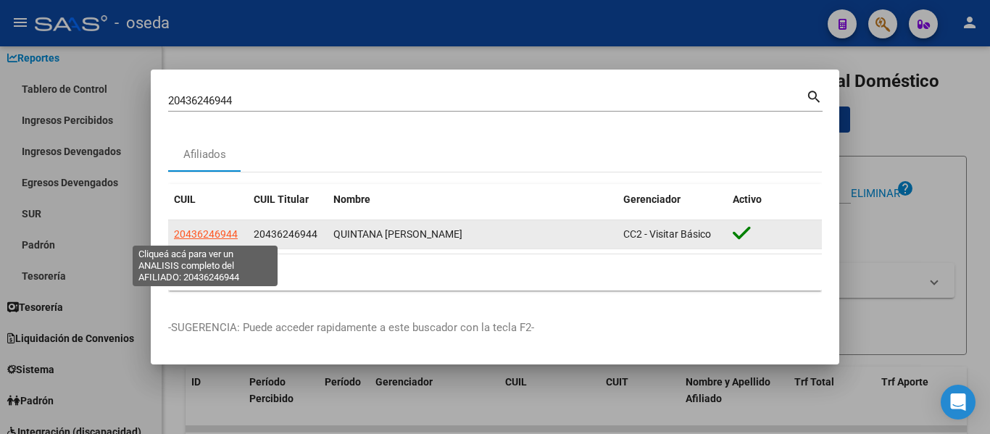
click at [213, 232] on span "20436246944" at bounding box center [206, 234] width 64 height 12
type textarea "20436246944"
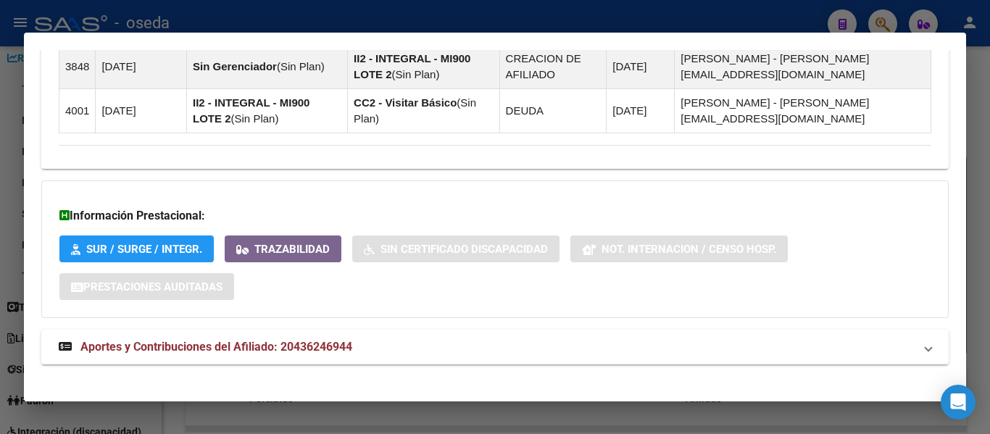
scroll to position [1036, 0]
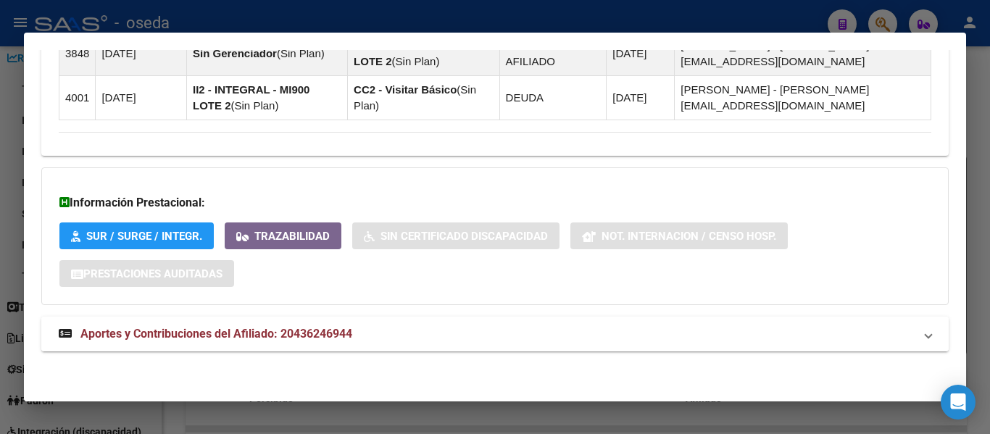
click at [323, 331] on span "Aportes y Contribuciones del Afiliado: 20436246944" at bounding box center [216, 334] width 272 height 14
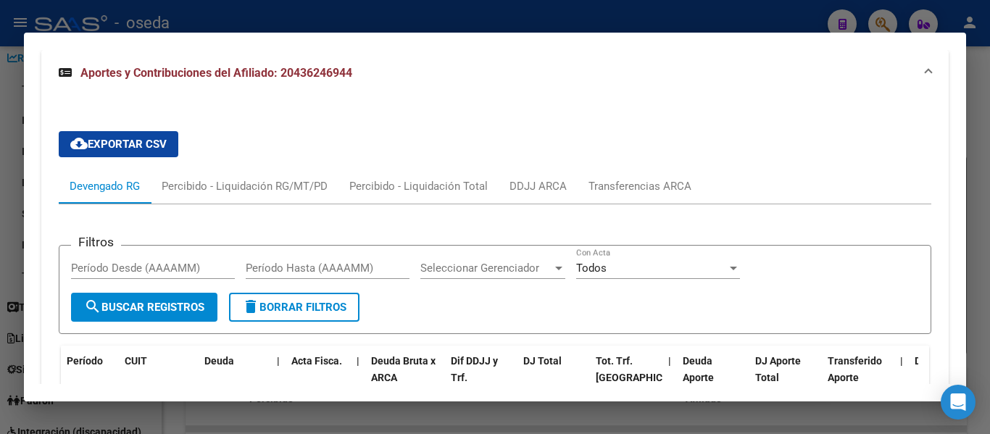
scroll to position [1256, 0]
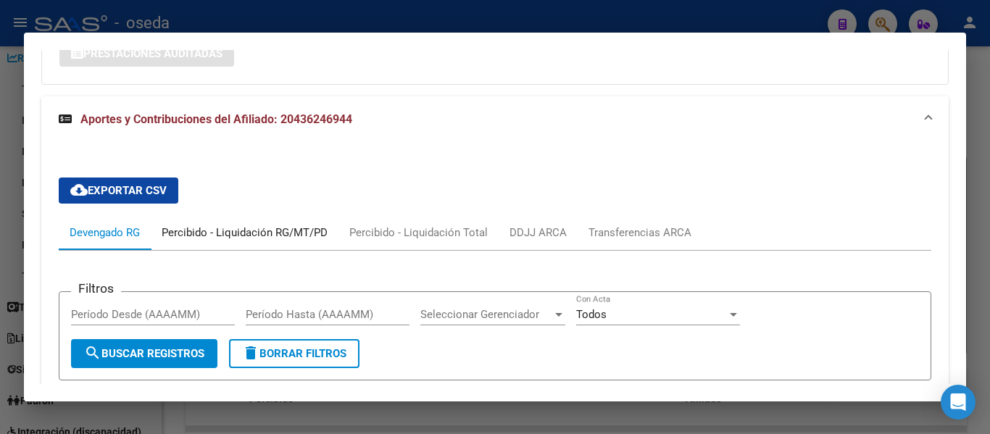
click at [205, 230] on div "Percibido - Liquidación RG/MT/PD" at bounding box center [245, 233] width 166 height 16
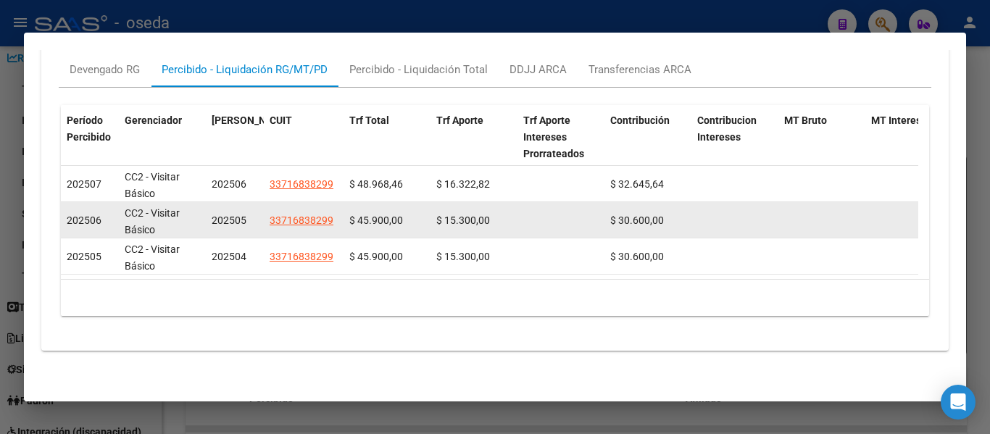
scroll to position [1357, 0]
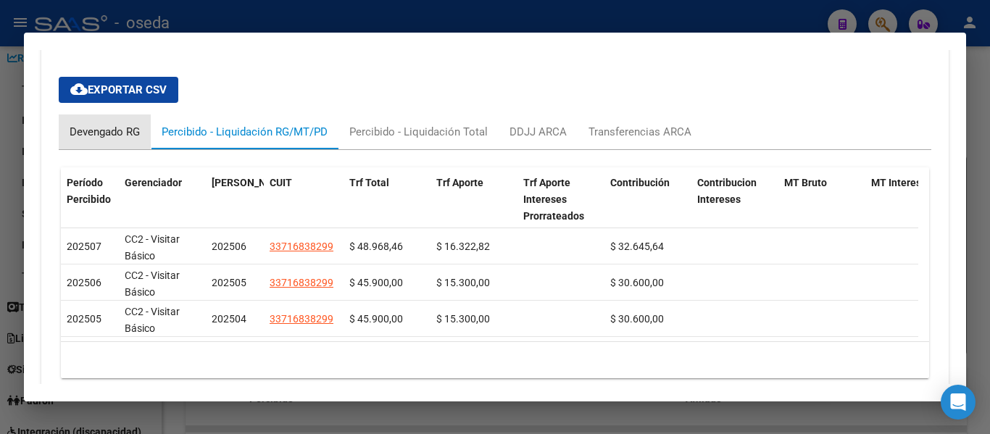
click at [82, 134] on div "Devengado RG" at bounding box center [105, 132] width 70 height 16
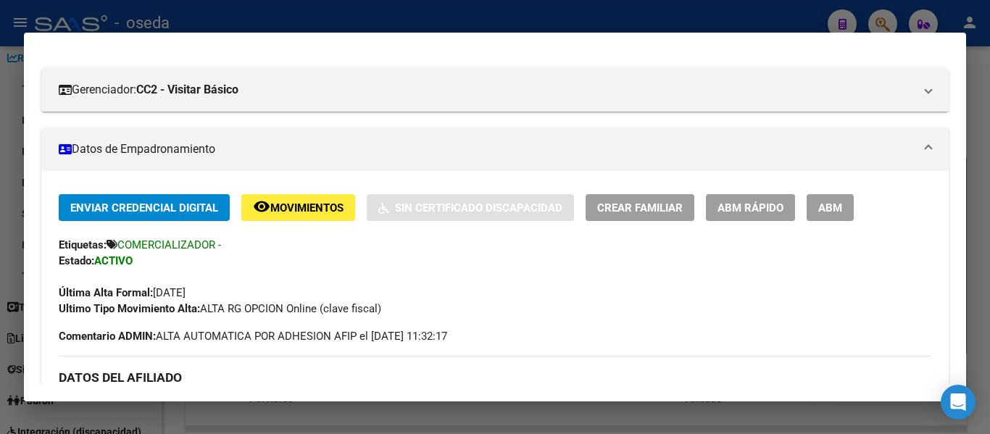
scroll to position [0, 0]
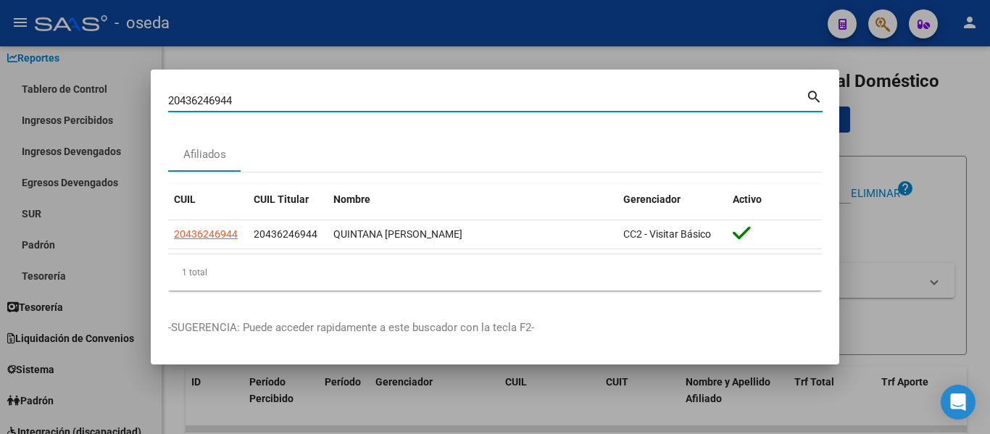
drag, startPoint x: 248, startPoint y: 101, endPoint x: 128, endPoint y: 121, distance: 121.9
click at [128, 121] on div "20436246944 Buscar (apellido, dni, cuil, nro traspaso, cuit, obra social) searc…" at bounding box center [495, 217] width 990 height 434
paste input "272574740"
type input "20272574740"
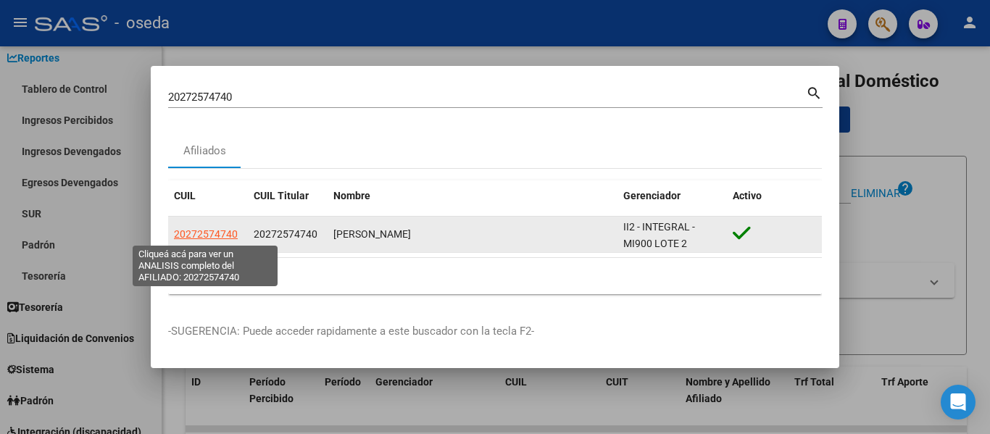
click at [222, 233] on span "20272574740" at bounding box center [206, 234] width 64 height 12
type textarea "20272574740"
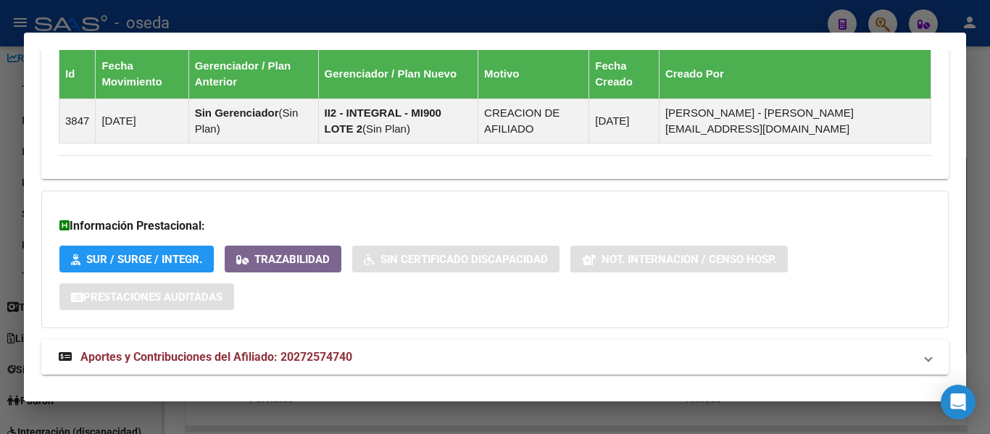
scroll to position [1063, 0]
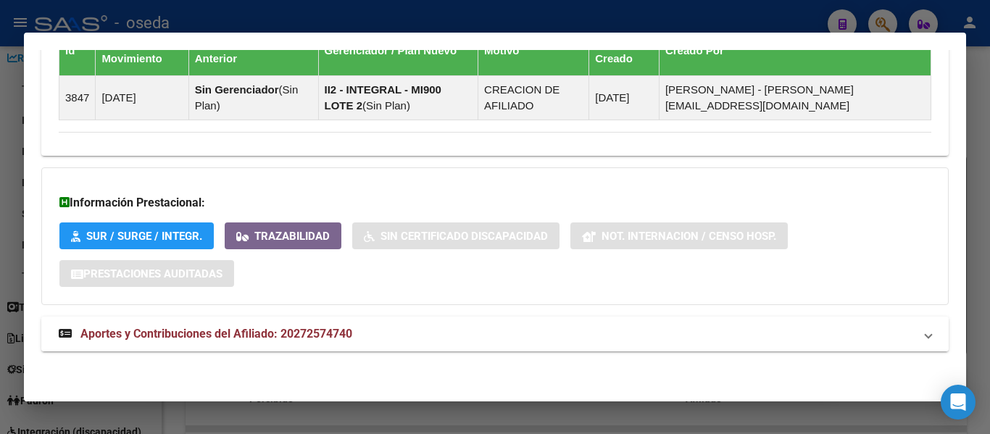
click at [296, 333] on span "Aportes y Contribuciones del Afiliado: 20272574740" at bounding box center [216, 334] width 272 height 14
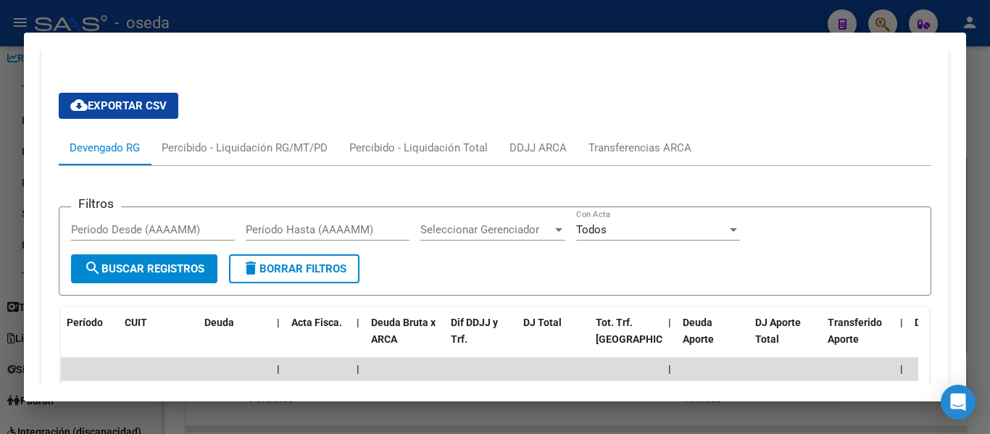
scroll to position [1352, 0]
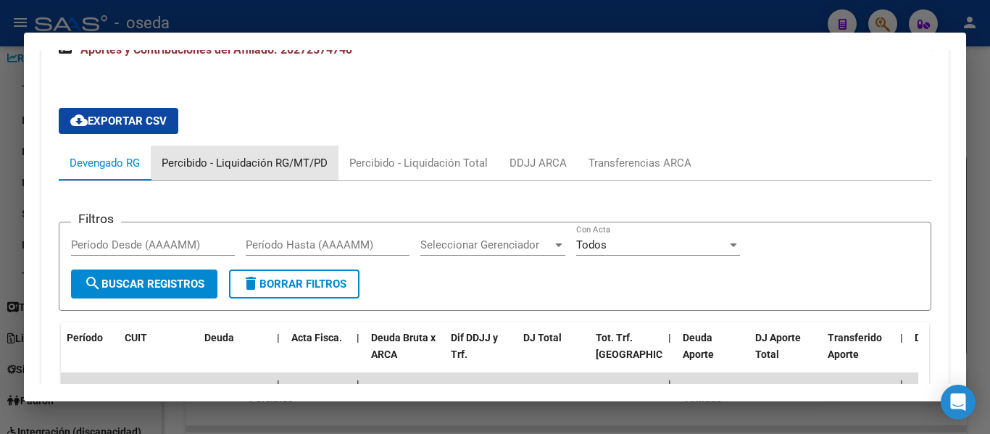
click at [291, 167] on div "Percibido - Liquidación RG/MT/PD" at bounding box center [245, 163] width 166 height 16
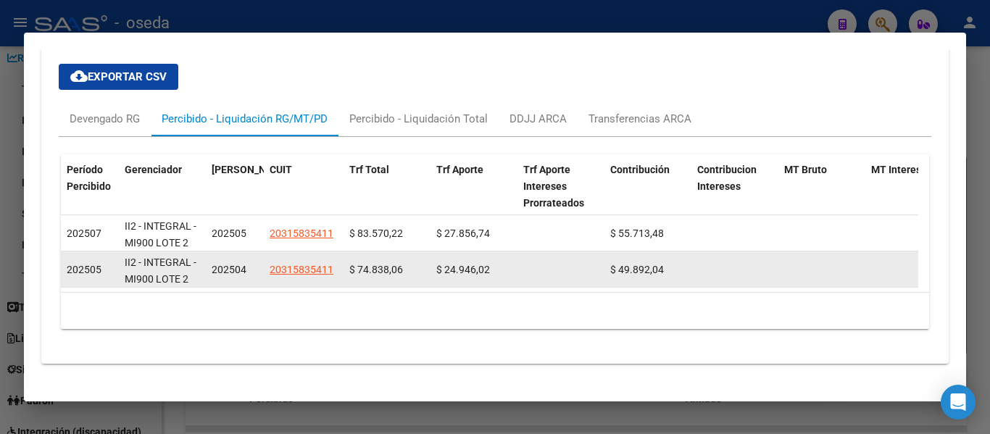
scroll to position [1420, 0]
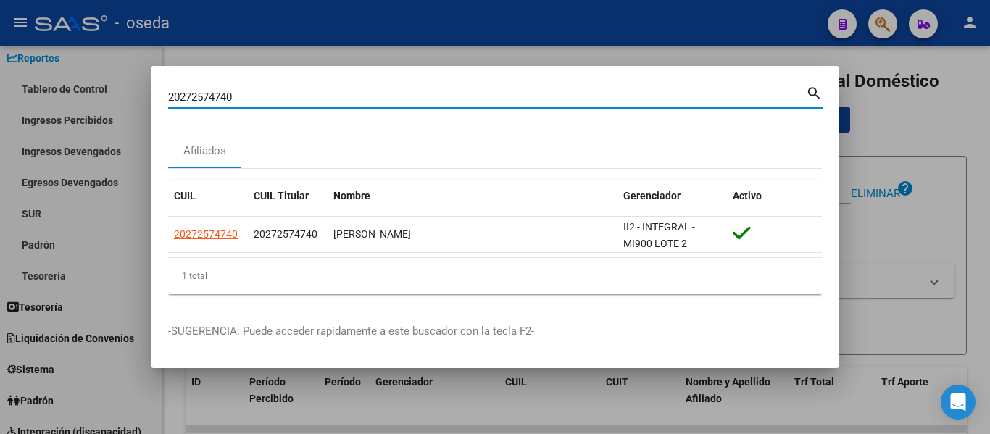
drag, startPoint x: 268, startPoint y: 97, endPoint x: 62, endPoint y: 80, distance: 206.5
click at [62, 80] on div "20272574740 Buscar (apellido, dni, cuil, nro traspaso, cuit, obra social) searc…" at bounding box center [495, 217] width 990 height 434
paste input "32681579"
type input "20232681579"
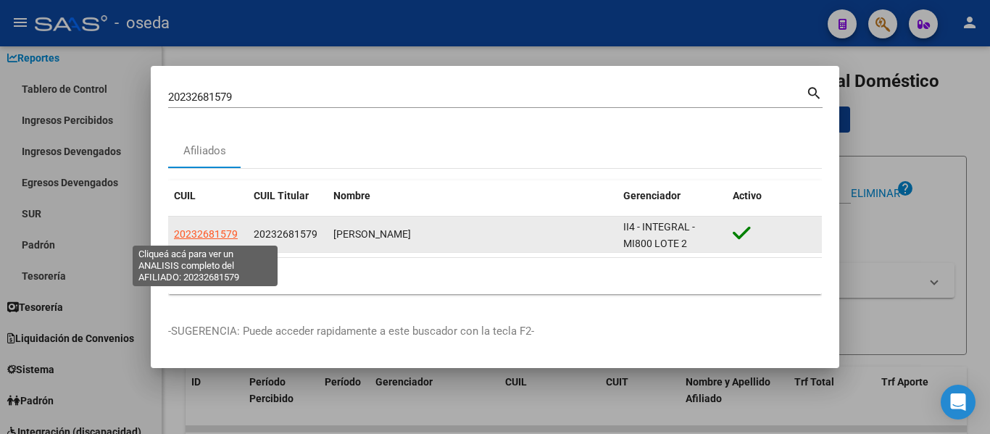
click at [225, 232] on span "20232681579" at bounding box center [206, 234] width 64 height 12
type textarea "20232681579"
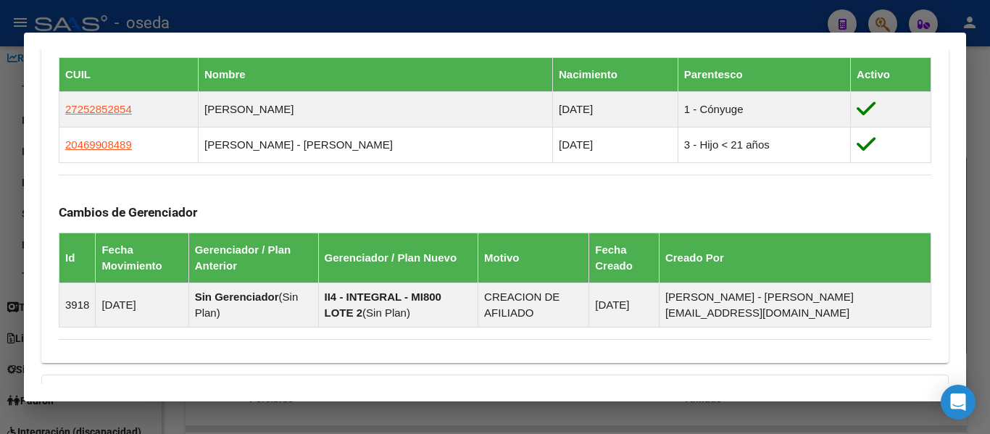
scroll to position [1027, 0]
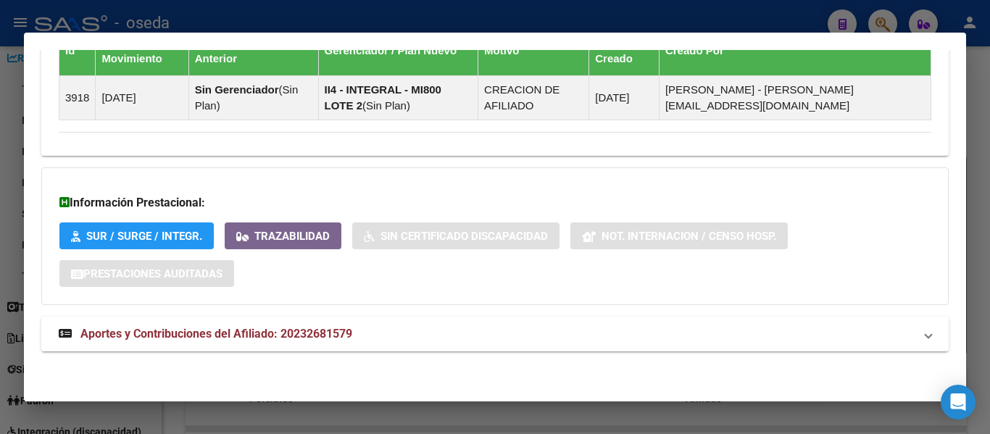
click at [312, 341] on strong "Aportes y Contribuciones del Afiliado: 20232681579" at bounding box center [206, 333] width 294 height 17
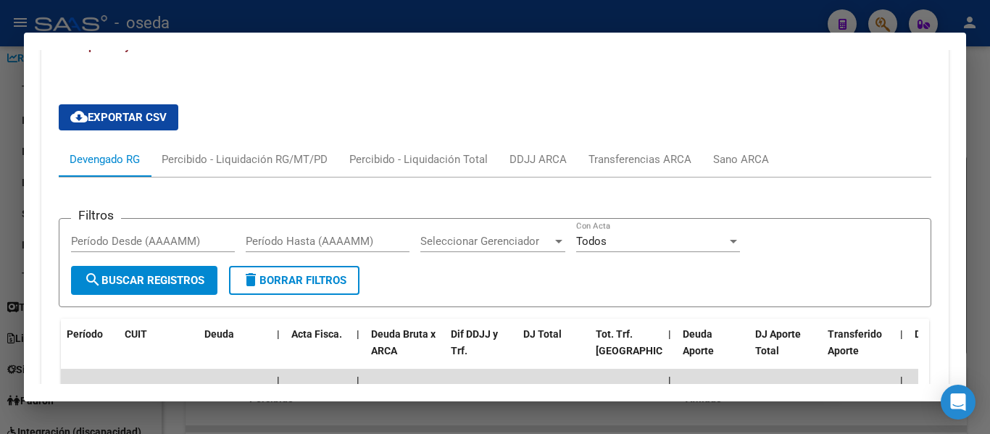
scroll to position [1320, 0]
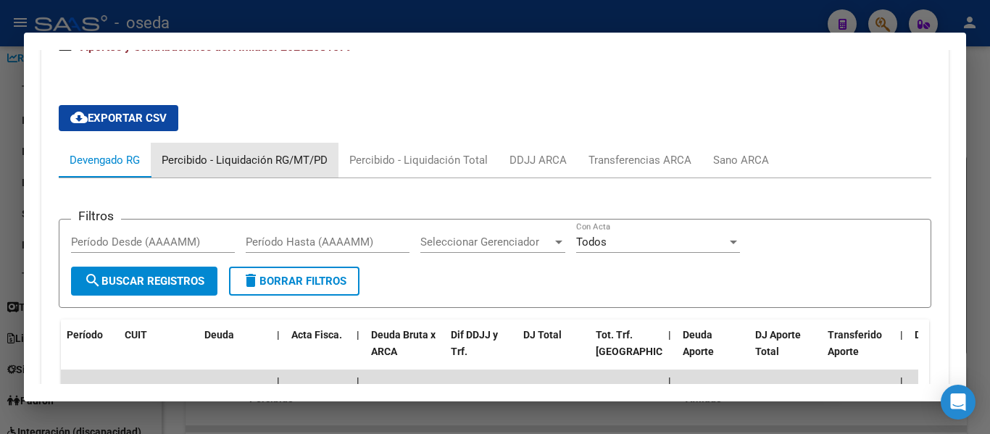
click at [305, 159] on div "Percibido - Liquidación RG/MT/PD" at bounding box center [245, 160] width 166 height 16
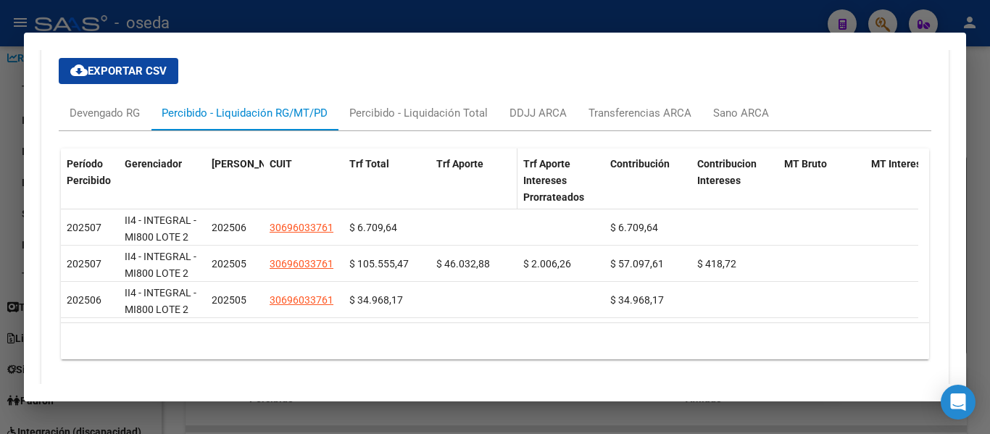
scroll to position [1392, 0]
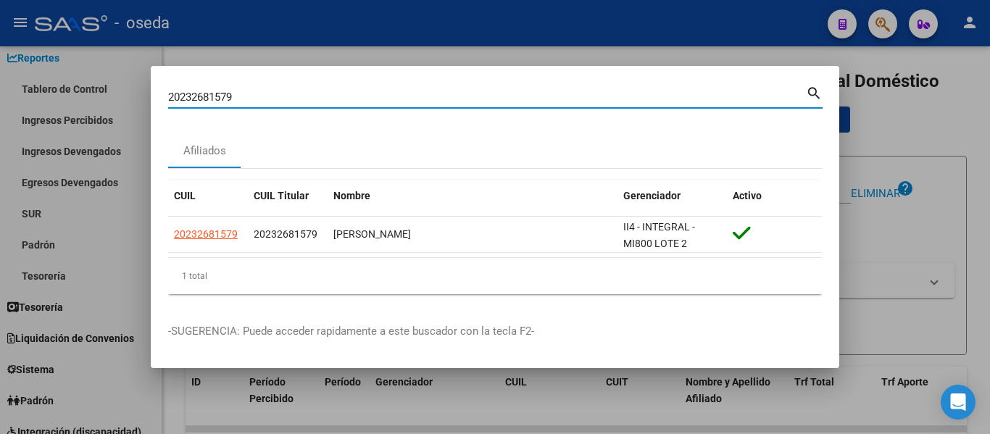
drag, startPoint x: 297, startPoint y: 94, endPoint x: 51, endPoint y: 117, distance: 247.4
click at [51, 117] on div "20232681579 Buscar (apellido, dni, cuil, nro traspaso, cuit, obra social) searc…" at bounding box center [495, 217] width 990 height 434
paste input "7241518944"
type input "27241518944"
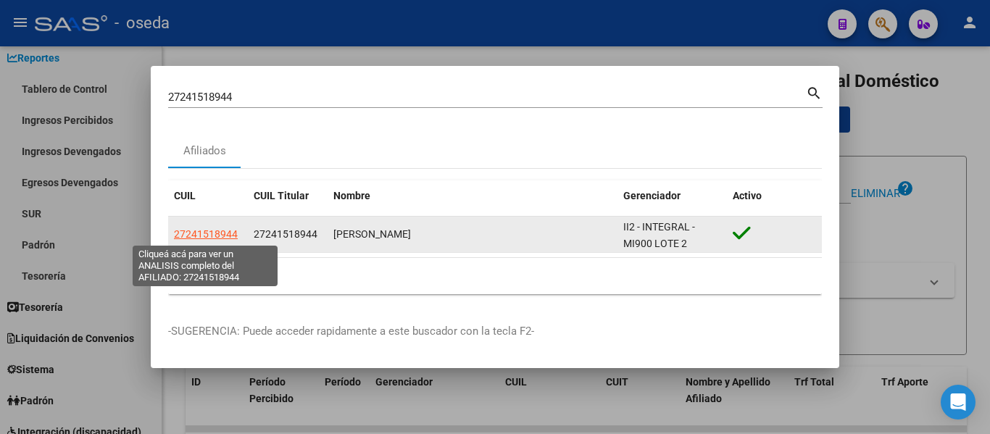
click at [220, 236] on span "27241518944" at bounding box center [206, 234] width 64 height 12
type textarea "27241518944"
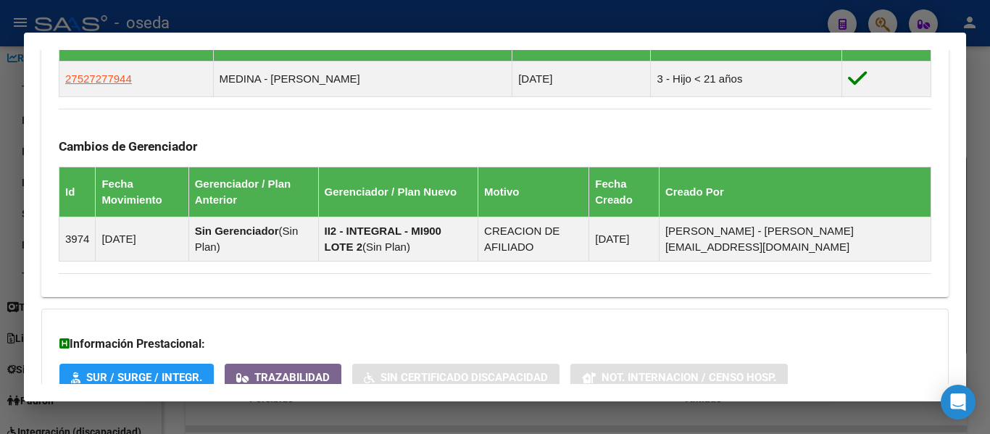
scroll to position [991, 0]
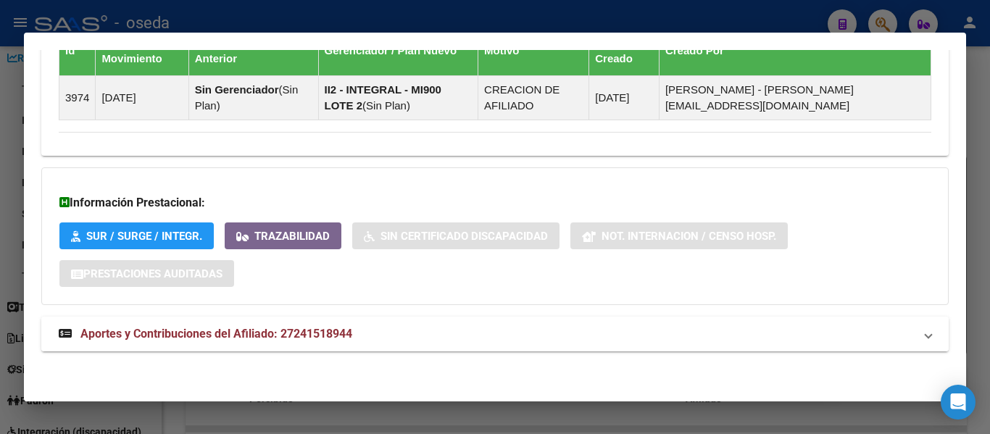
click at [333, 334] on span "Aportes y Contribuciones del Afiliado: 27241518944" at bounding box center [216, 334] width 272 height 14
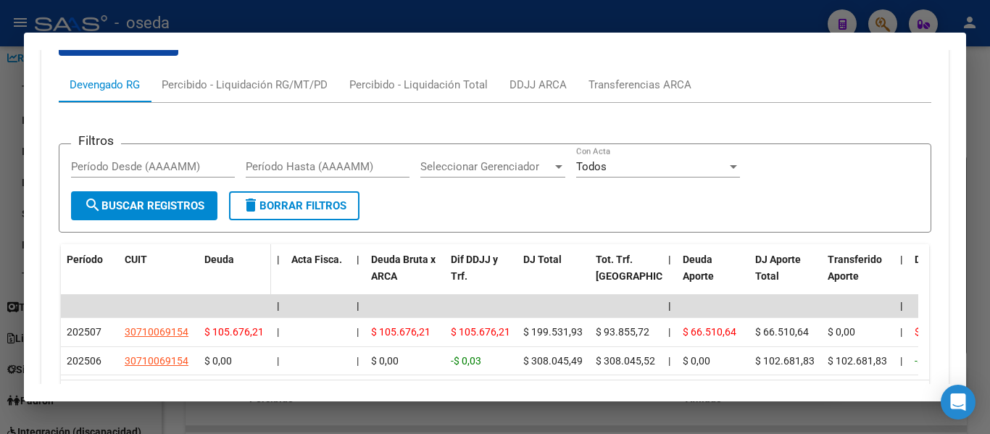
scroll to position [1327, 0]
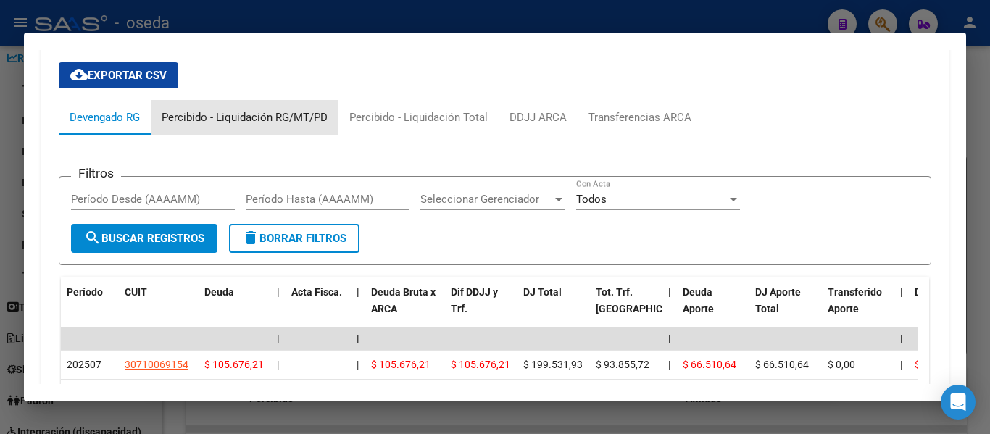
click at [235, 120] on div "Percibido - Liquidación RG/MT/PD" at bounding box center [245, 117] width 166 height 16
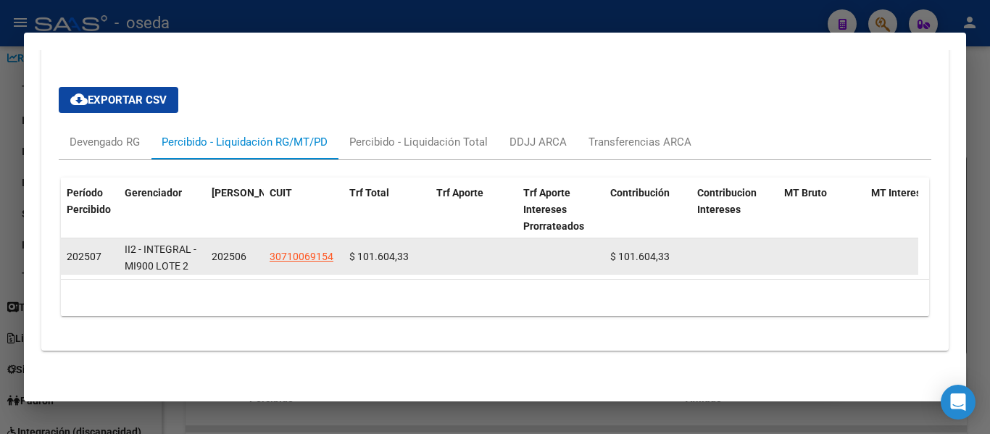
scroll to position [1313, 0]
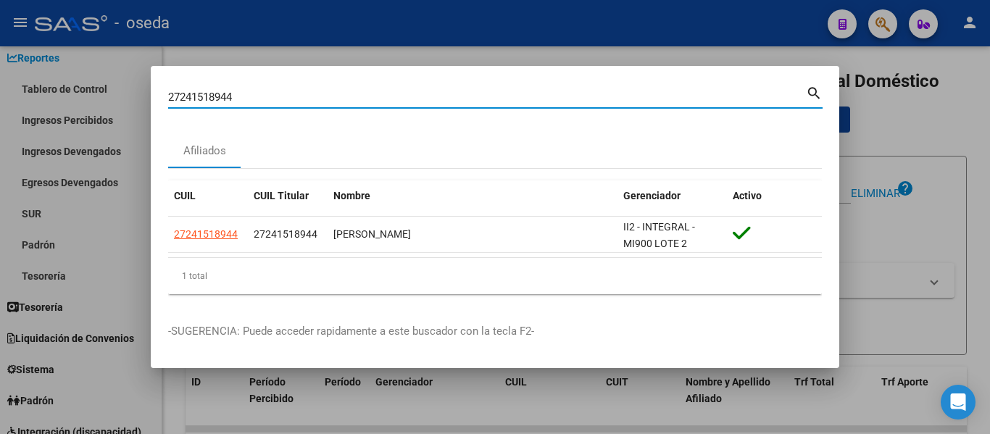
drag, startPoint x: 261, startPoint y: 93, endPoint x: 159, endPoint y: 79, distance: 103.1
click at [158, 83] on mat-dialog-content "27241518944 Buscar (apellido, dni, cuil, [PERSON_NAME], cuit, obra social) sear…" at bounding box center [495, 194] width 689 height 223
paste input "04287343"
type input "20428734344"
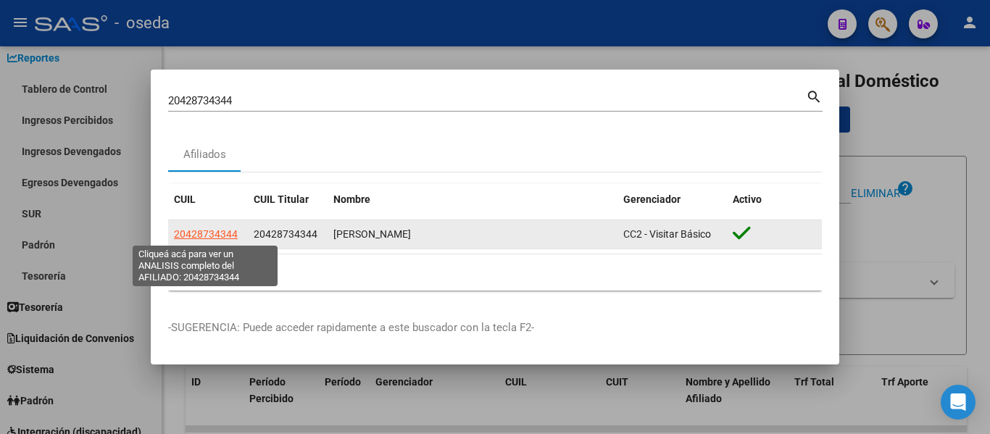
click at [204, 235] on span "20428734344" at bounding box center [206, 234] width 64 height 12
type textarea "20428734344"
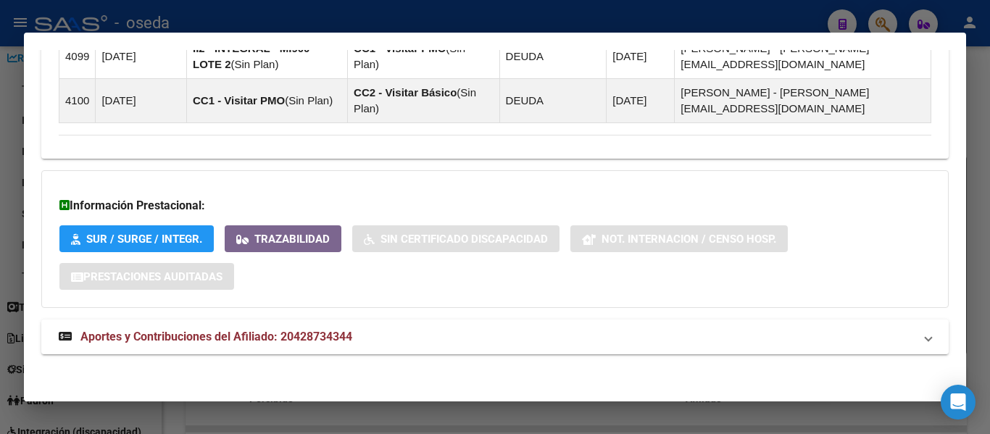
scroll to position [1031, 0]
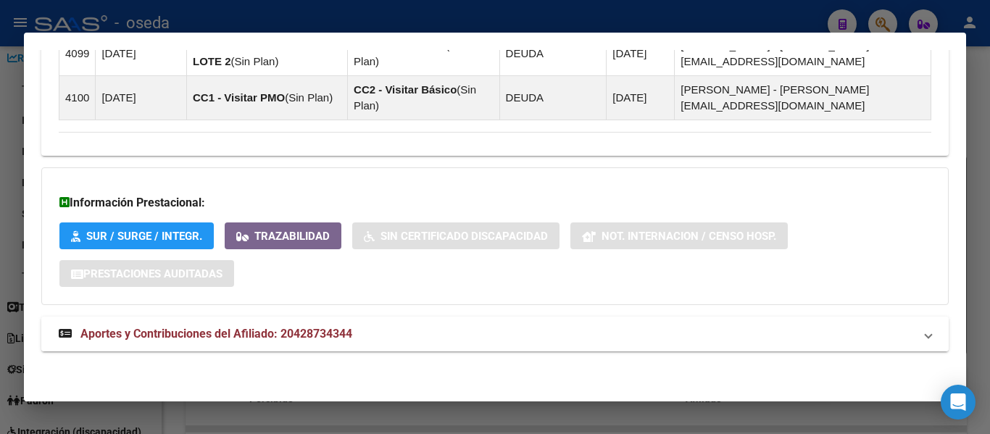
click at [338, 328] on span "Aportes y Contribuciones del Afiliado: 20428734344" at bounding box center [216, 334] width 272 height 14
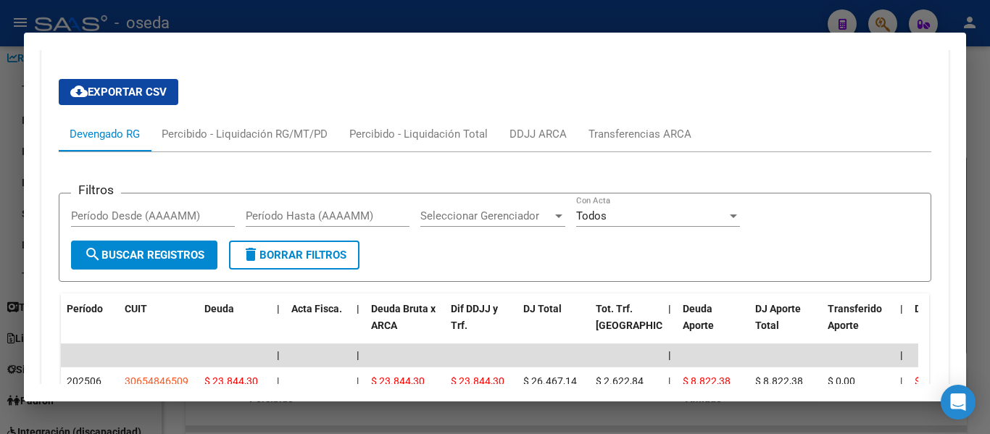
scroll to position [1294, 0]
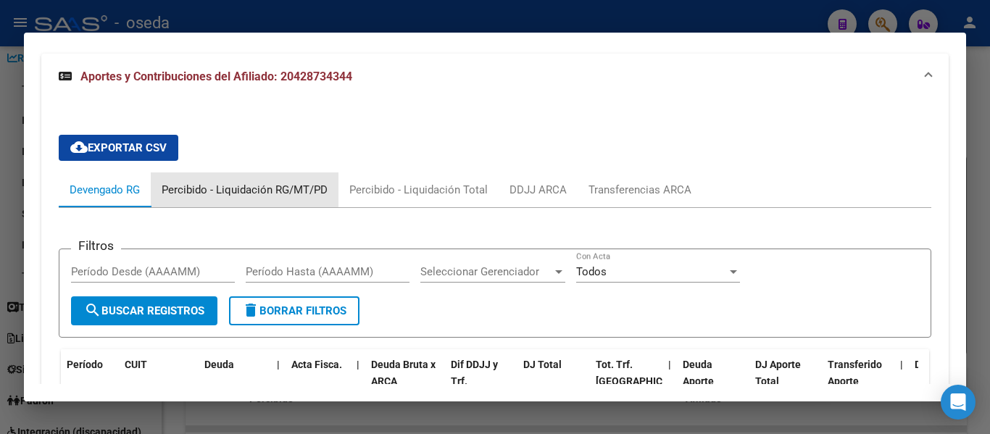
click at [288, 192] on div "Percibido - Liquidación RG/MT/PD" at bounding box center [245, 190] width 166 height 16
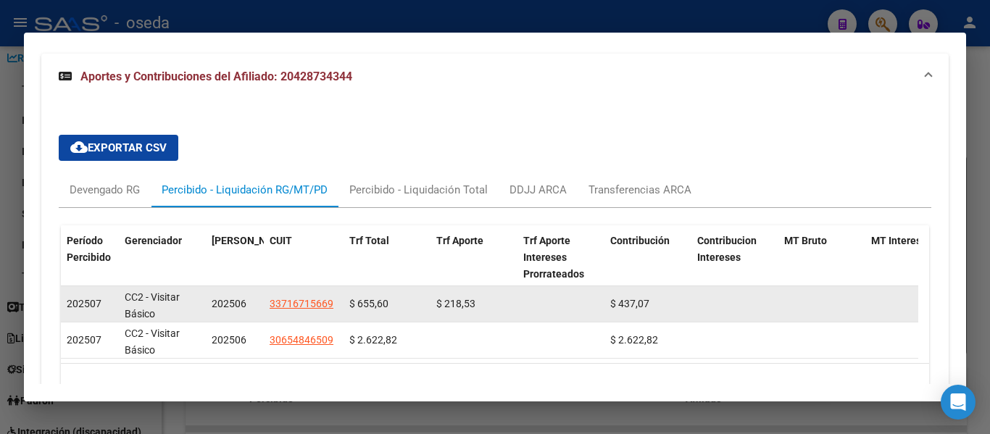
scroll to position [1367, 0]
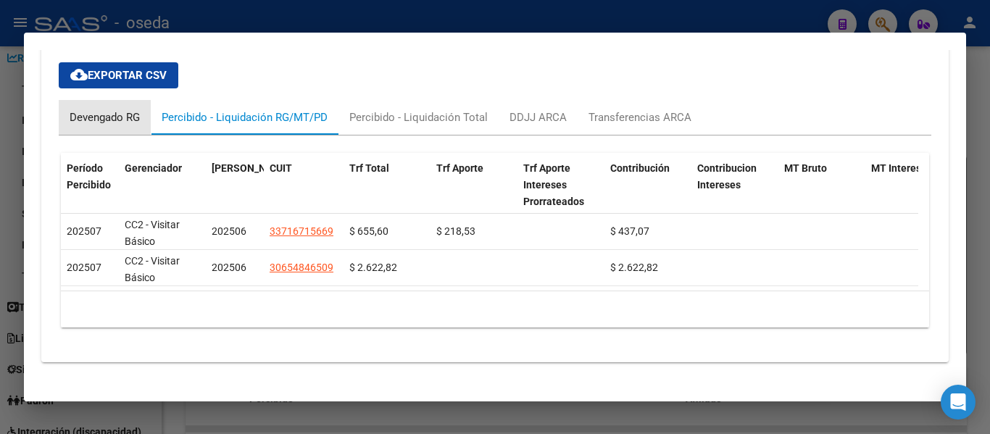
click at [104, 115] on div "Devengado RG" at bounding box center [105, 117] width 70 height 16
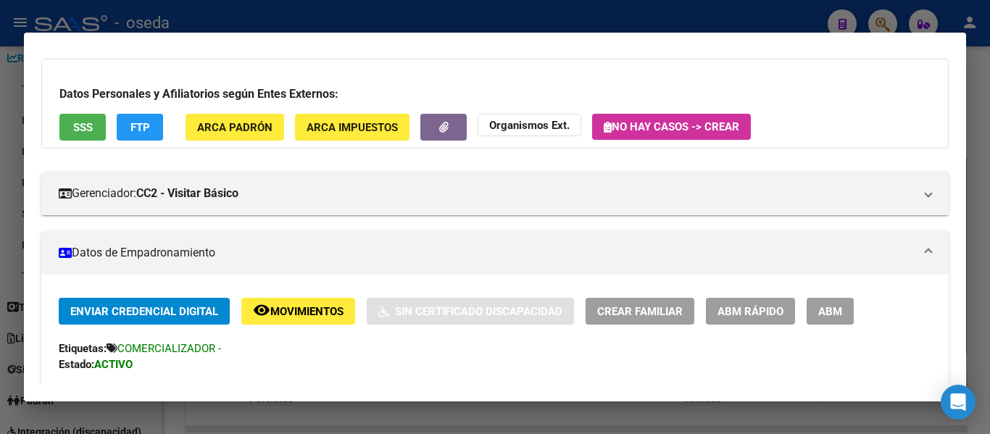
scroll to position [72, 0]
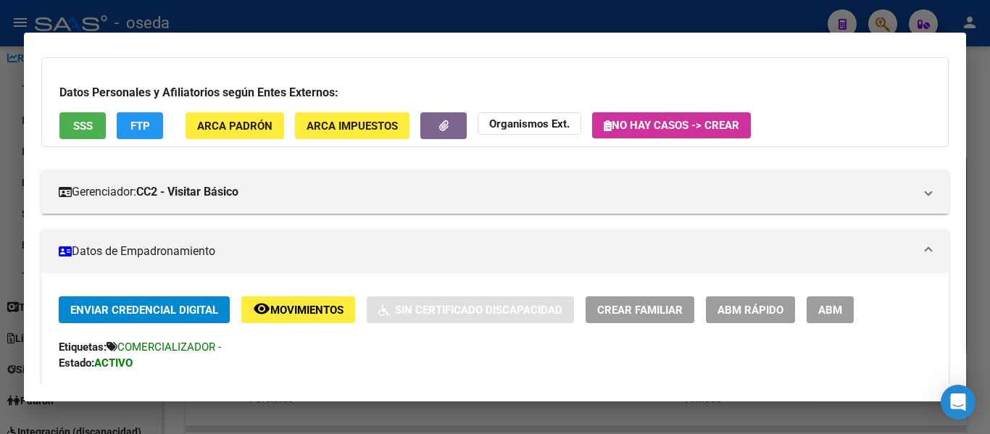
click at [829, 312] on span "ABM" at bounding box center [830, 310] width 24 height 13
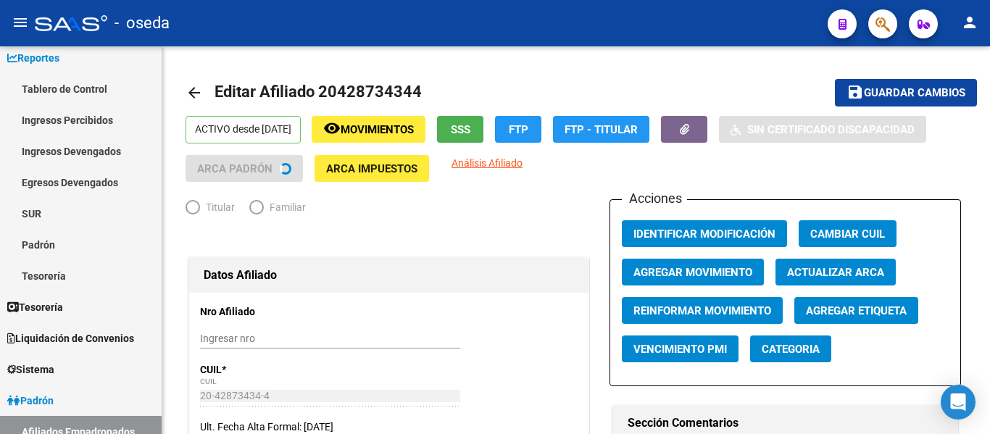
radio input "true"
type input "30-65484650-9"
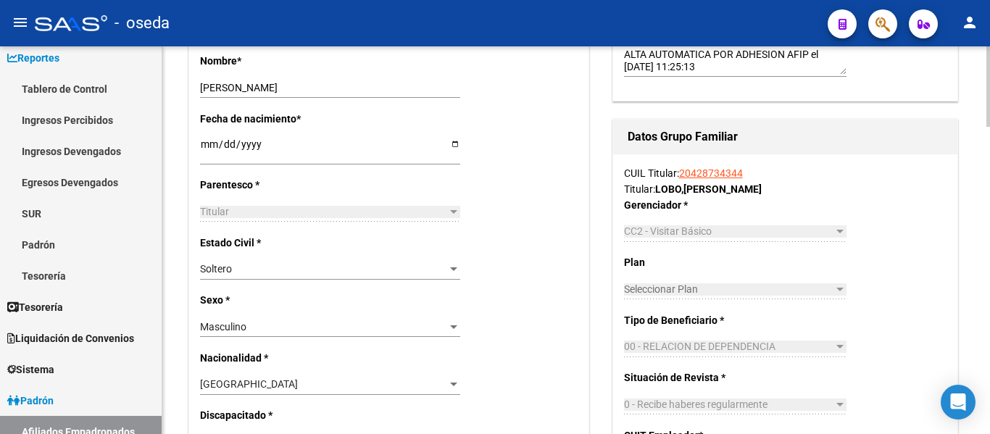
scroll to position [580, 0]
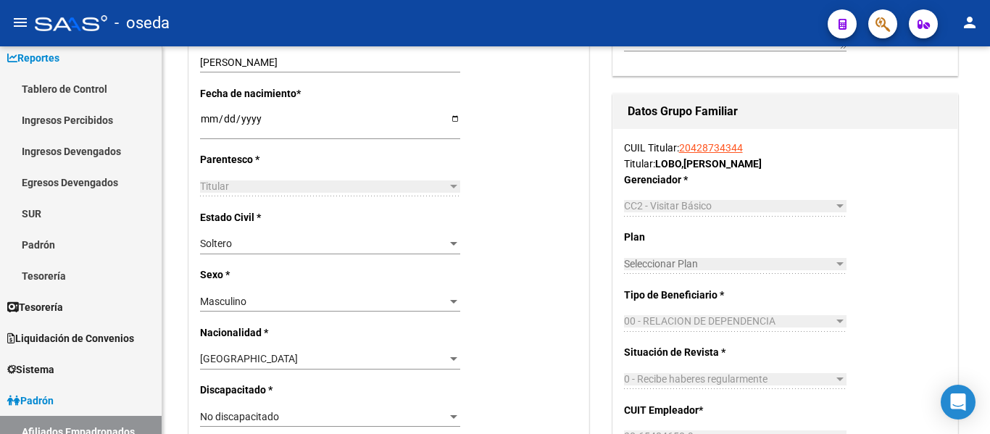
click at [875, 22] on button "button" at bounding box center [882, 23] width 29 height 29
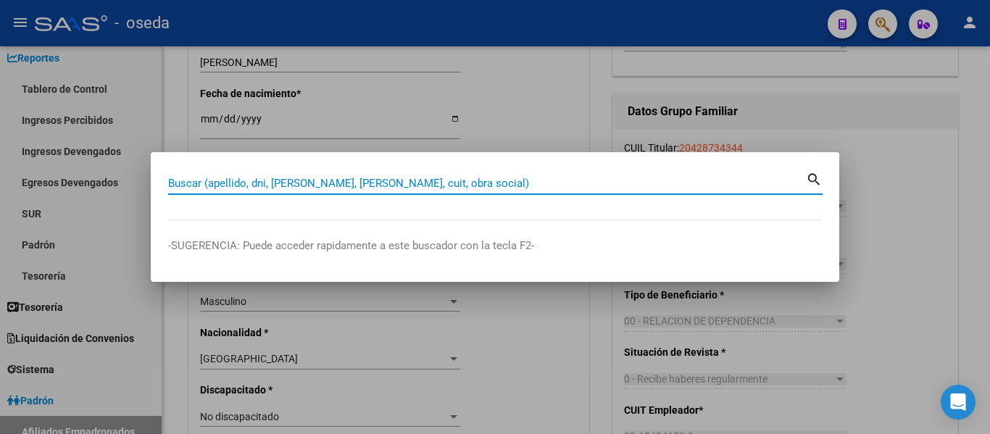
paste input "20428734344"
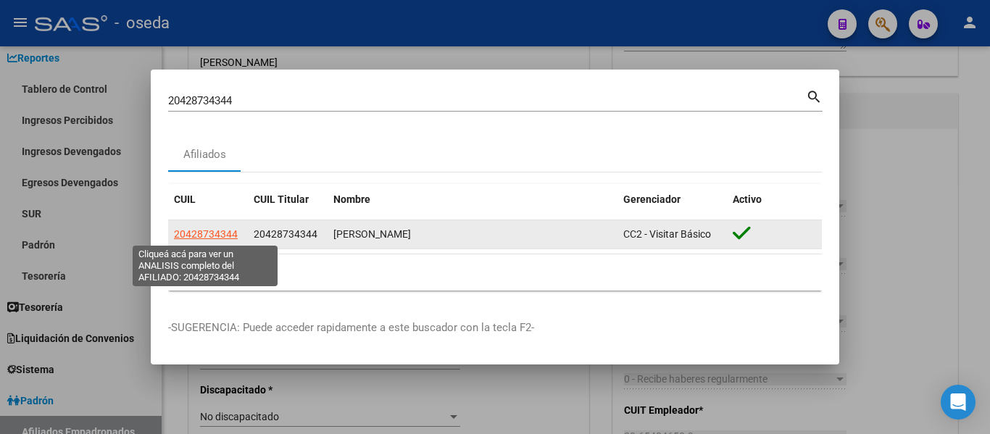
click at [200, 230] on span "20428734344" at bounding box center [206, 234] width 64 height 12
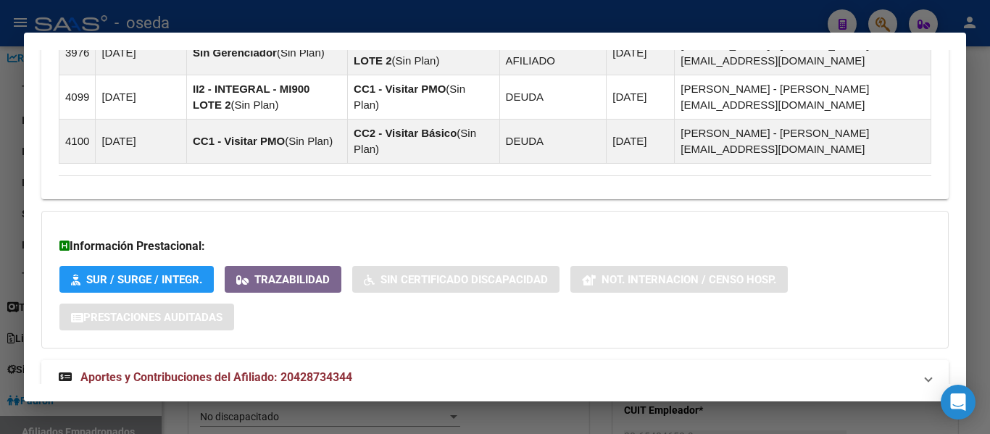
scroll to position [1031, 0]
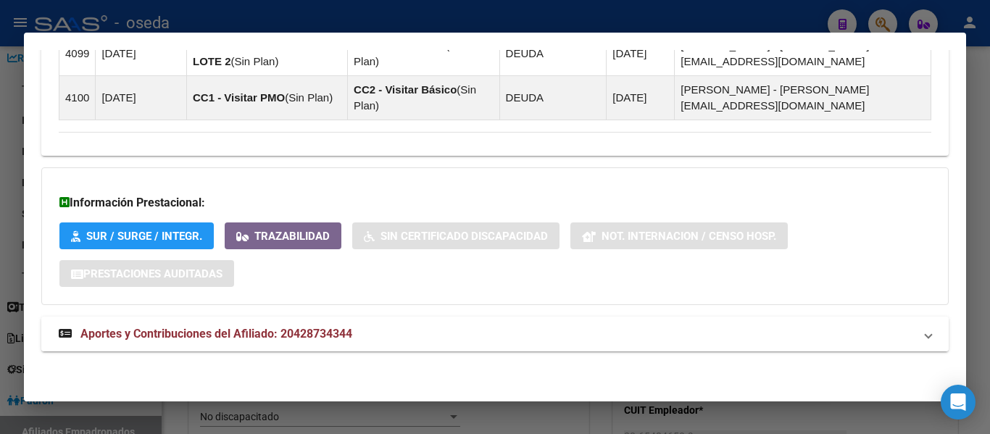
click at [328, 326] on strong "Aportes y Contribuciones del Afiliado: 20428734344" at bounding box center [206, 333] width 294 height 17
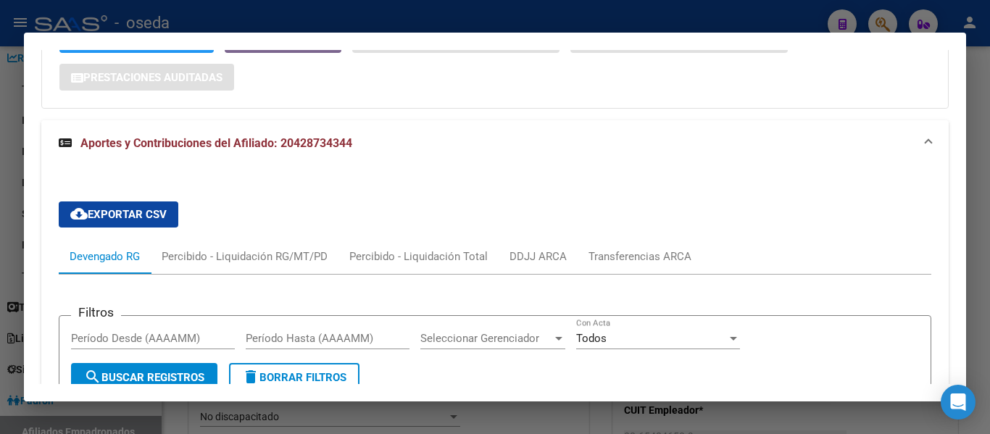
scroll to position [1222, 0]
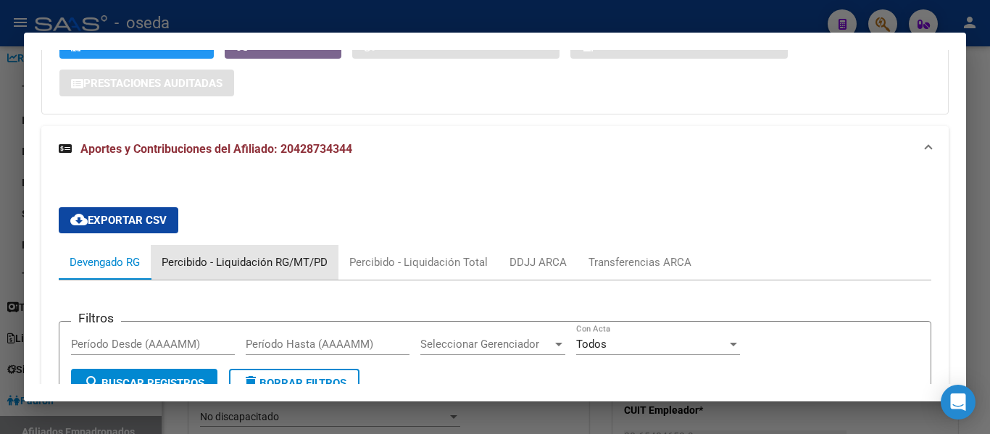
click at [254, 269] on div "Percibido - Liquidación RG/MT/PD" at bounding box center [245, 262] width 166 height 16
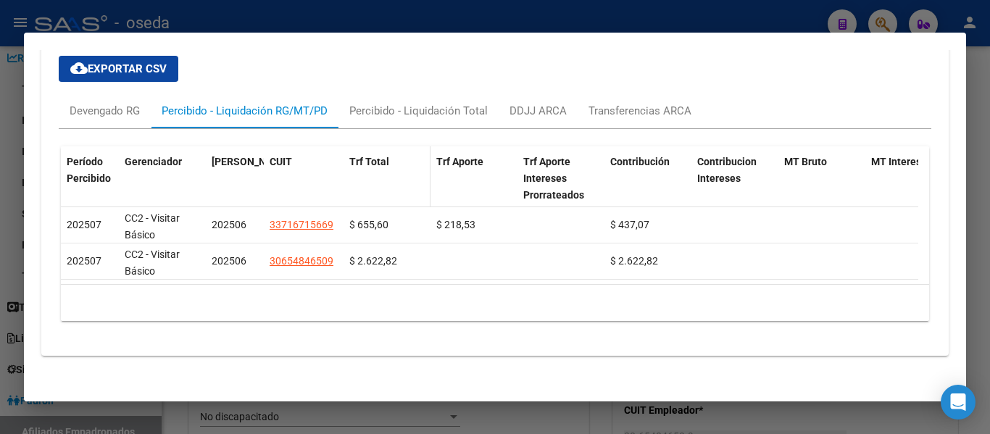
scroll to position [1389, 0]
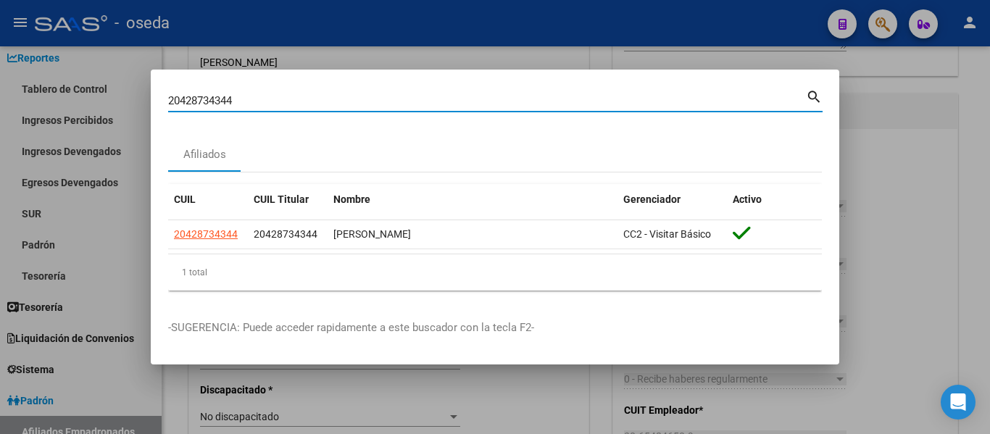
drag, startPoint x: 247, startPoint y: 93, endPoint x: 153, endPoint y: 123, distance: 99.0
click at [148, 91] on div "20428734344 Buscar (apellido, dni, cuil, nro traspaso, cuit, obra social) searc…" at bounding box center [495, 217] width 990 height 434
paste input "318050881"
type input "20318050881"
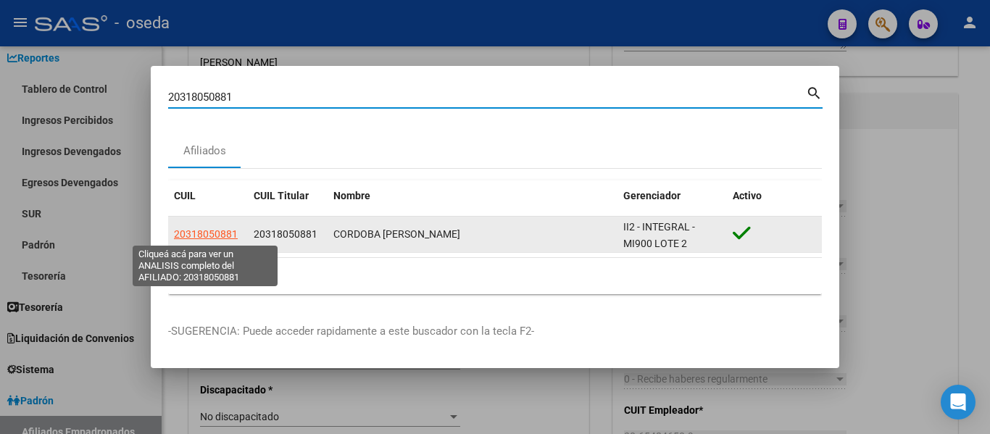
click at [198, 234] on span "20318050881" at bounding box center [206, 234] width 64 height 12
type textarea "20318050881"
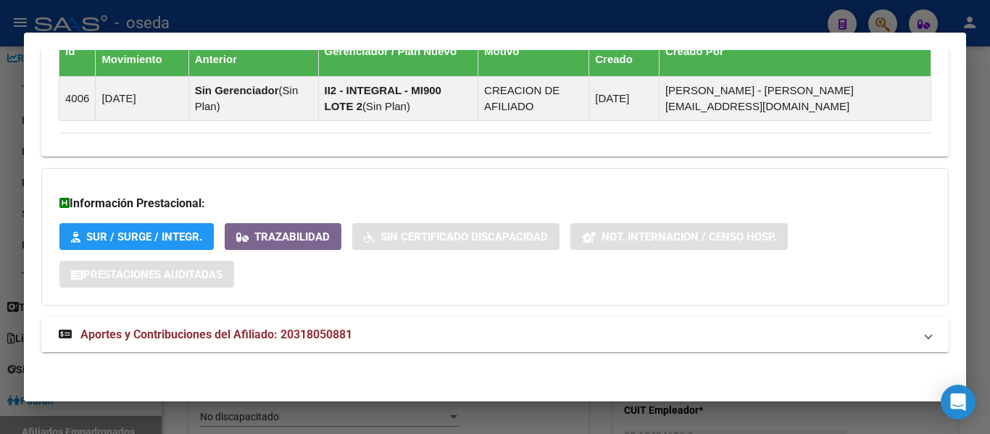
scroll to position [948, 0]
click at [332, 333] on span "Aportes y Contribuciones del Afiliado: 20318050881" at bounding box center [216, 334] width 272 height 14
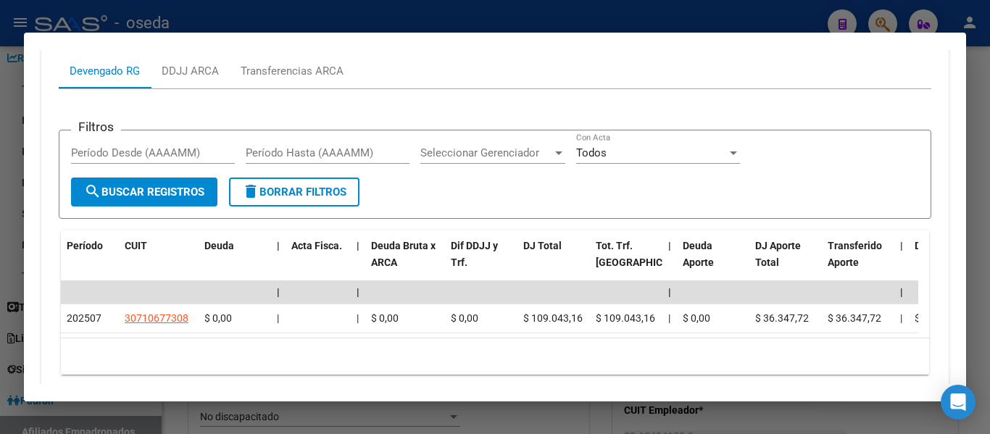
scroll to position [1400, 0]
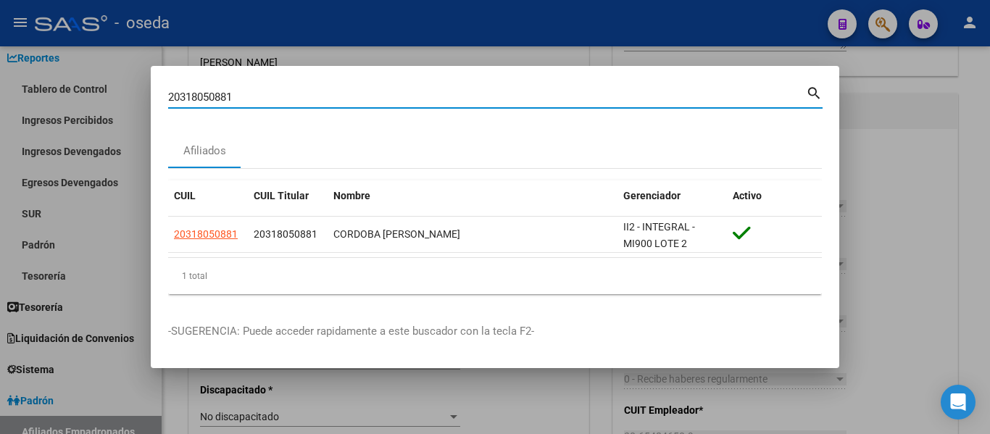
drag, startPoint x: 250, startPoint y: 91, endPoint x: 130, endPoint y: 76, distance: 120.6
click at [130, 76] on div "20318050881 Buscar (apellido, dni, cuil, nro traspaso, cuit, obra social) searc…" at bounding box center [495, 217] width 990 height 434
paste input "234474708"
type input "20234474708"
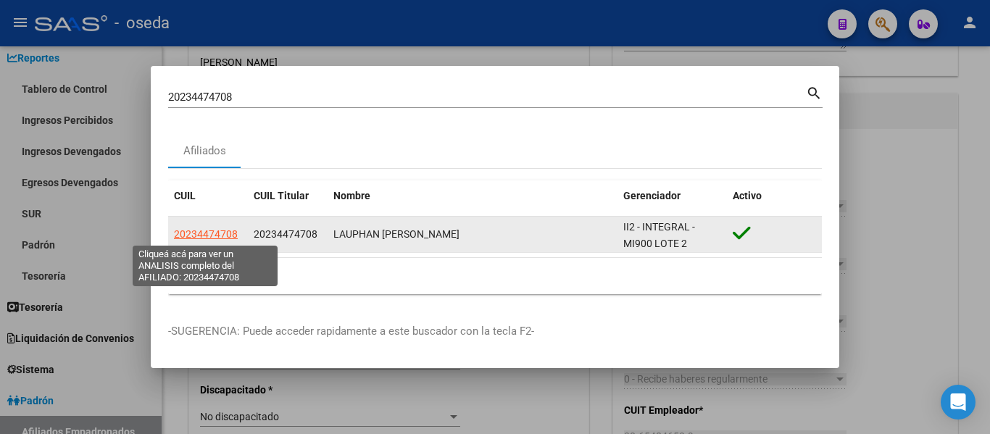
click at [203, 230] on span "20234474708" at bounding box center [206, 234] width 64 height 12
type textarea "20234474708"
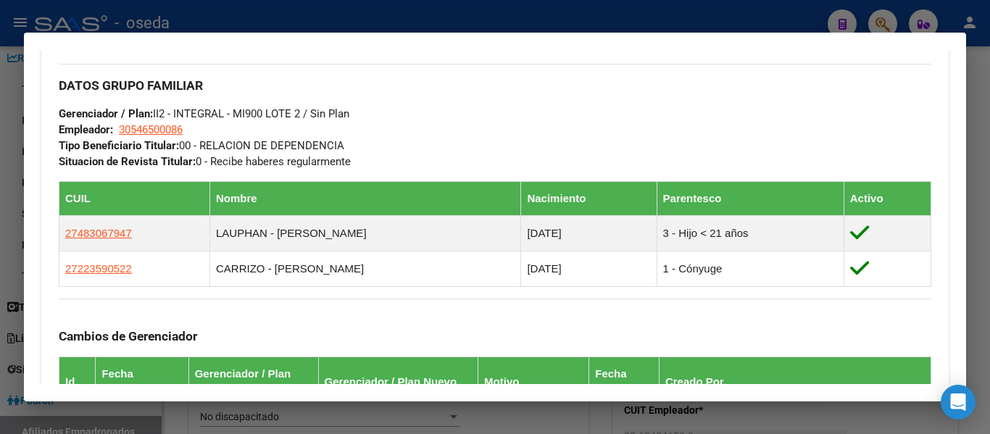
scroll to position [984, 0]
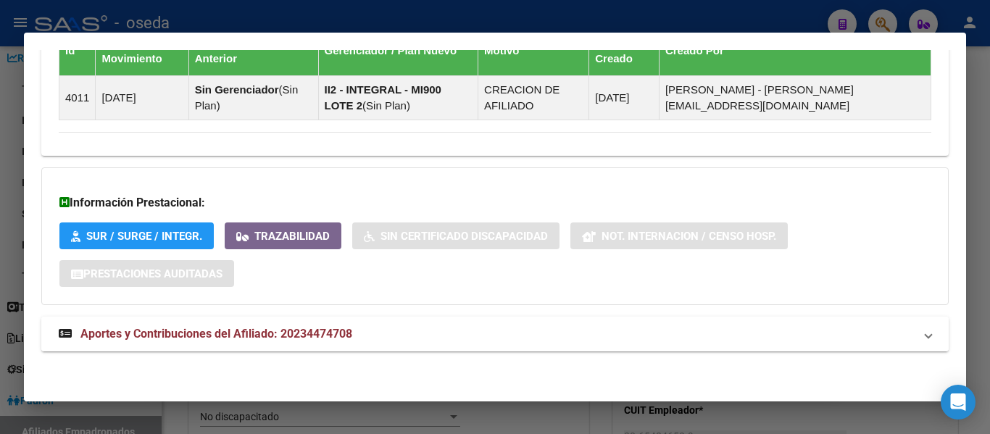
click at [315, 336] on span "Aportes y Contribuciones del Afiliado: 20234474708" at bounding box center [216, 334] width 272 height 14
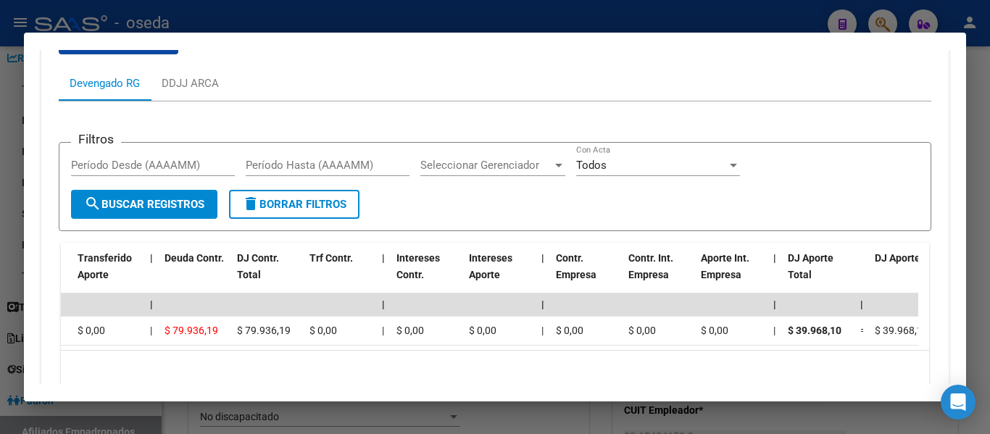
scroll to position [1218, 0]
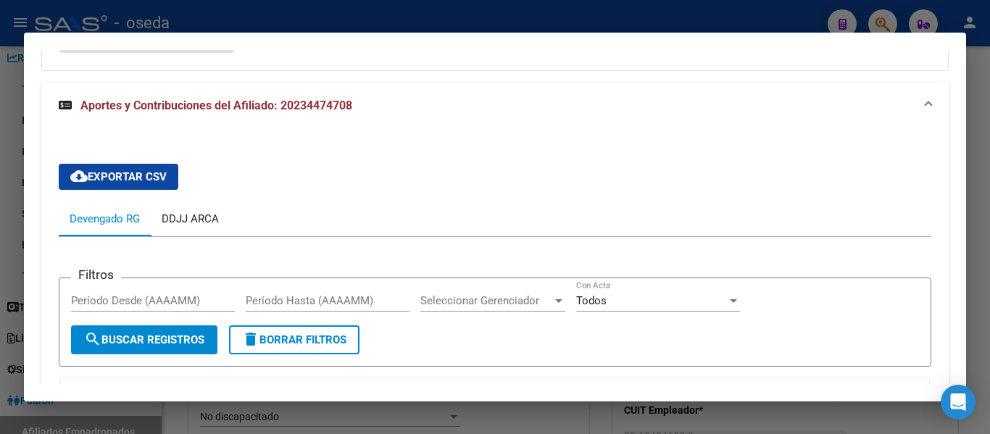
click at [194, 217] on div "DDJJ ARCA" at bounding box center [190, 219] width 57 height 16
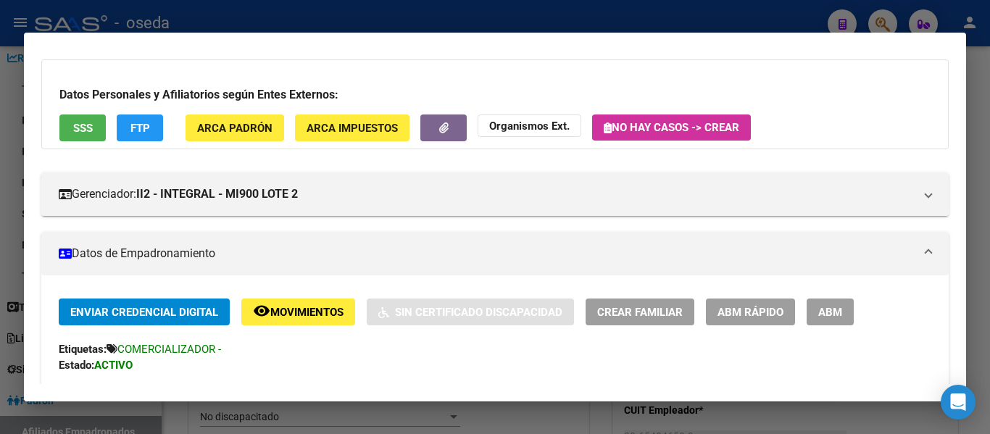
scroll to position [0, 0]
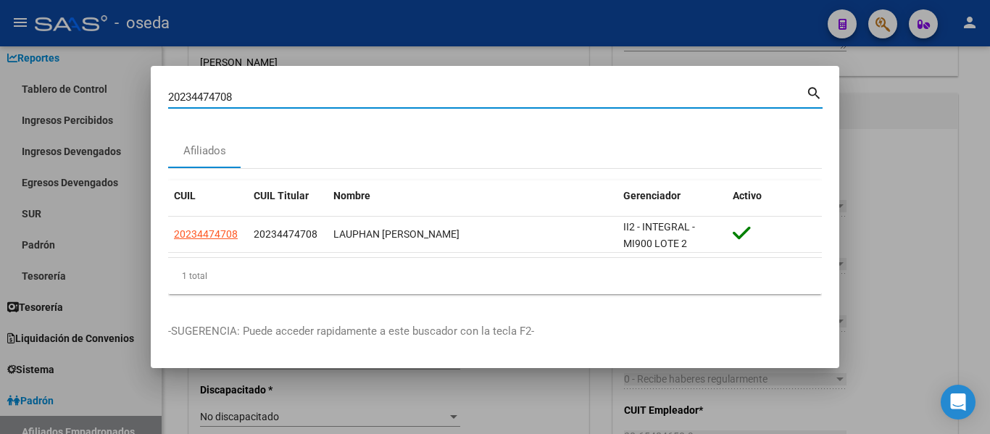
drag, startPoint x: 242, startPoint y: 93, endPoint x: 122, endPoint y: 85, distance: 120.6
click at [122, 83] on div "20234474708 Buscar (apellido, dni, cuil, nro traspaso, cuit, obra social) searc…" at bounding box center [495, 217] width 990 height 434
paste input "7469564342"
type input "27469564342"
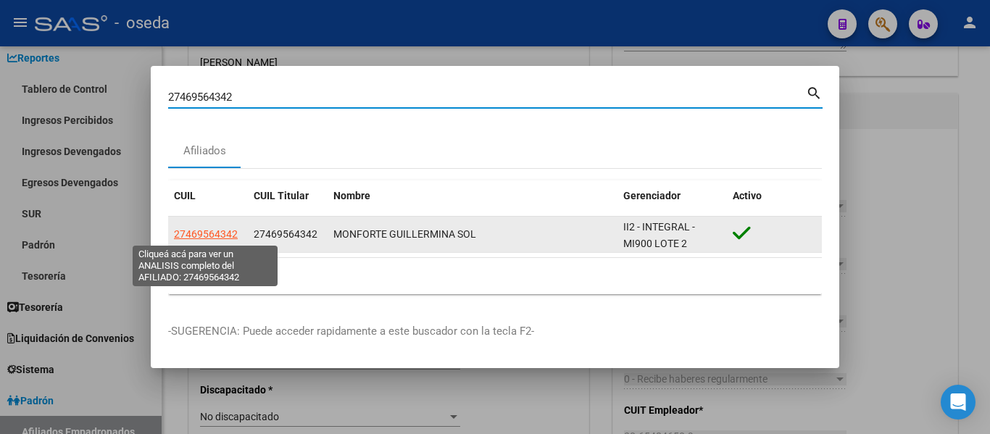
click at [206, 236] on span "27469564342" at bounding box center [206, 234] width 64 height 12
type textarea "27469564342"
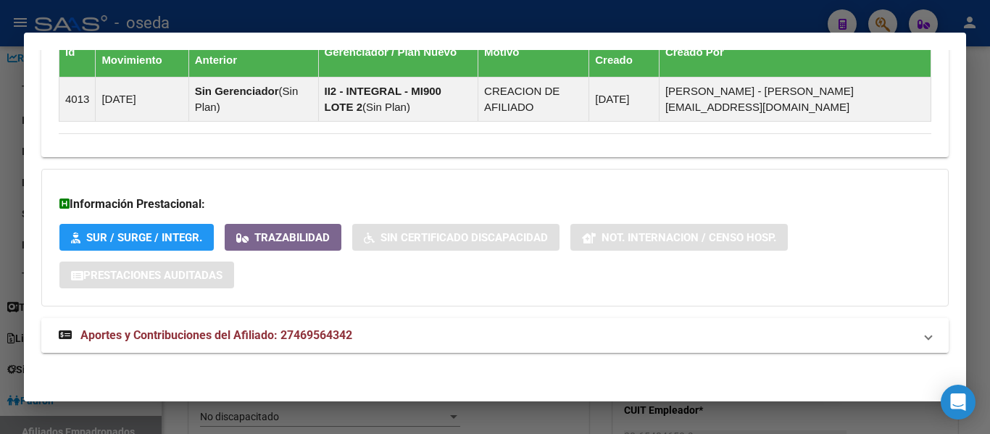
scroll to position [899, 0]
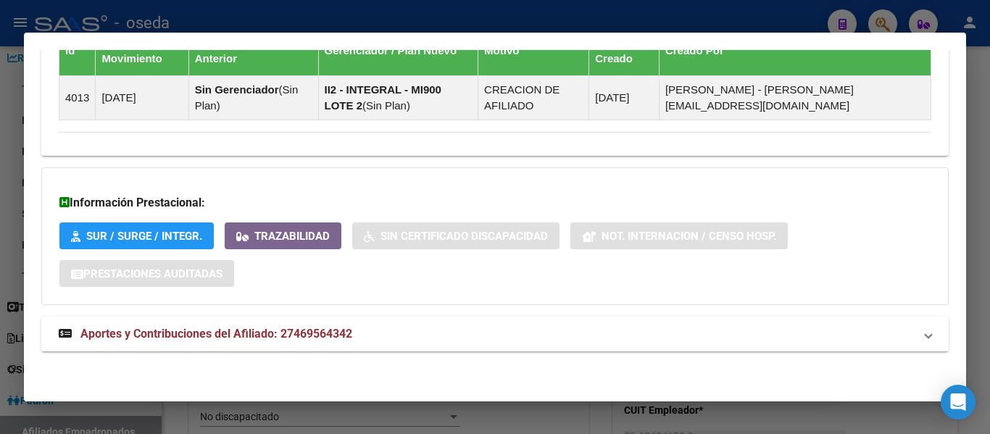
click at [275, 333] on span "Aportes y Contribuciones del Afiliado: 27469564342" at bounding box center [216, 334] width 272 height 14
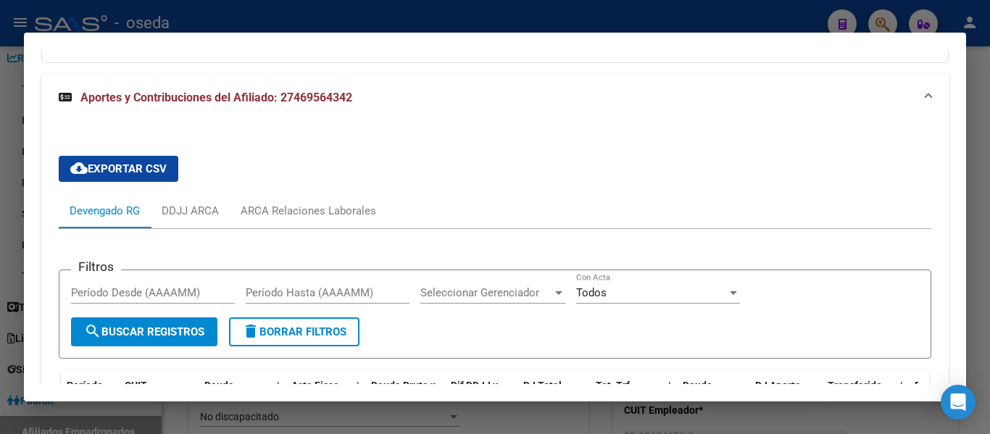
scroll to position [1134, 0]
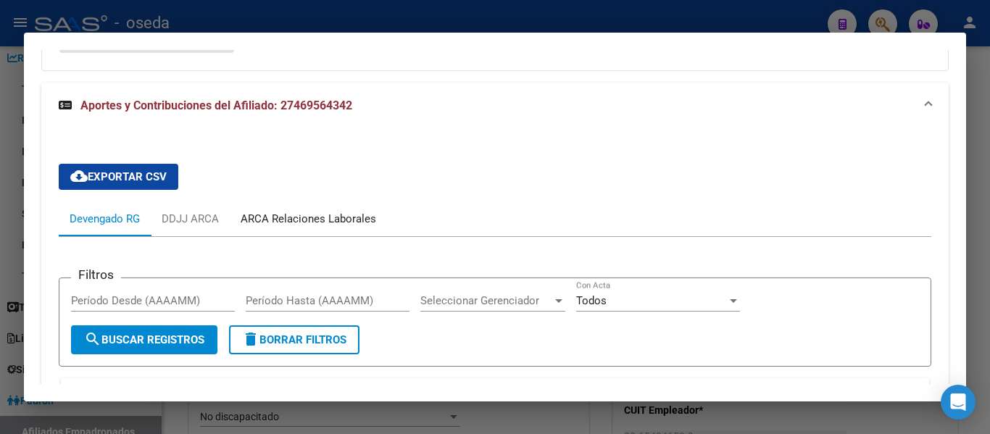
click at [325, 220] on div "ARCA Relaciones Laborales" at bounding box center [309, 219] width 136 height 16
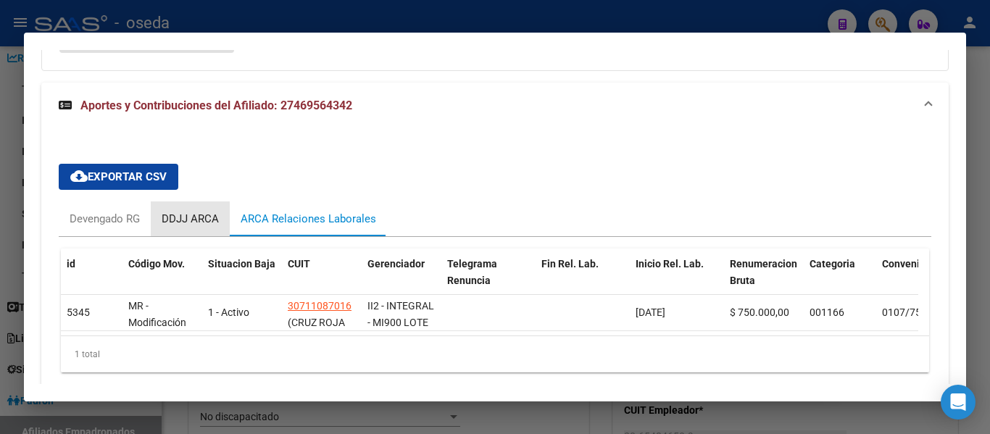
click at [186, 218] on div "DDJJ ARCA" at bounding box center [190, 219] width 57 height 16
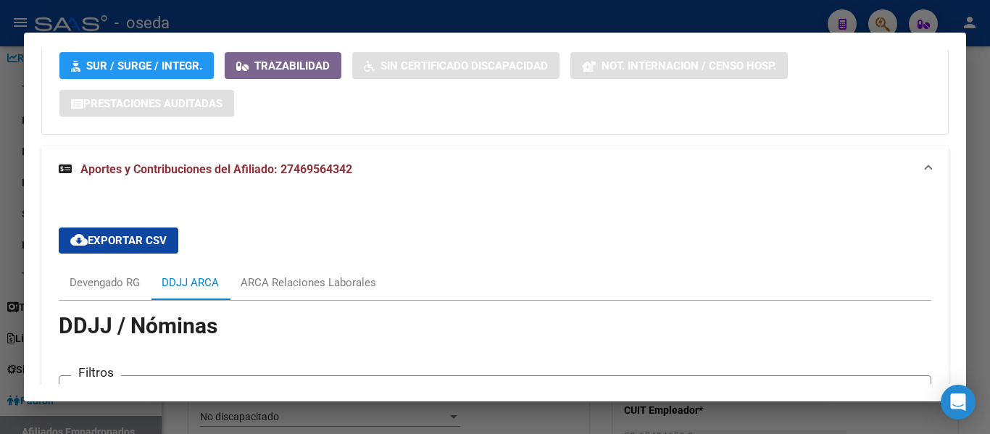
scroll to position [1061, 0]
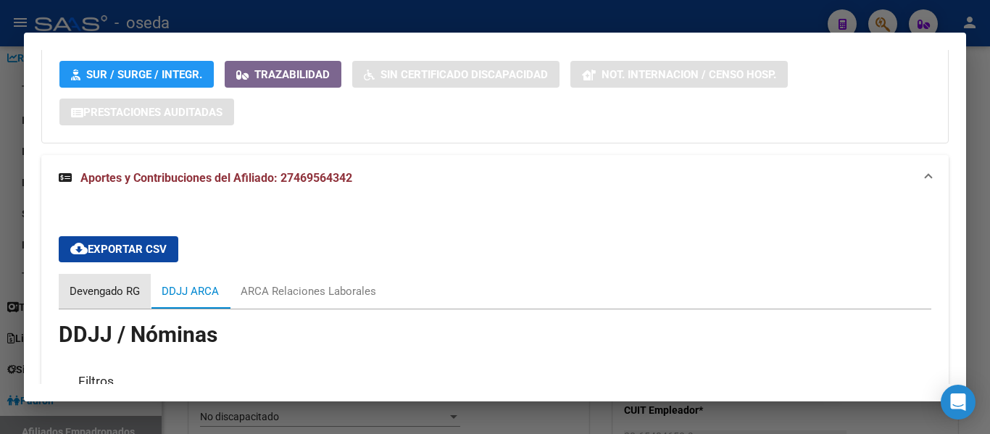
click at [83, 293] on div "Devengado RG" at bounding box center [105, 291] width 70 height 16
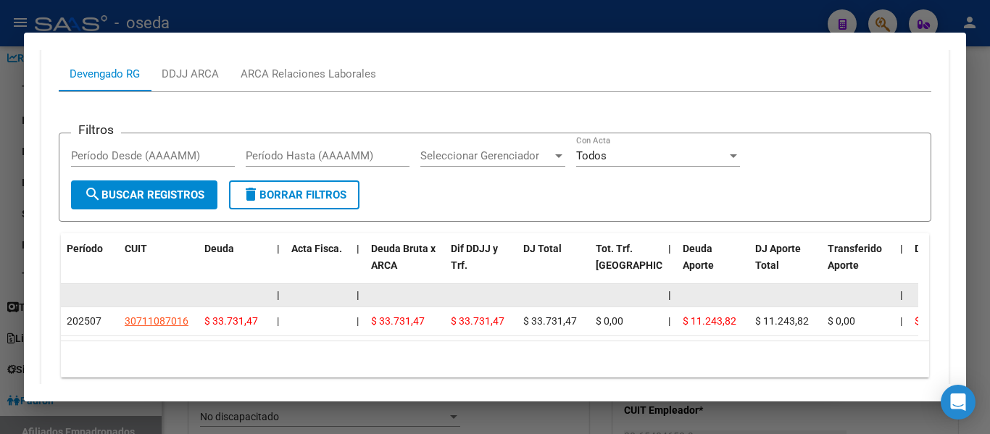
scroll to position [1134, 0]
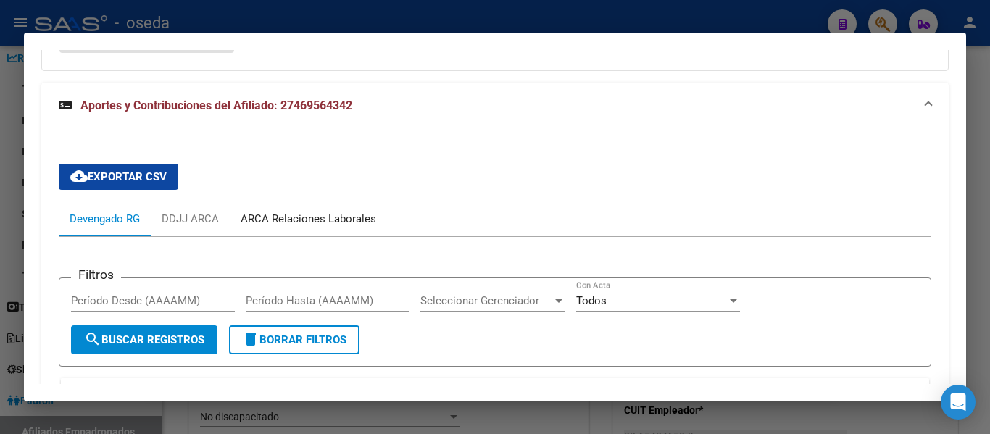
click at [307, 218] on div "ARCA Relaciones Laborales" at bounding box center [309, 219] width 136 height 16
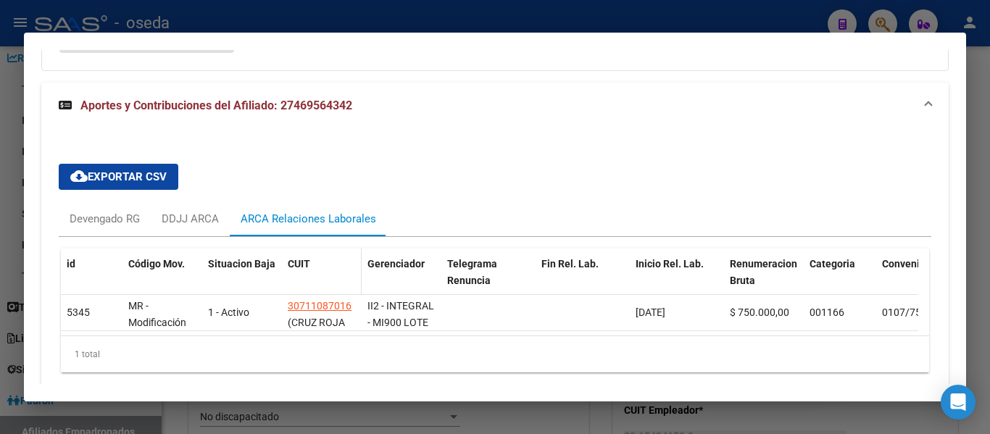
scroll to position [1200, 0]
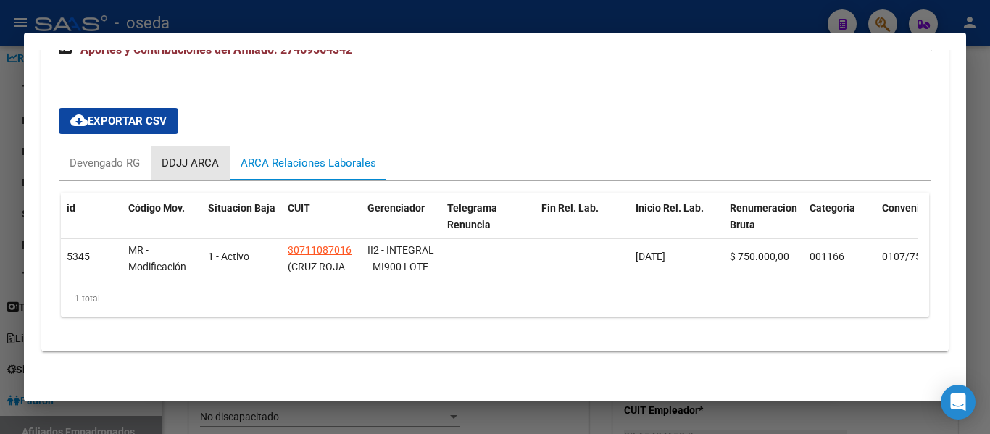
click at [176, 155] on div "DDJJ ARCA" at bounding box center [190, 163] width 57 height 16
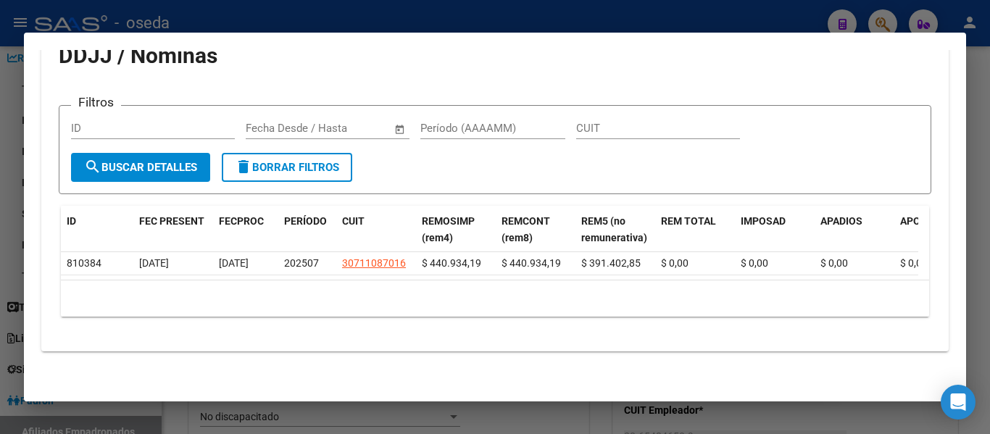
scroll to position [1279, 0]
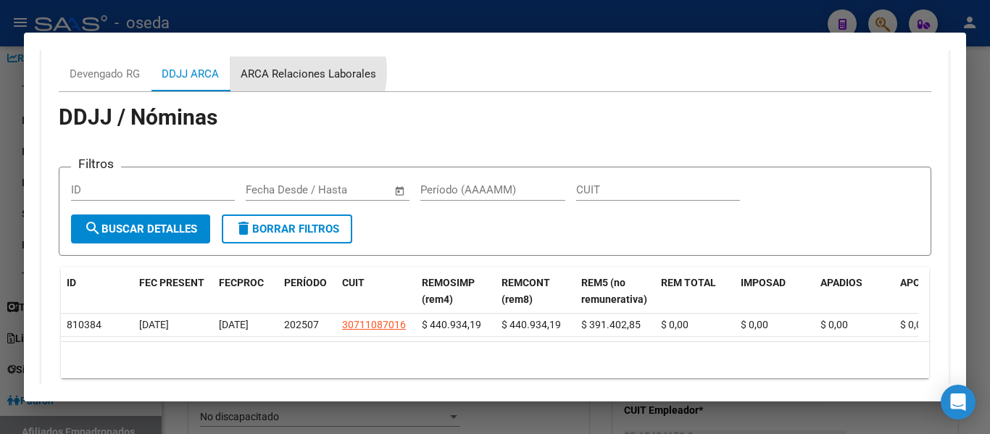
click at [291, 72] on div "ARCA Relaciones Laborales" at bounding box center [309, 74] width 136 height 16
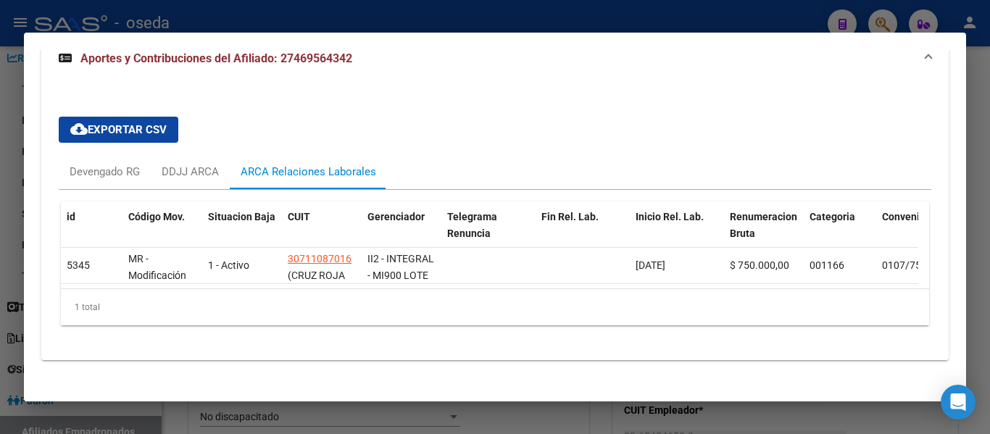
scroll to position [1200, 0]
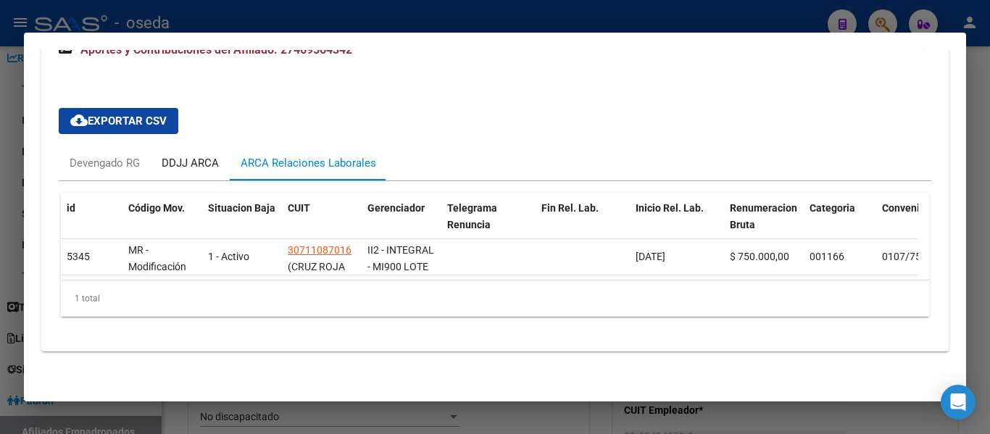
click at [190, 155] on div "DDJJ ARCA" at bounding box center [190, 163] width 57 height 16
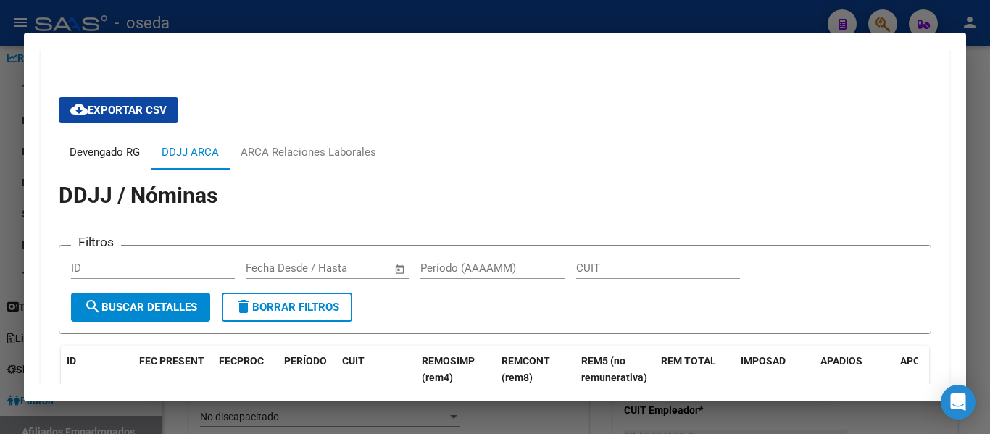
click at [107, 151] on div "Devengado RG" at bounding box center [105, 152] width 70 height 16
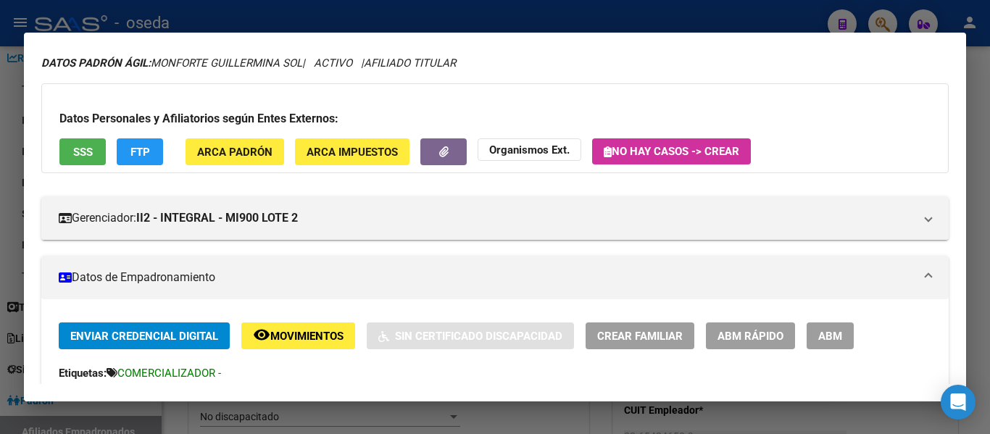
scroll to position [0, 0]
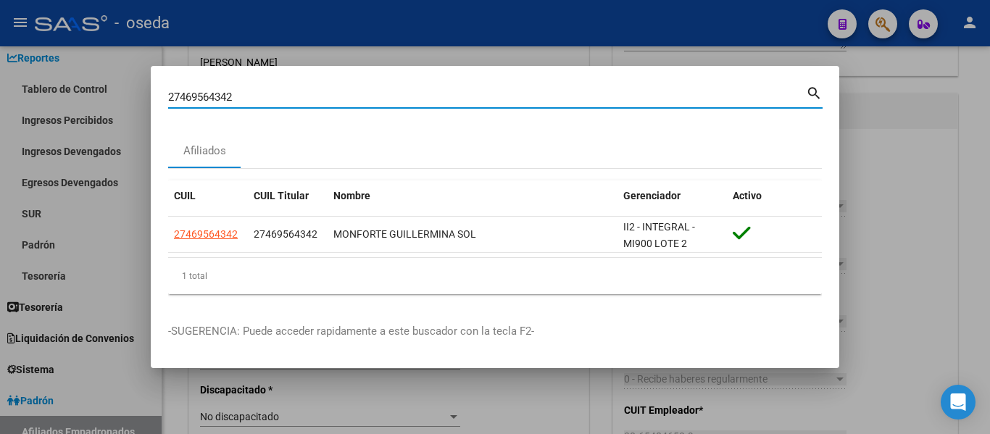
drag, startPoint x: 262, startPoint y: 97, endPoint x: 103, endPoint y: 82, distance: 159.5
click at [103, 82] on div "27469564342 Buscar (apellido, dni, cuil, nro traspaso, cuit, obra social) searc…" at bounding box center [495, 217] width 990 height 434
paste input "0386314285"
type input "20386314285"
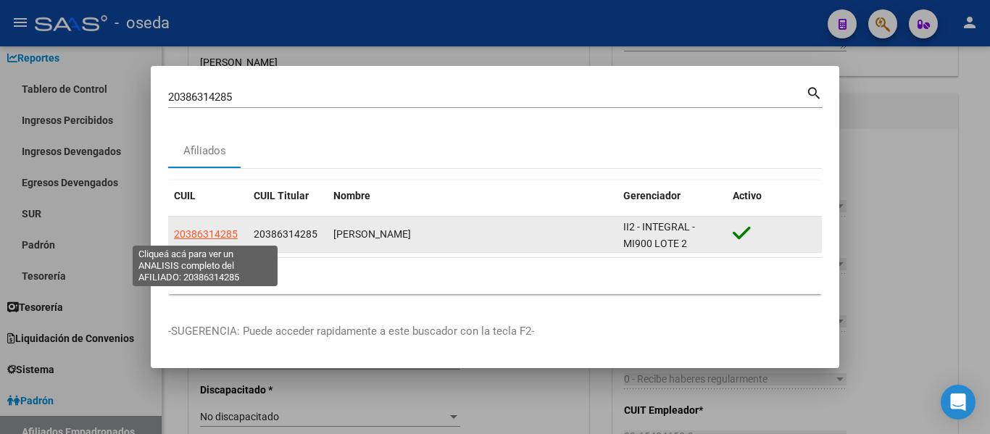
click at [197, 236] on span "20386314285" at bounding box center [206, 234] width 64 height 12
type textarea "20386314285"
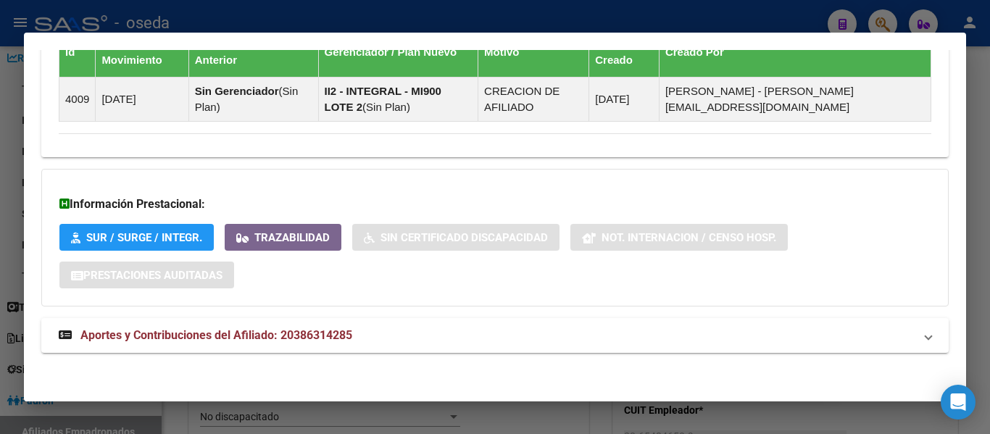
scroll to position [899, 0]
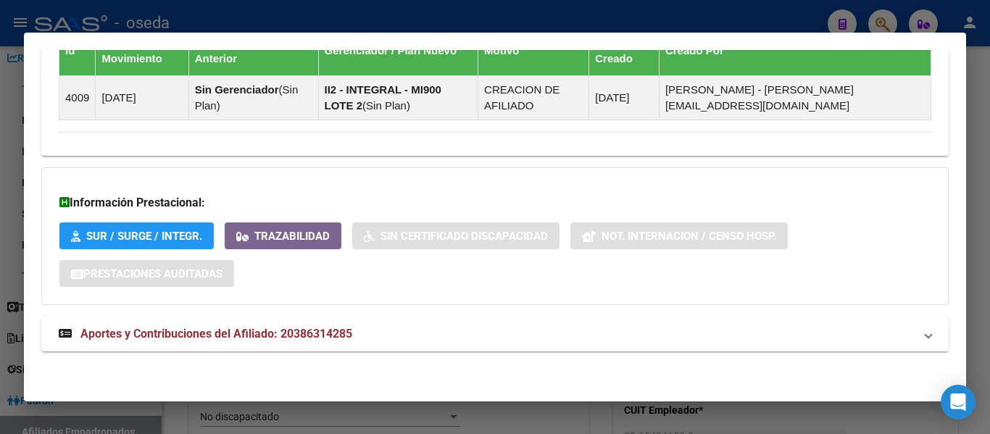
click at [299, 332] on span "Aportes y Contribuciones del Afiliado: 20386314285" at bounding box center [216, 334] width 272 height 14
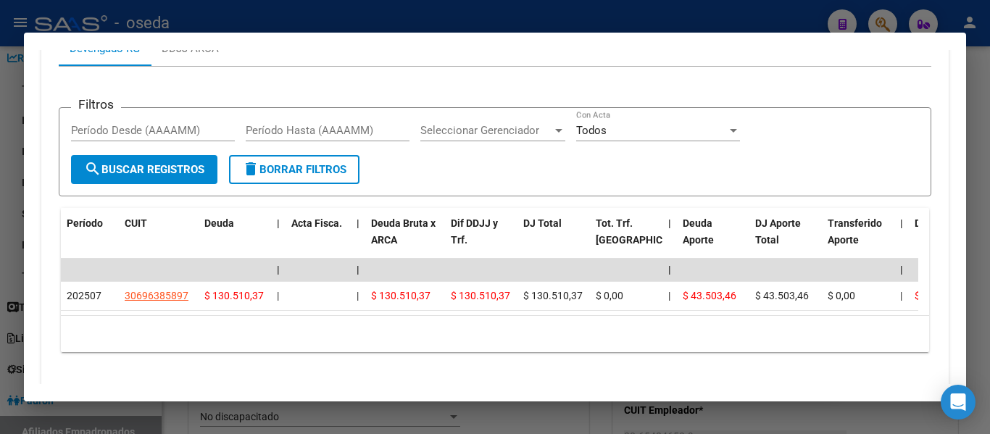
scroll to position [1279, 0]
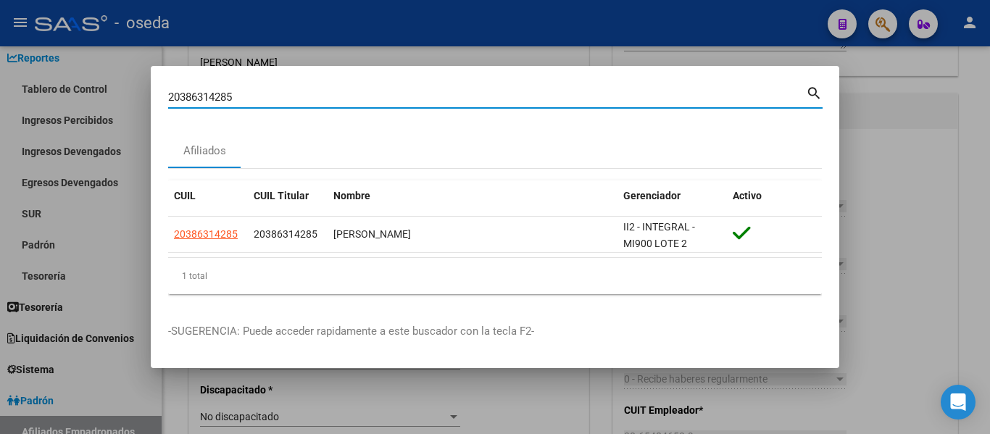
drag, startPoint x: 254, startPoint y: 101, endPoint x: 143, endPoint y: 75, distance: 113.8
click at [143, 75] on div "20386314285 Buscar (apellido, dni, cuil, nro traspaso, cuit, obra social) searc…" at bounding box center [495, 217] width 990 height 434
paste input "20328648424"
type input "20328648424"
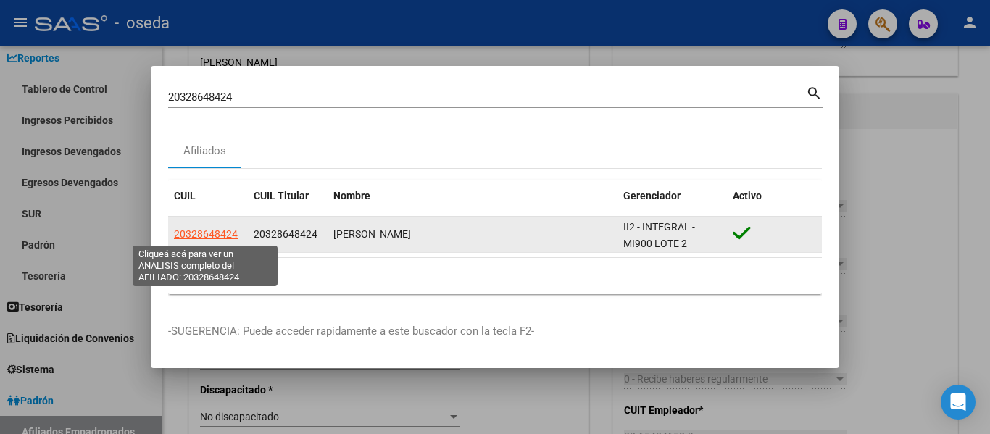
click at [216, 236] on span "20328648424" at bounding box center [206, 234] width 64 height 12
type textarea "20328648424"
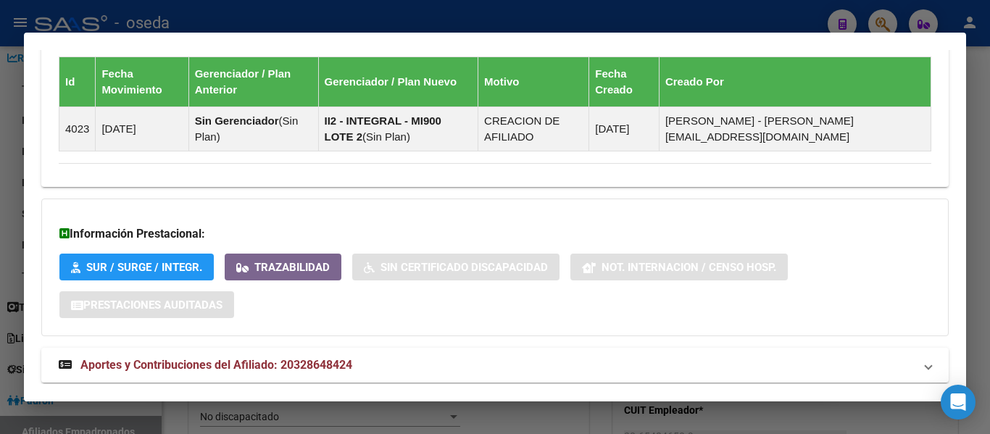
scroll to position [984, 0]
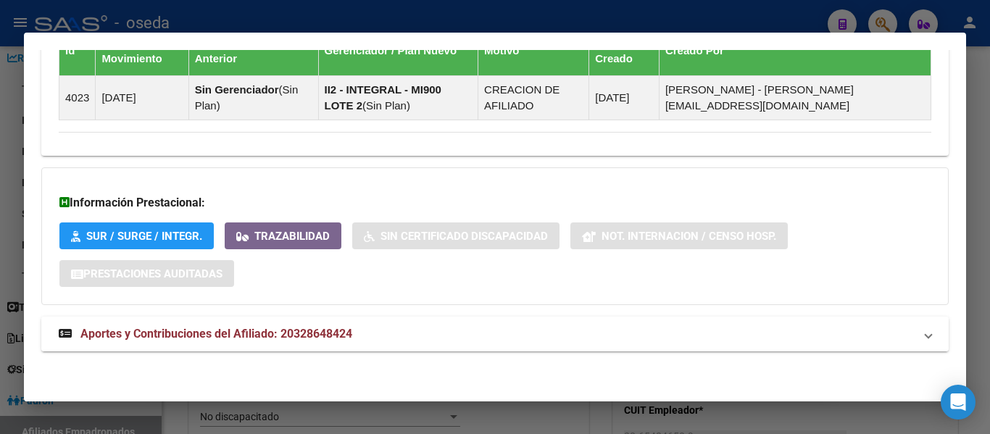
click at [273, 333] on span "Aportes y Contribuciones del Afiliado: 20328648424" at bounding box center [216, 334] width 272 height 14
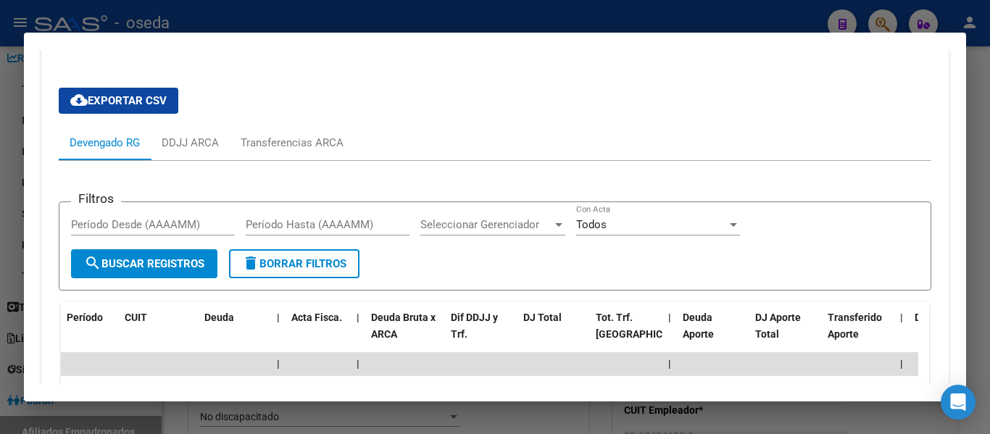
scroll to position [1218, 0]
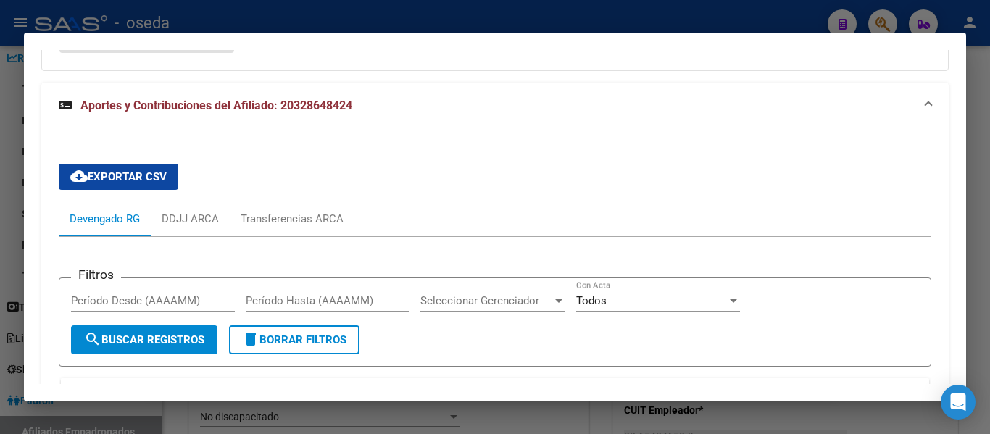
click at [107, 222] on div "Devengado RG" at bounding box center [105, 219] width 70 height 16
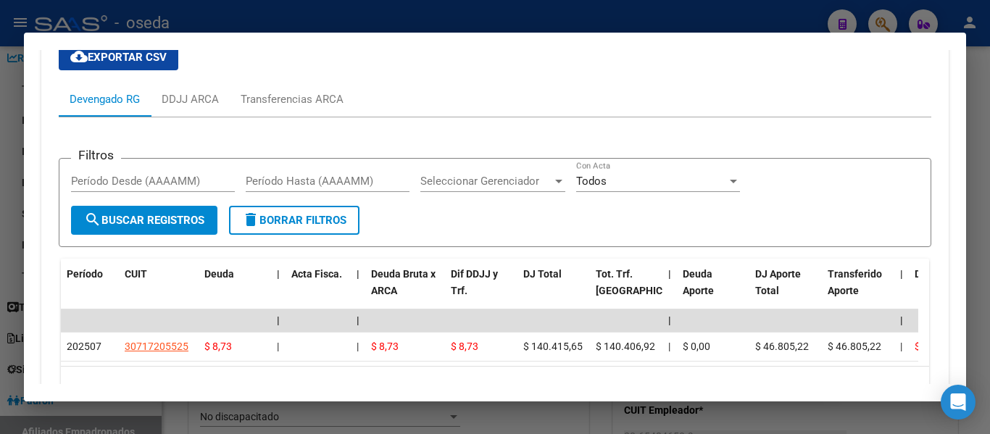
scroll to position [1363, 0]
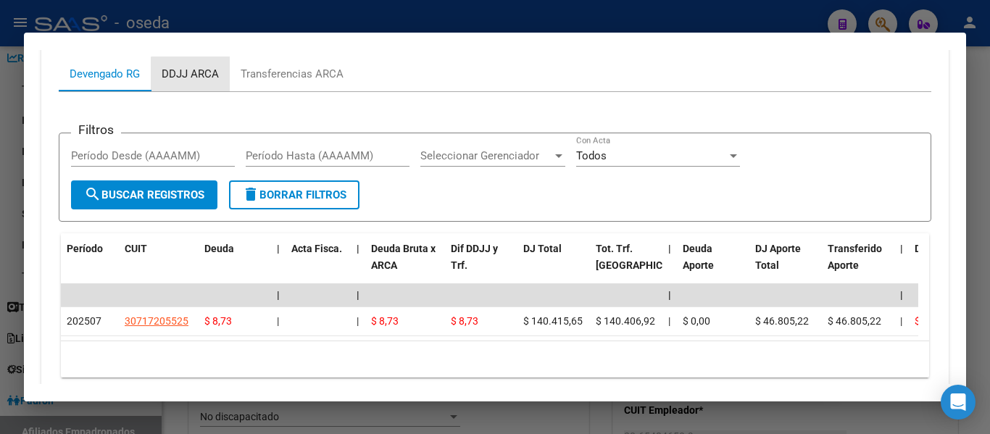
click at [203, 77] on div "DDJJ ARCA" at bounding box center [190, 74] width 57 height 16
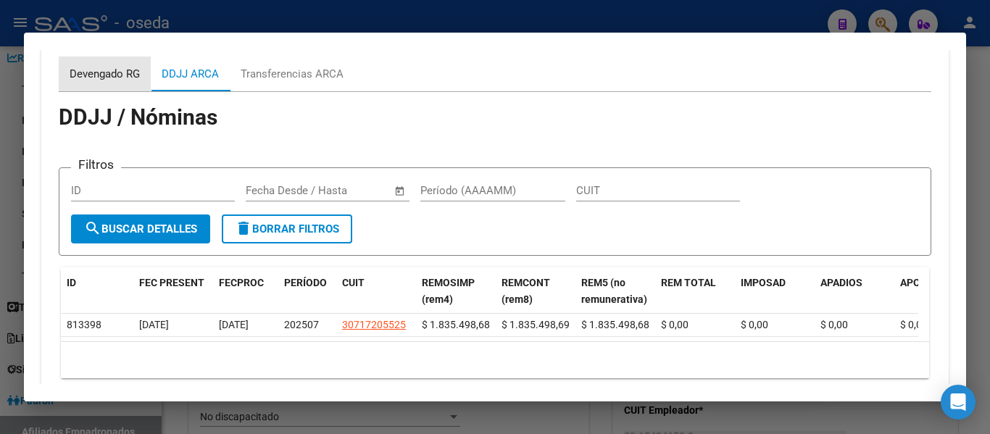
click at [105, 71] on div "Devengado RG" at bounding box center [105, 74] width 70 height 16
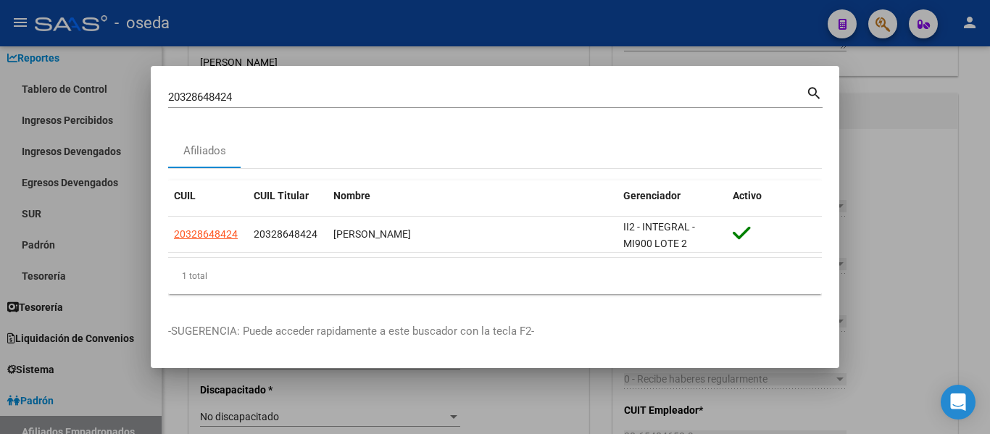
drag, startPoint x: 251, startPoint y: 89, endPoint x: 239, endPoint y: 93, distance: 12.8
click at [239, 93] on div "20328648424 Buscar (apellido, dni, [PERSON_NAME], [PERSON_NAME], cuit, obra soc…" at bounding box center [487, 97] width 638 height 22
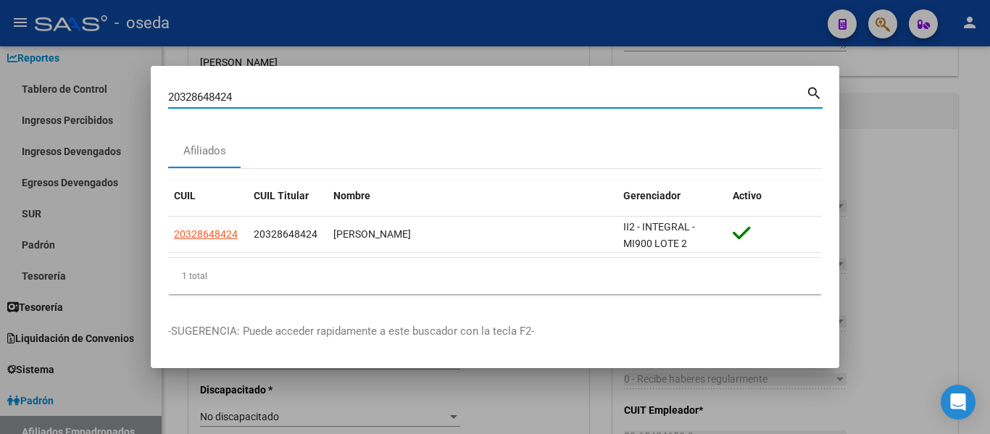
drag, startPoint x: 240, startPoint y: 94, endPoint x: 80, endPoint y: 91, distance: 160.2
click at [80, 91] on div "20328648424 Buscar (apellido, dni, cuil, nro traspaso, cuit, obra social) searc…" at bounding box center [495, 217] width 990 height 434
paste input "7322600920"
type input "27322600920"
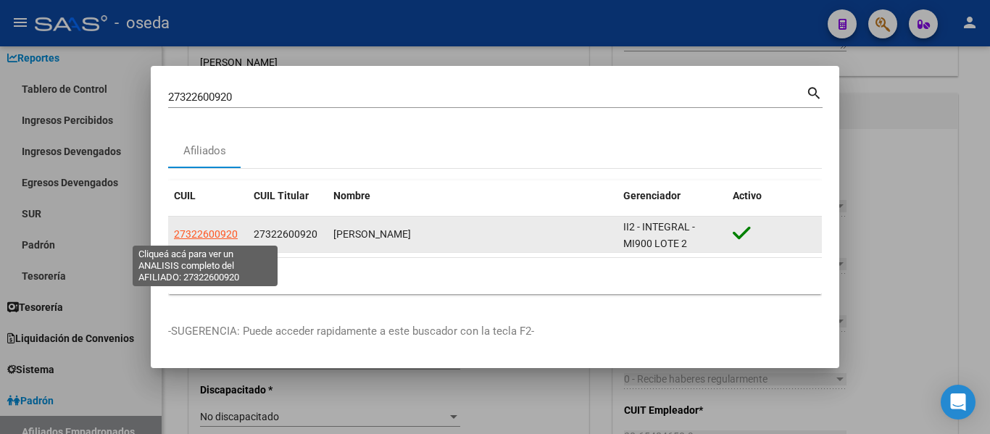
click at [211, 236] on span "27322600920" at bounding box center [206, 234] width 64 height 12
type textarea "27322600920"
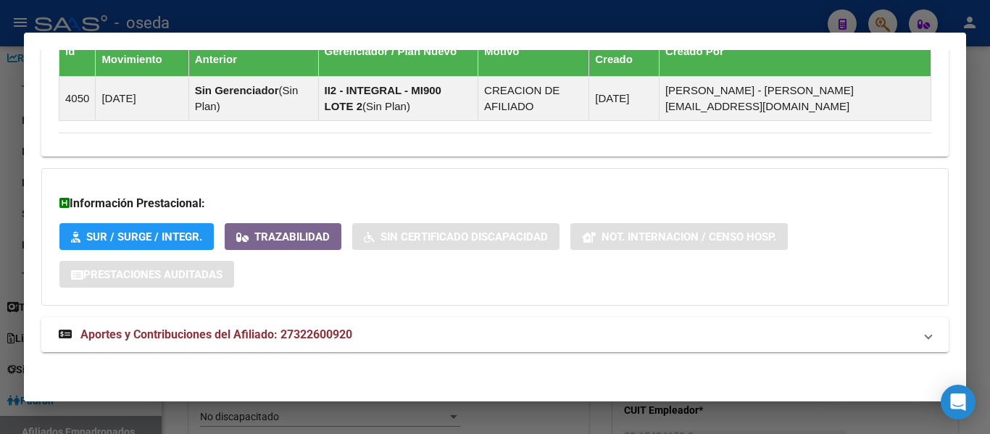
scroll to position [899, 0]
click at [313, 338] on span "Aportes y Contribuciones del Afiliado: 27322600920" at bounding box center [216, 334] width 272 height 14
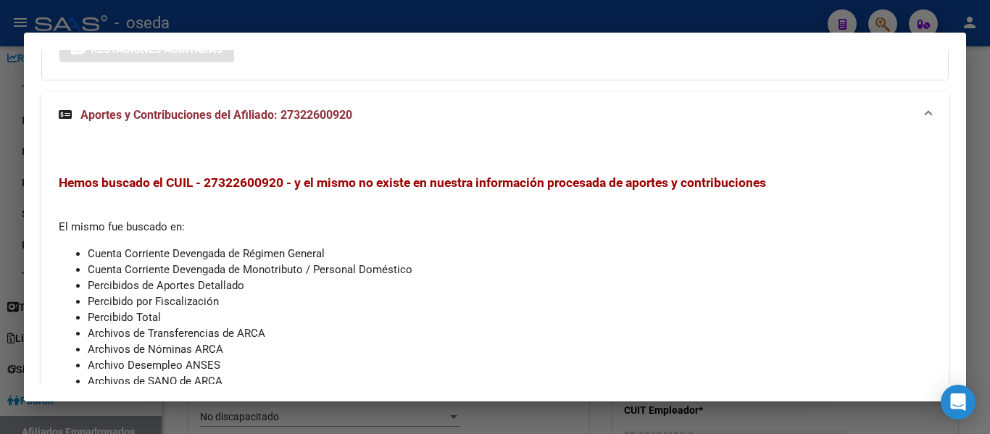
scroll to position [1197, 0]
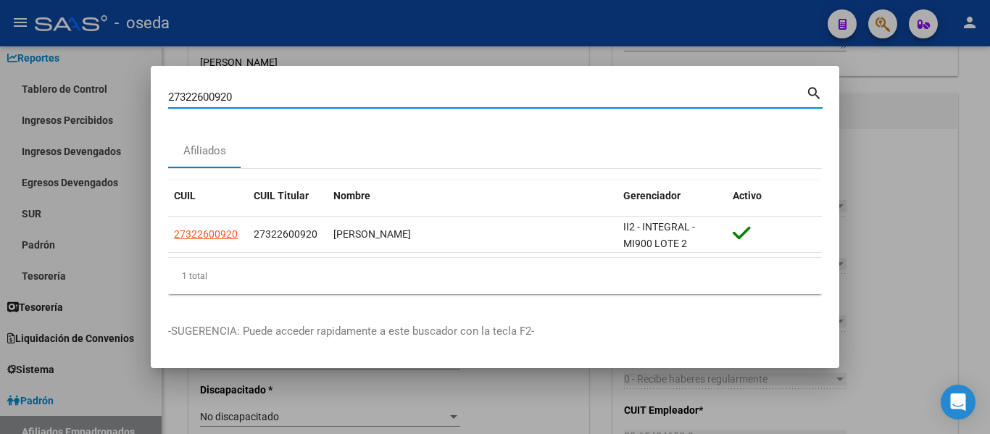
drag, startPoint x: 241, startPoint y: 97, endPoint x: 136, endPoint y: 109, distance: 106.5
click at [136, 109] on div "27322600920 Buscar (apellido, dni, cuil, nro traspaso, cuit, obra social) searc…" at bounding box center [495, 217] width 990 height 434
paste input "0317971657"
type input "20317971657"
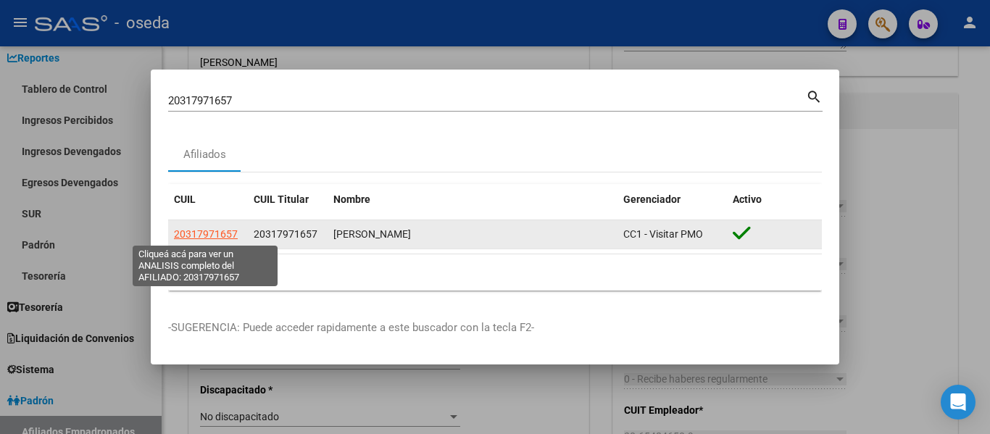
click at [199, 230] on span "20317971657" at bounding box center [206, 234] width 64 height 12
type textarea "20317971657"
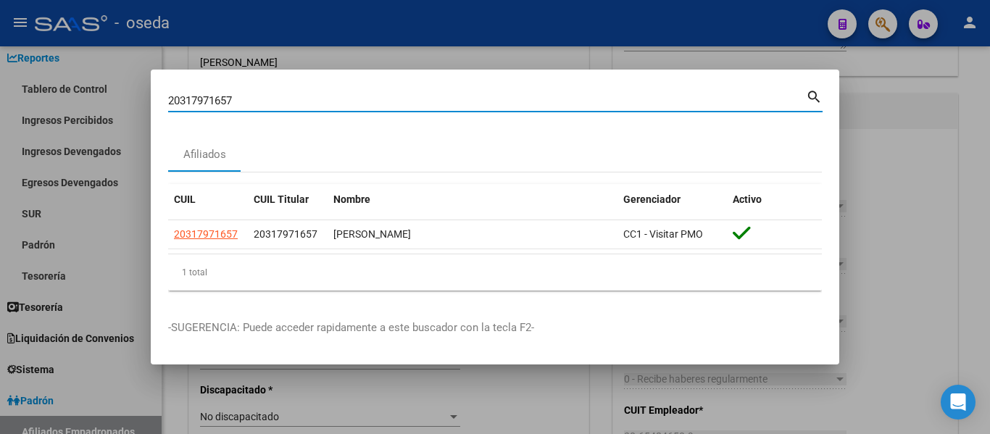
drag, startPoint x: 254, startPoint y: 97, endPoint x: 140, endPoint y: 81, distance: 115.6
click at [140, 81] on div "20317971657 Buscar (apellido, dni, cuil, nro traspaso, cuit, obra social) searc…" at bounding box center [495, 217] width 990 height 434
paste input "7253451810"
type input "27253451810"
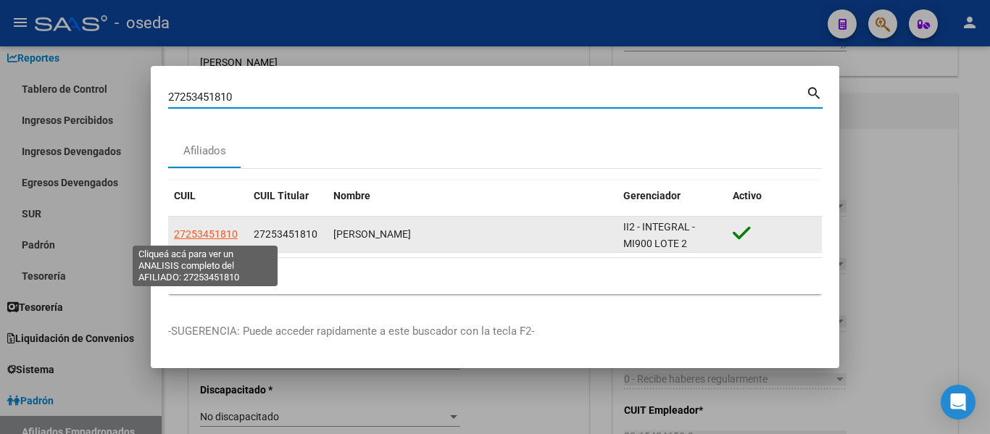
click at [208, 230] on span "27253451810" at bounding box center [206, 234] width 64 height 12
type textarea "27253451810"
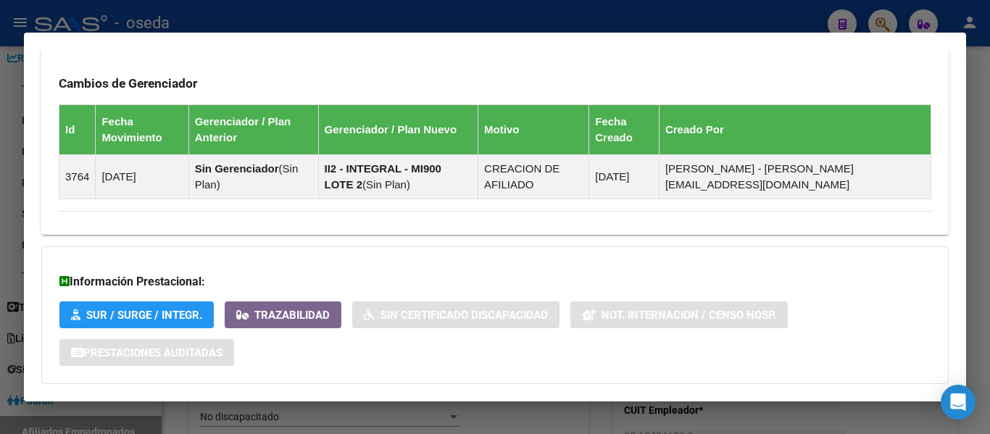
scroll to position [1021, 0]
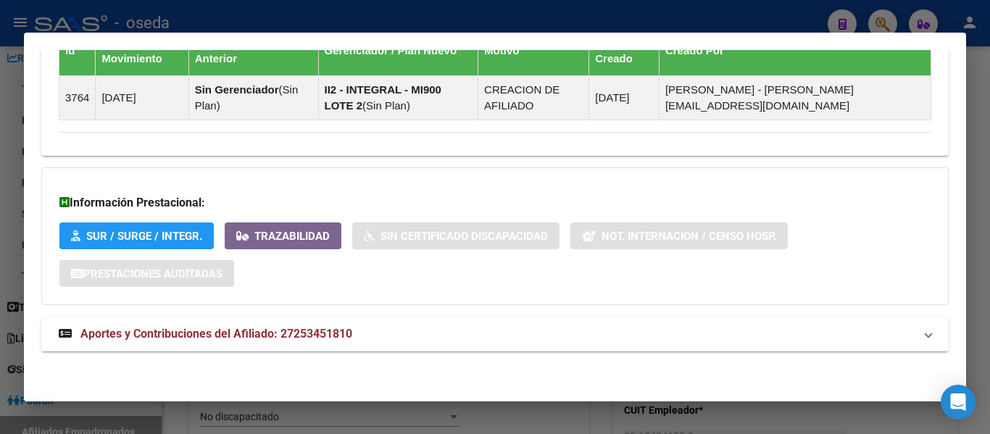
click at [275, 333] on span "Aportes y Contribuciones del Afiliado: 27253451810" at bounding box center [216, 334] width 272 height 14
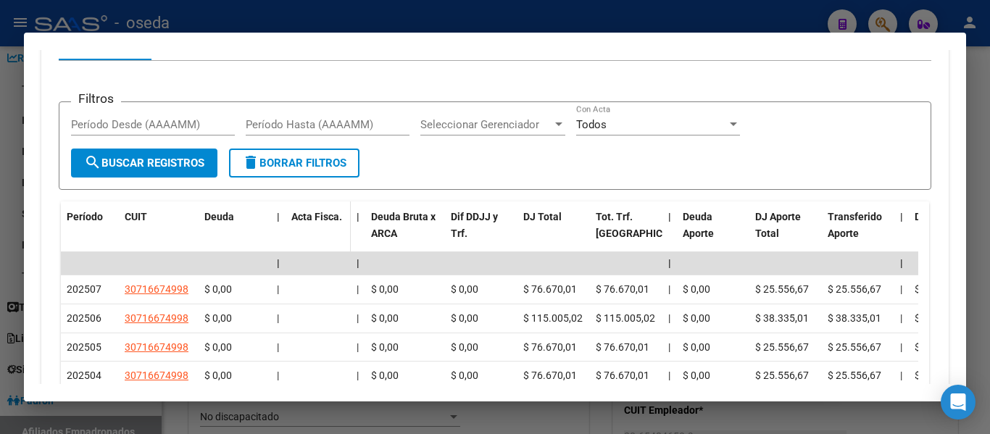
scroll to position [1456, 0]
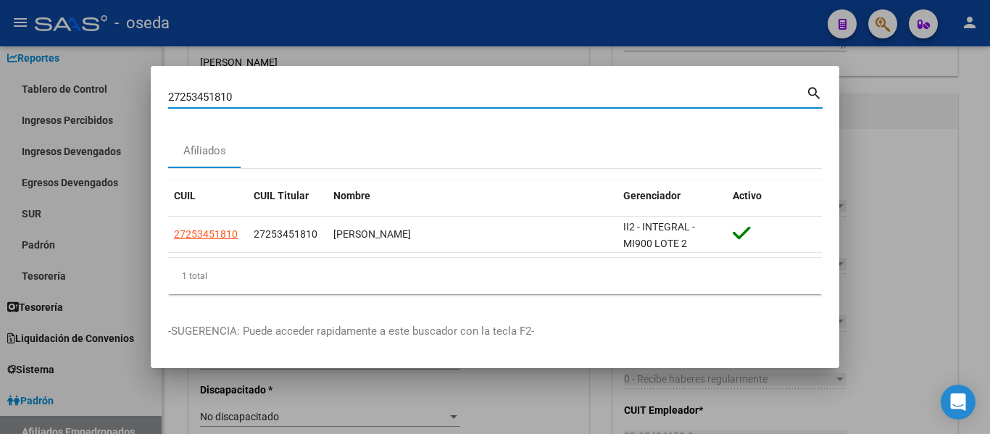
drag, startPoint x: 257, startPoint y: 93, endPoint x: 122, endPoint y: 92, distance: 134.8
click at [123, 91] on div "27253451810 Buscar (apellido, dni, cuil, nro traspaso, cuit, obra social) searc…" at bounding box center [495, 217] width 990 height 434
paste input "35425799"
type input "27235425799"
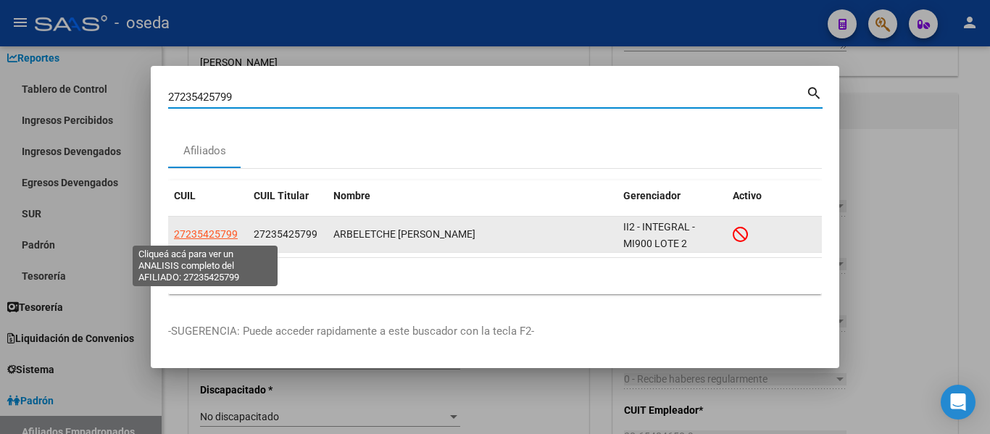
click at [211, 231] on span "27235425799" at bounding box center [206, 234] width 64 height 12
type textarea "27235425799"
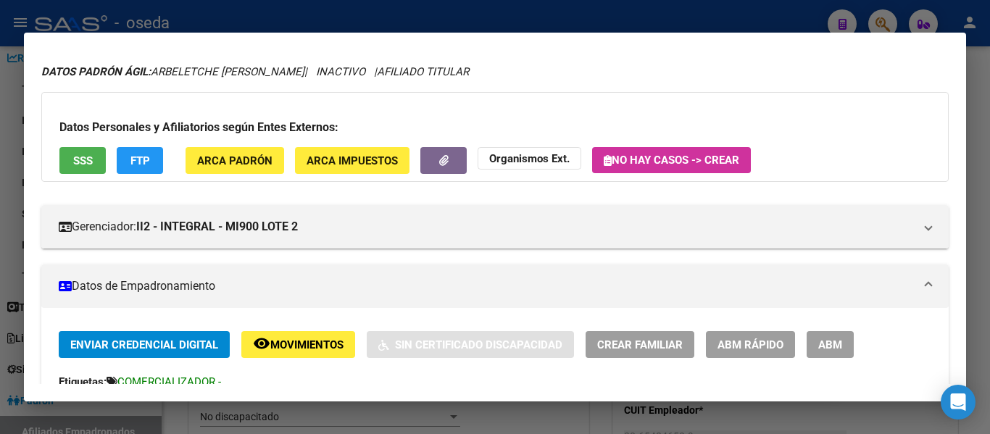
scroll to position [72, 0]
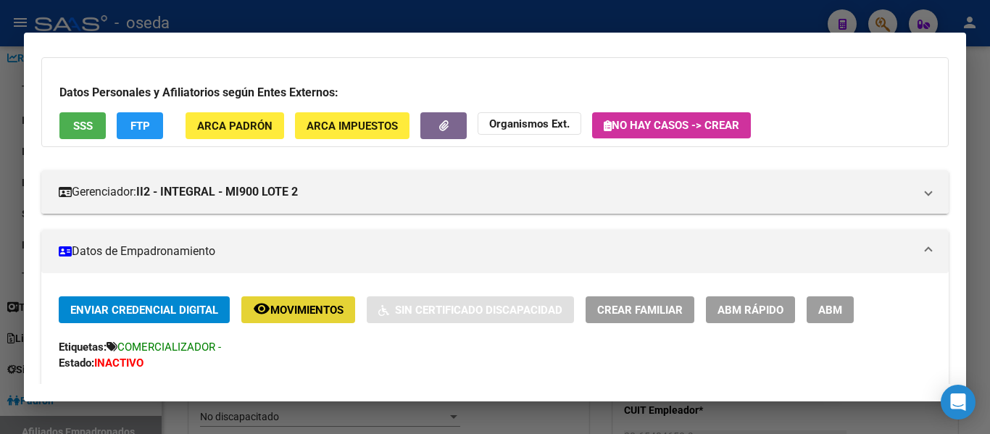
click at [302, 311] on span "Movimientos" at bounding box center [306, 310] width 73 height 13
click at [328, 313] on span "Movimientos" at bounding box center [306, 310] width 73 height 13
click at [329, 311] on span "Movimientos" at bounding box center [306, 310] width 73 height 13
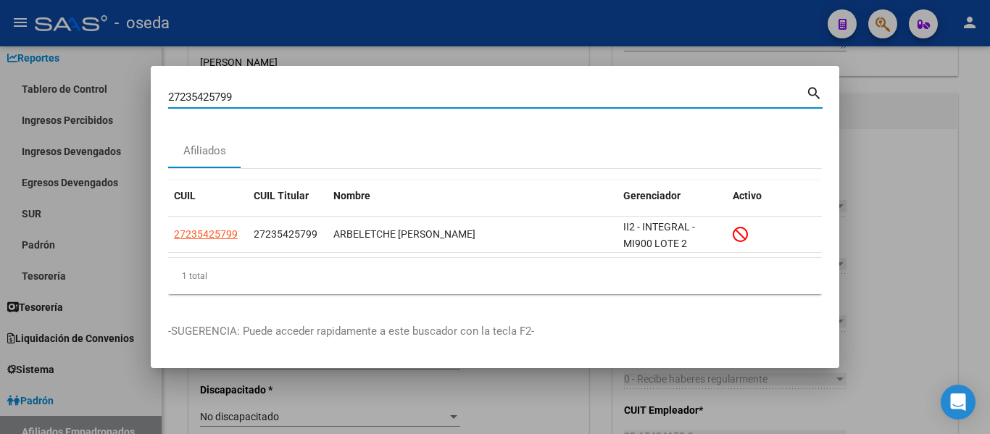
drag, startPoint x: 287, startPoint y: 97, endPoint x: 79, endPoint y: 96, distance: 208.0
click at [79, 96] on div "27235425799 Buscar (apellido, dni, cuil, nro traspaso, cuit, obra social) searc…" at bounding box center [495, 217] width 990 height 434
paste input "0220059775"
type input "20220059775"
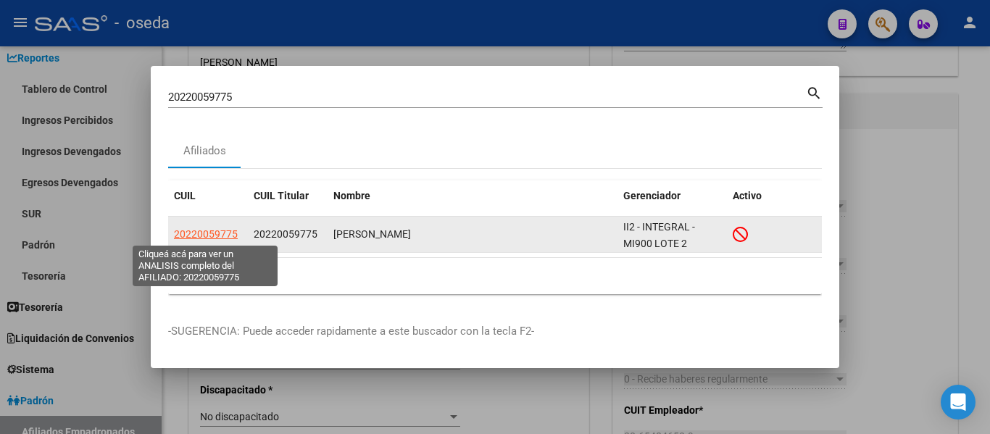
click at [202, 235] on span "20220059775" at bounding box center [206, 234] width 64 height 12
type textarea "20220059775"
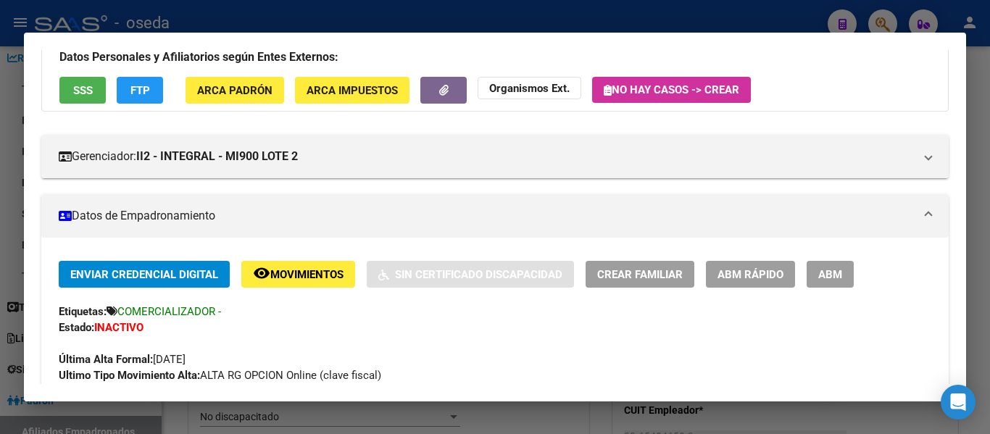
scroll to position [145, 0]
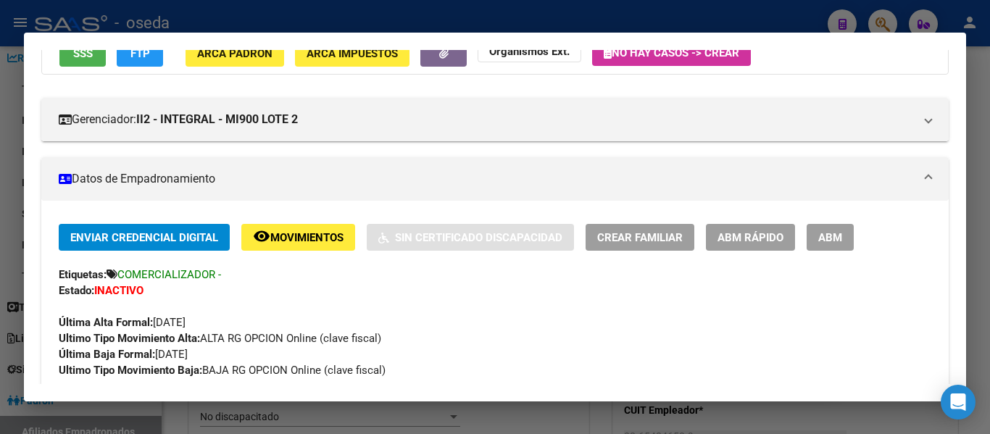
click at [297, 239] on span "Movimientos" at bounding box center [306, 237] width 73 height 13
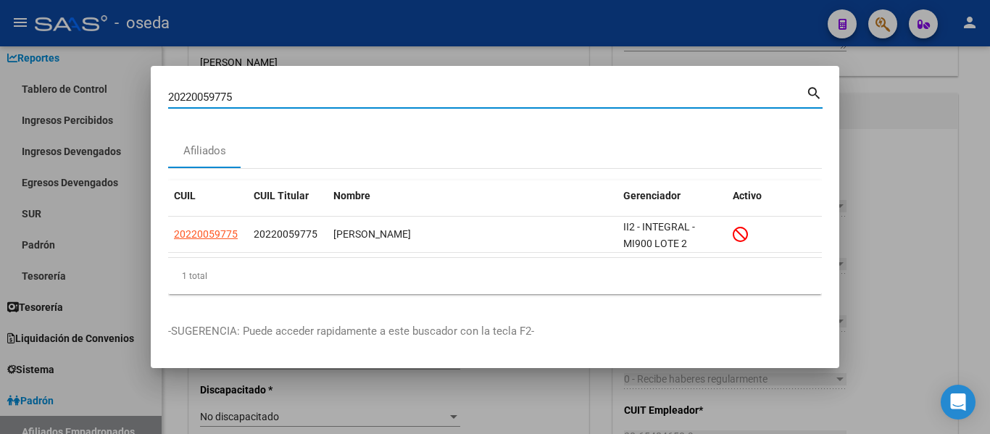
drag, startPoint x: 250, startPoint y: 99, endPoint x: 129, endPoint y: 99, distance: 121.0
click at [129, 99] on div "20220059775 Buscar (apellido, dni, cuil, nro traspaso, cuit, obra social) searc…" at bounding box center [495, 217] width 990 height 434
paste input "7275473060"
type input "27275473060"
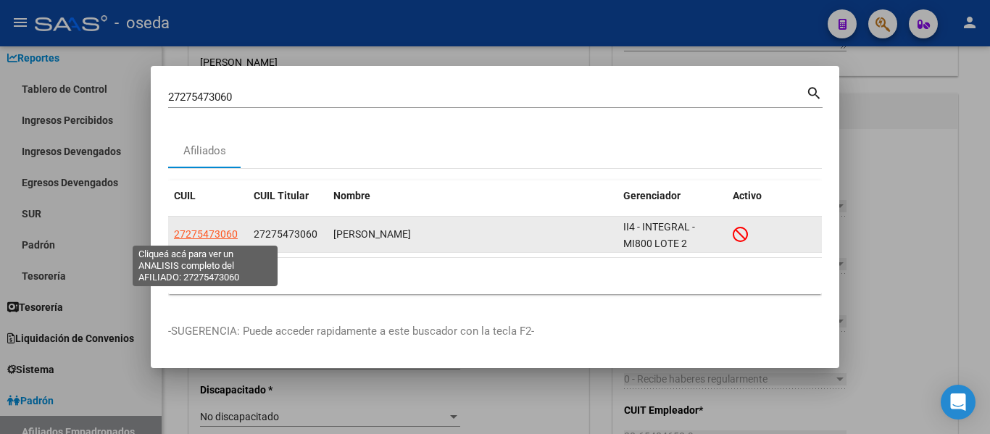
click at [218, 234] on span "27275473060" at bounding box center [206, 234] width 64 height 12
type textarea "27275473060"
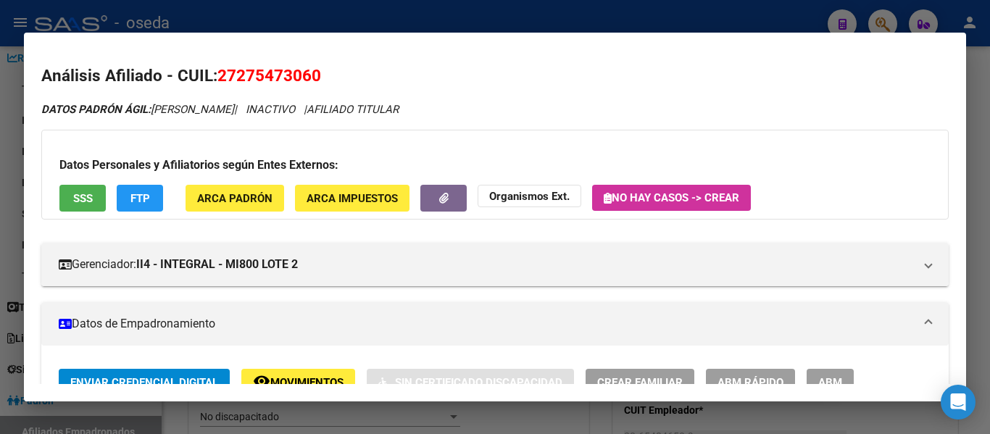
scroll to position [72, 0]
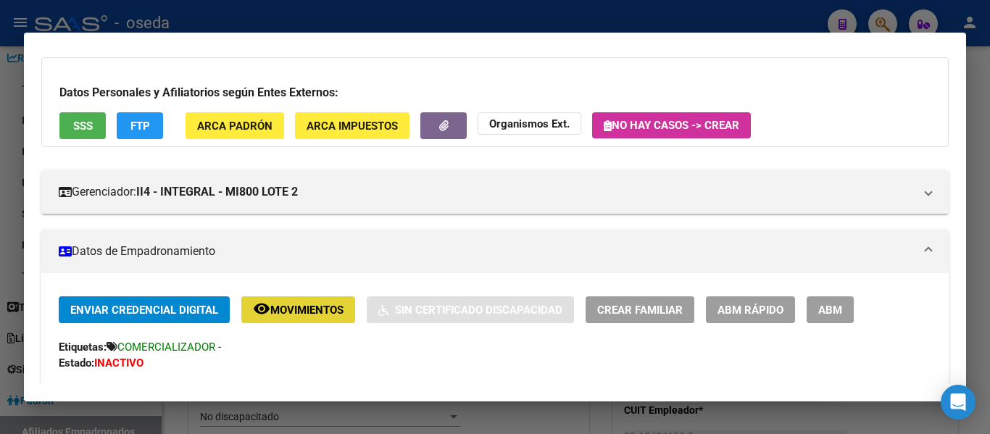
click at [328, 308] on span "Movimientos" at bounding box center [306, 310] width 73 height 13
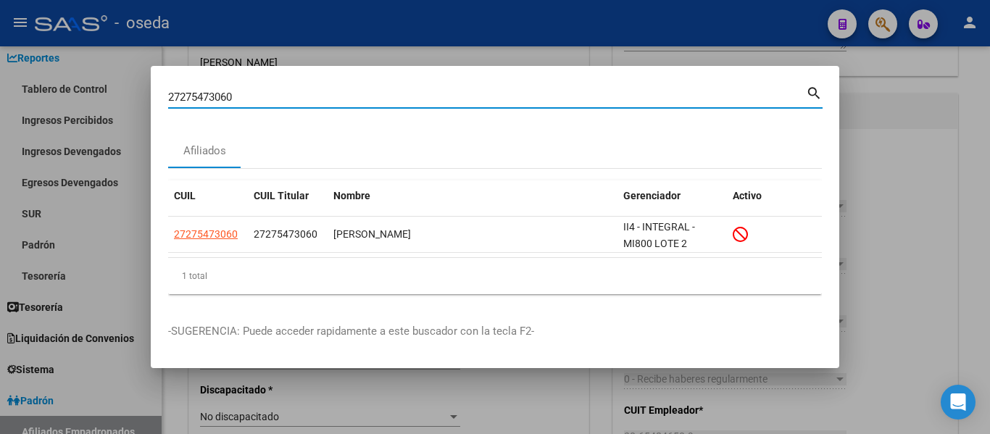
drag, startPoint x: 248, startPoint y: 95, endPoint x: 128, endPoint y: 75, distance: 121.9
click at [128, 75] on div "27275473060 Buscar (apellido, dni, cuil, nro traspaso, cuit, obra social) searc…" at bounding box center [495, 217] width 990 height 434
paste input "942176681"
type input "27942176681"
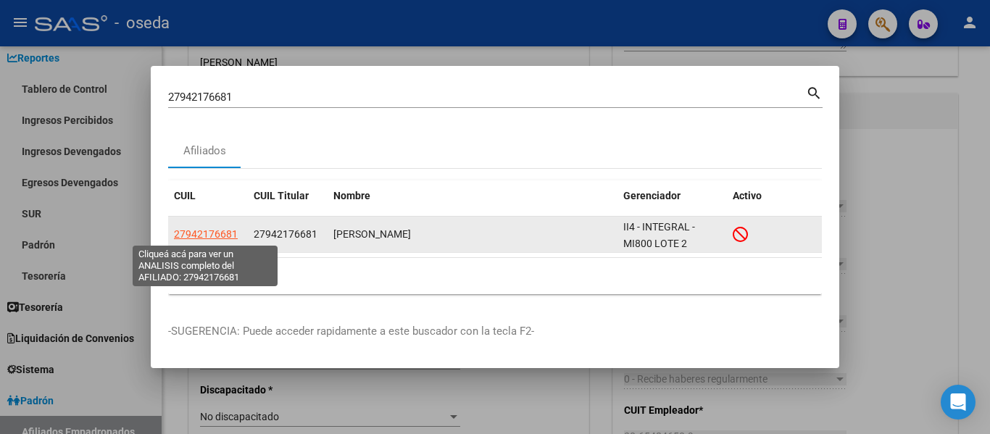
click at [199, 235] on span "27942176681" at bounding box center [206, 234] width 64 height 12
type textarea "27942176681"
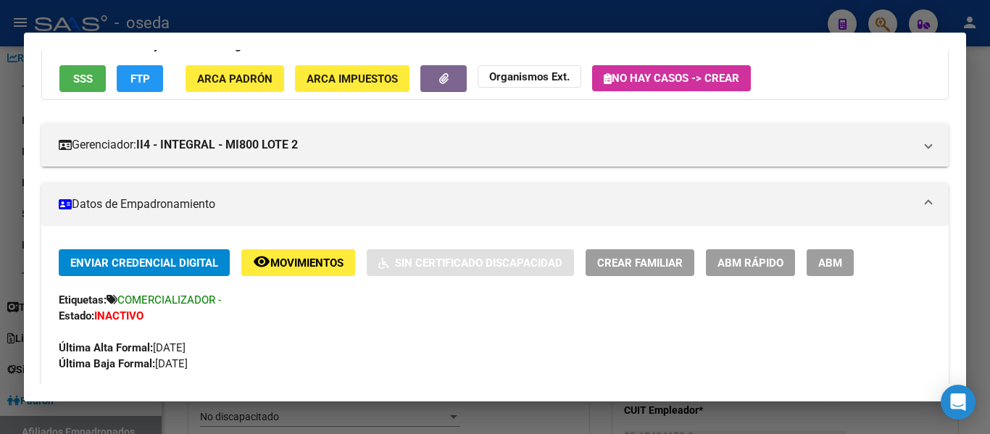
scroll to position [145, 0]
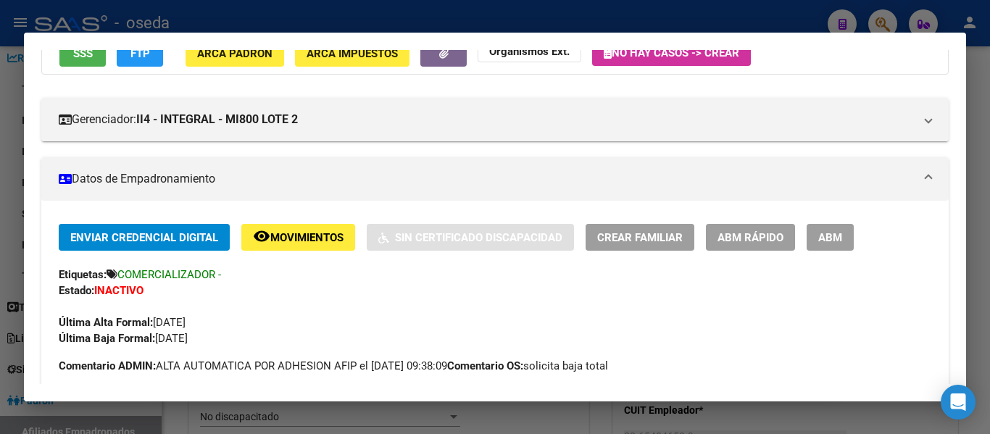
click at [299, 236] on span "Movimientos" at bounding box center [306, 237] width 73 height 13
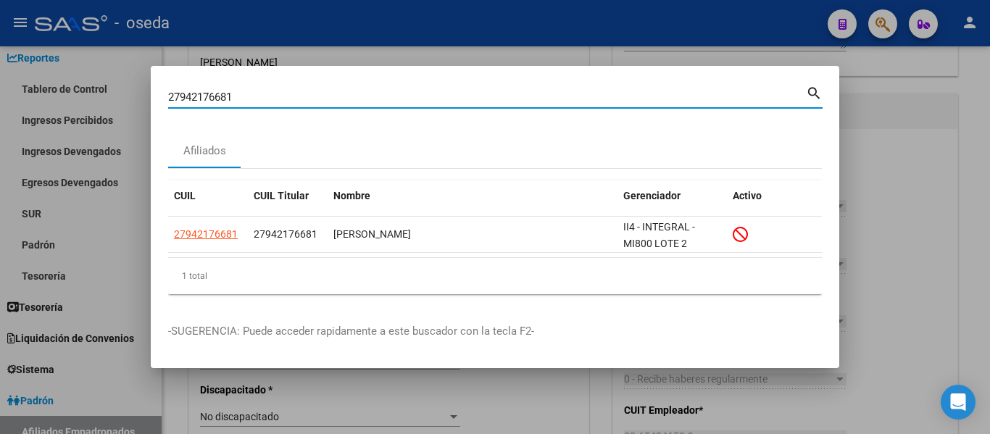
drag, startPoint x: 253, startPoint y: 93, endPoint x: 120, endPoint y: 83, distance: 133.0
click at [120, 83] on div "27942176681 Buscar (apellido, dni, cuil, nro traspaso, cuit, obra social) searc…" at bounding box center [495, 217] width 990 height 434
paste input "302110943"
type input "27302110943"
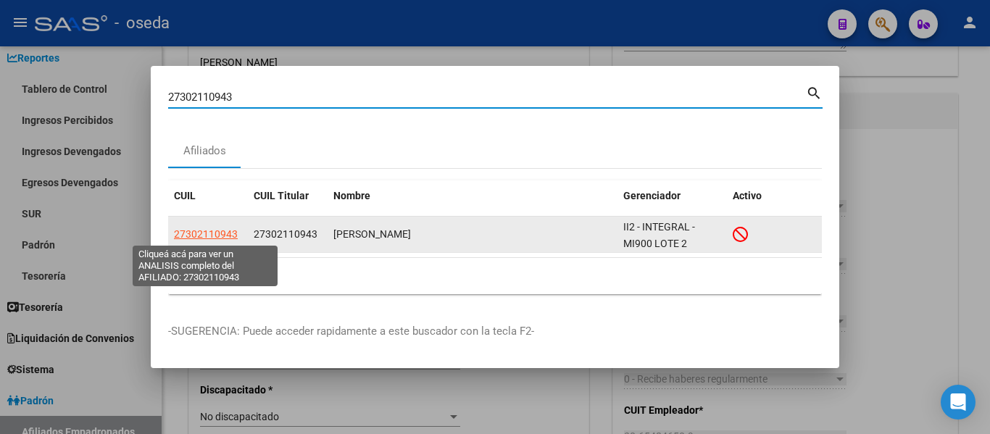
click at [215, 230] on span "27302110943" at bounding box center [206, 234] width 64 height 12
type textarea "27302110943"
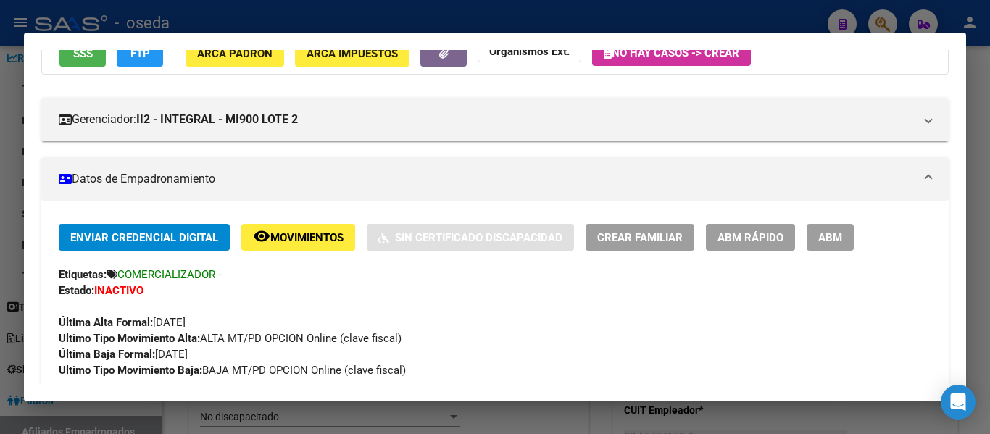
click at [315, 230] on span "remove_red_eye Movimientos" at bounding box center [298, 236] width 91 height 13
click at [317, 245] on button "remove_red_eye Movimientos" at bounding box center [298, 237] width 114 height 27
